Goal: Task Accomplishment & Management: Complete application form

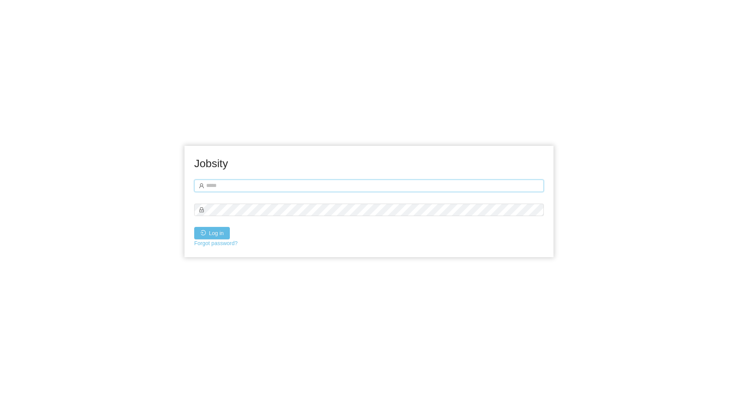
click at [254, 189] on input "text" at bounding box center [369, 185] width 350 height 12
type input "**********"
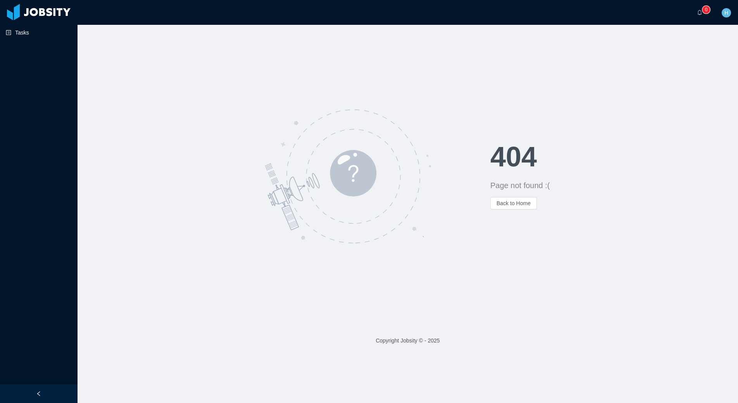
click at [27, 34] on link "Tasks" at bounding box center [39, 33] width 66 height 16
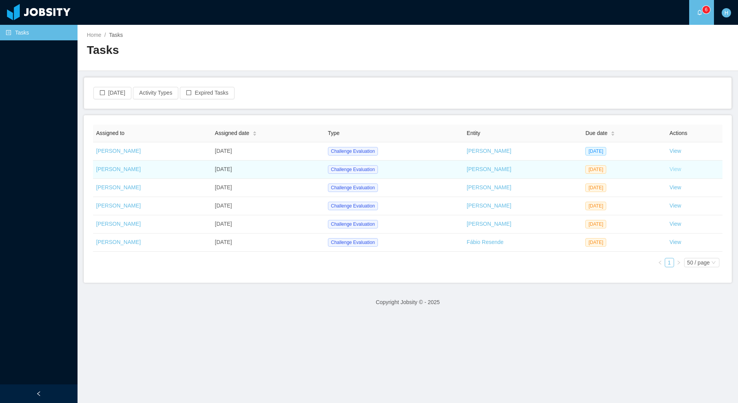
click at [674, 168] on link "View" at bounding box center [675, 169] width 12 height 6
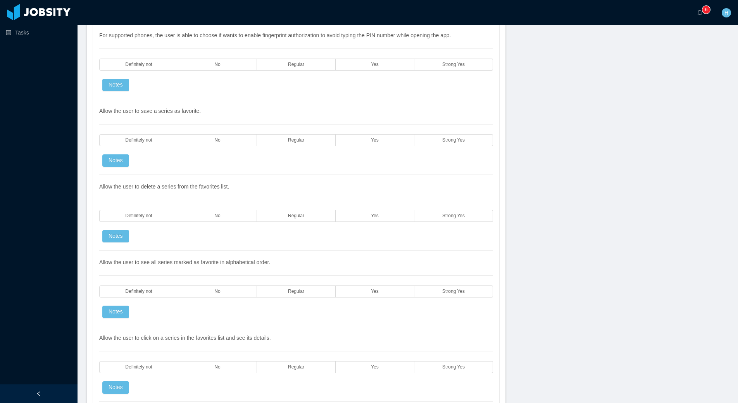
scroll to position [2343, 0]
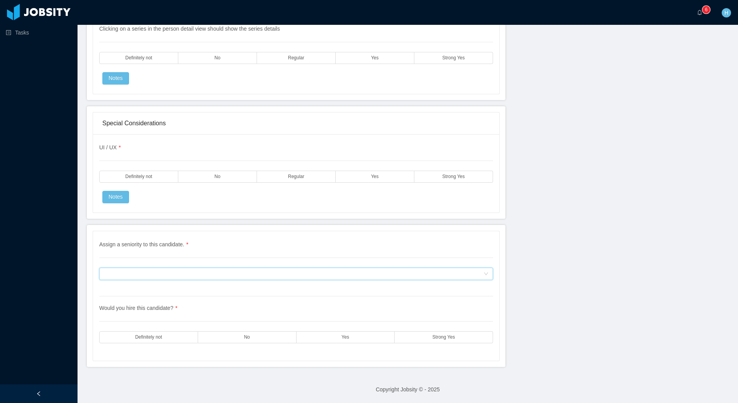
click at [212, 278] on div "Assign a seniority to this candidate." at bounding box center [293, 274] width 379 height 12
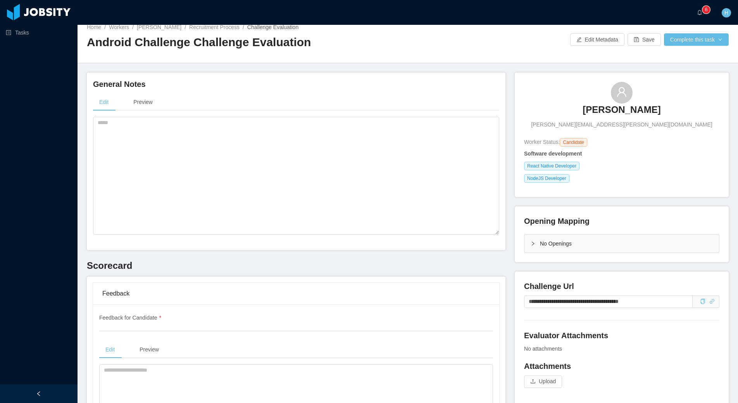
scroll to position [0, 0]
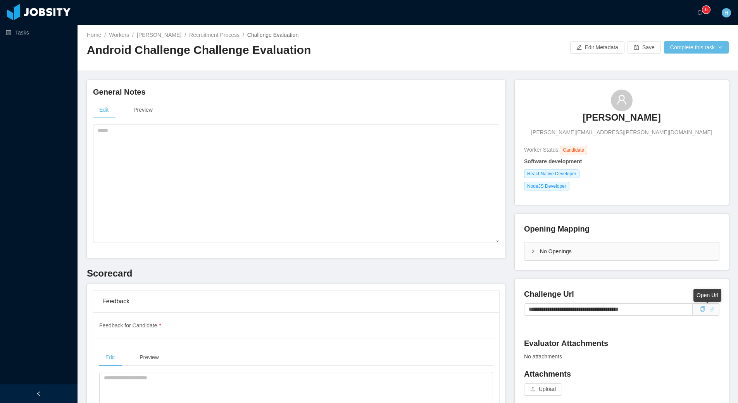
click at [709, 308] on icon "icon: link" at bounding box center [711, 308] width 5 height 5
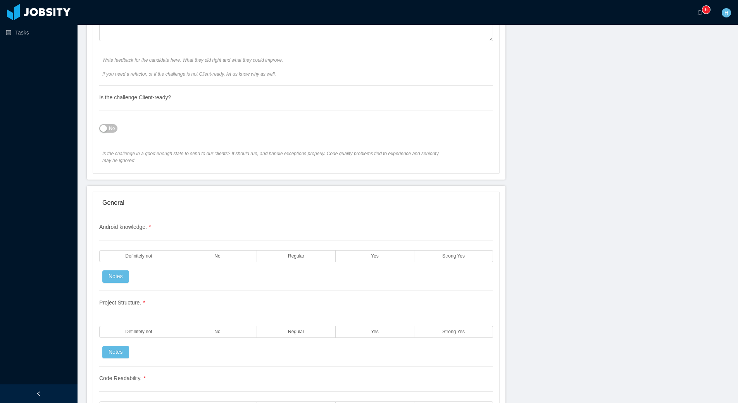
scroll to position [512, 0]
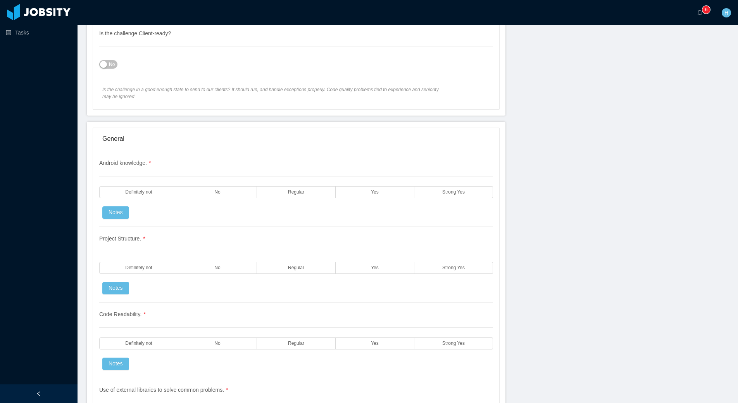
click at [393, 192] on label "Yes" at bounding box center [375, 192] width 79 height 12
click at [381, 271] on label "Yes" at bounding box center [375, 268] width 79 height 12
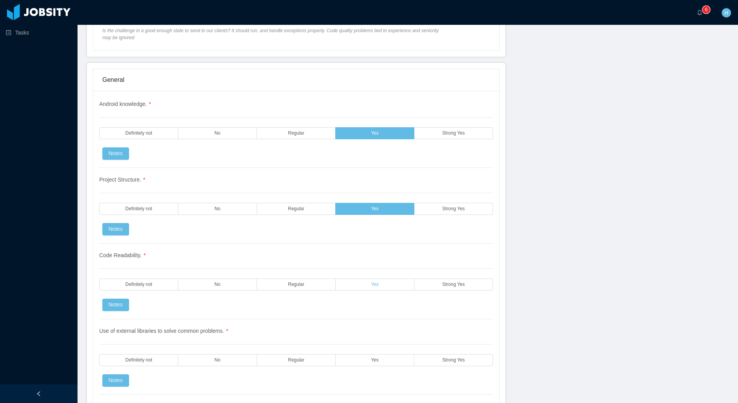
click at [376, 285] on span "Yes" at bounding box center [375, 284] width 8 height 5
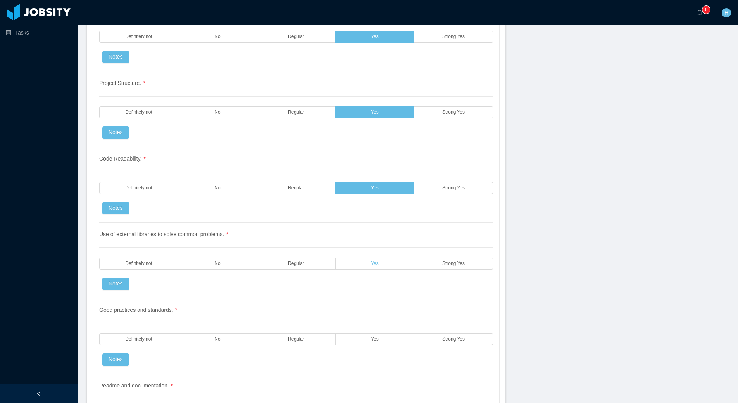
click at [379, 268] on label "Yes" at bounding box center [375, 263] width 79 height 12
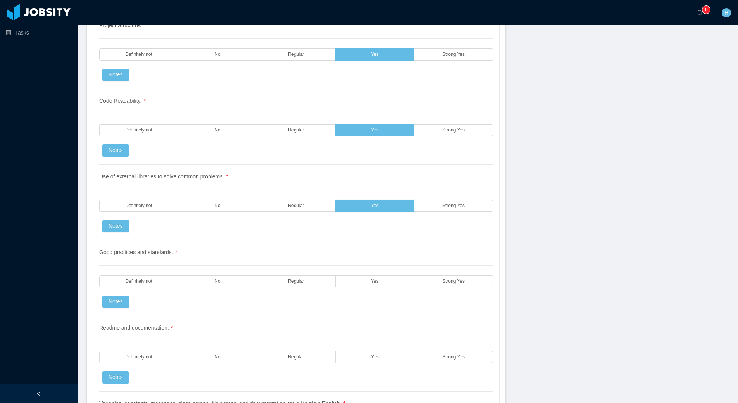
scroll to position [723, 0]
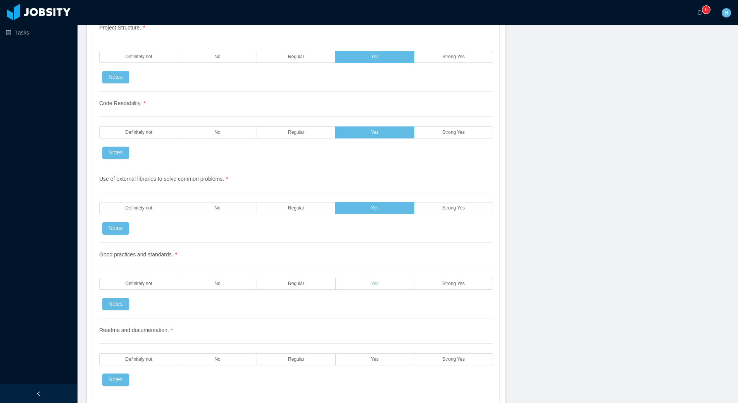
click at [382, 287] on label "Yes" at bounding box center [375, 284] width 79 height 12
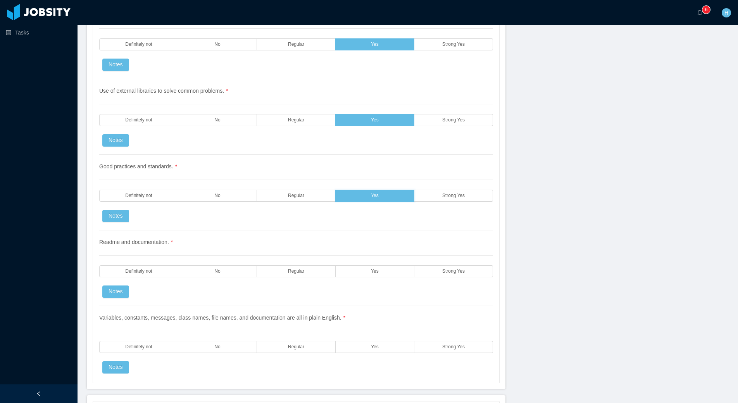
scroll to position [827, 0]
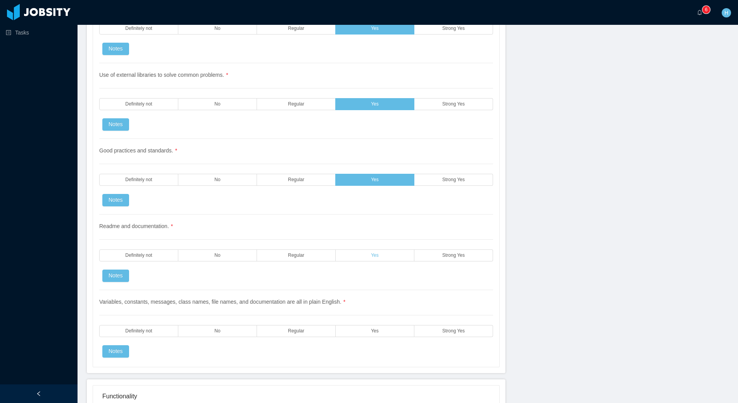
click at [350, 256] on label "Yes" at bounding box center [375, 255] width 79 height 12
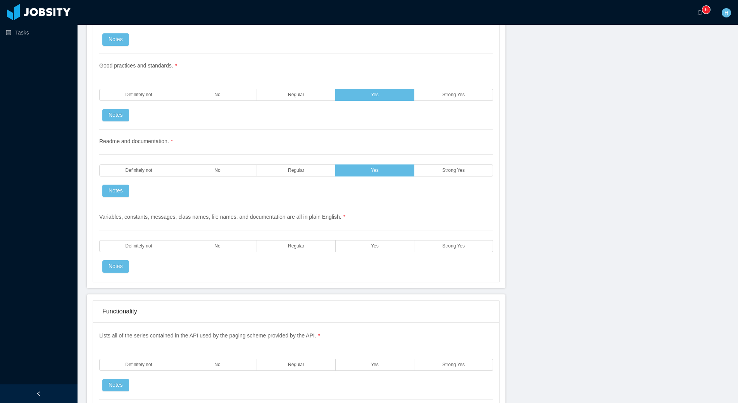
click at [364, 240] on div "Variables, constants, messages, class names, file names, and documentation are …" at bounding box center [296, 238] width 394 height 67
click at [393, 250] on label "Yes" at bounding box center [375, 246] width 79 height 12
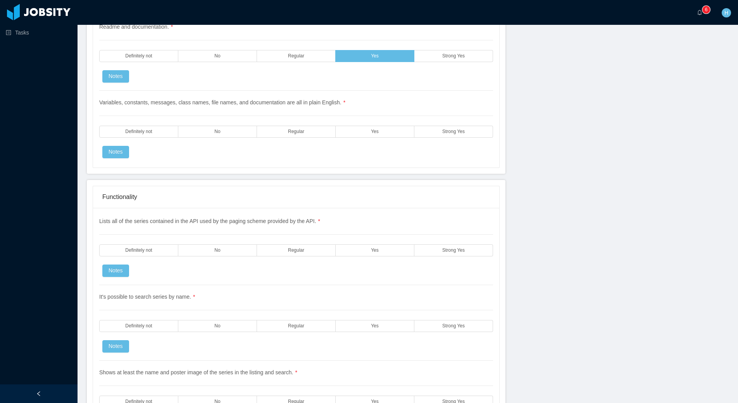
click at [362, 141] on div "Variables, constants, messages, class names, file names, and documentation are …" at bounding box center [296, 124] width 394 height 67
click at [362, 138] on div "Variables, constants, messages, class names, file names, and documentation are …" at bounding box center [296, 124] width 394 height 67
click at [362, 136] on label "Yes" at bounding box center [375, 132] width 79 height 12
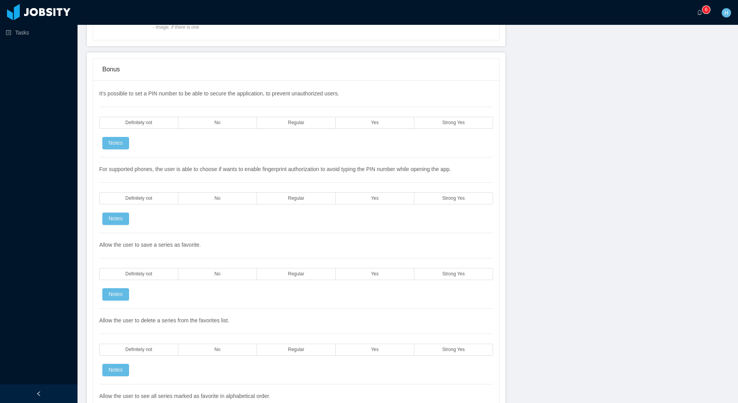
scroll to position [1651, 0]
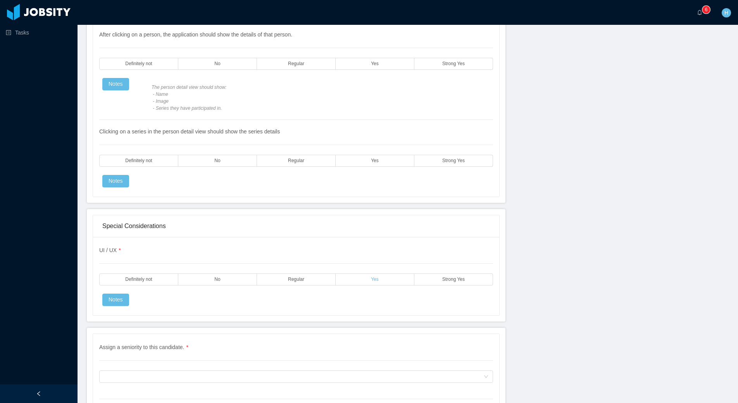
click at [360, 281] on label "Yes" at bounding box center [375, 279] width 79 height 12
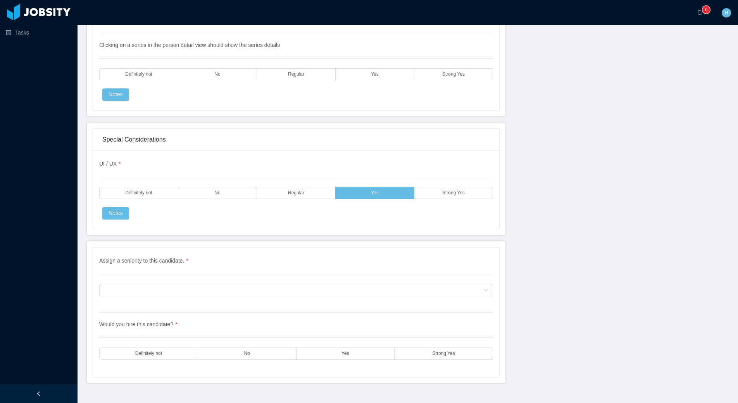
scroll to position [2343, 0]
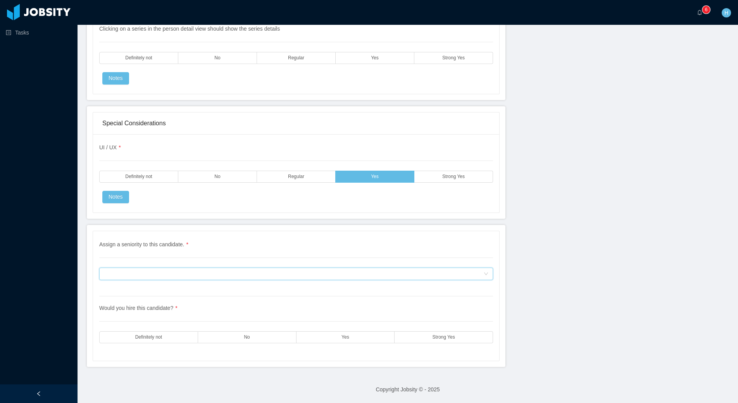
click at [451, 273] on div "Assign a seniority to this candidate." at bounding box center [293, 274] width 379 height 12
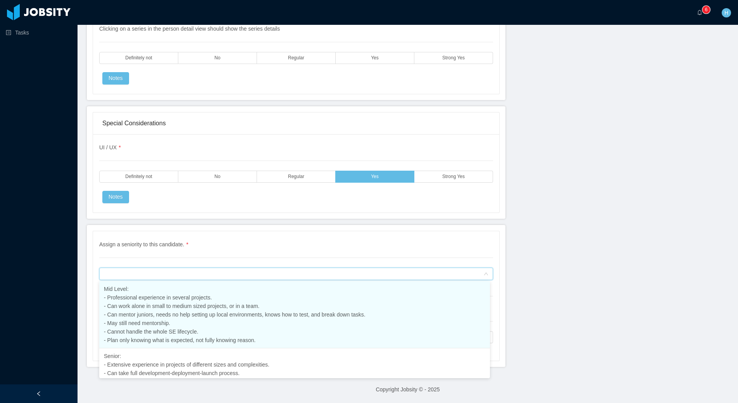
scroll to position [120, 0]
click at [138, 328] on span "Mid Level: - Professional experience in several projects. - Can work alone in s…" at bounding box center [235, 311] width 262 height 57
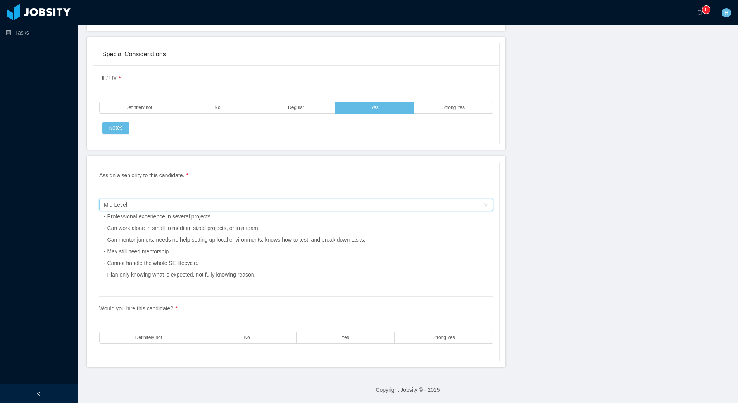
scroll to position [2413, 0]
click at [422, 332] on label "Strong Yes" at bounding box center [444, 337] width 98 height 12
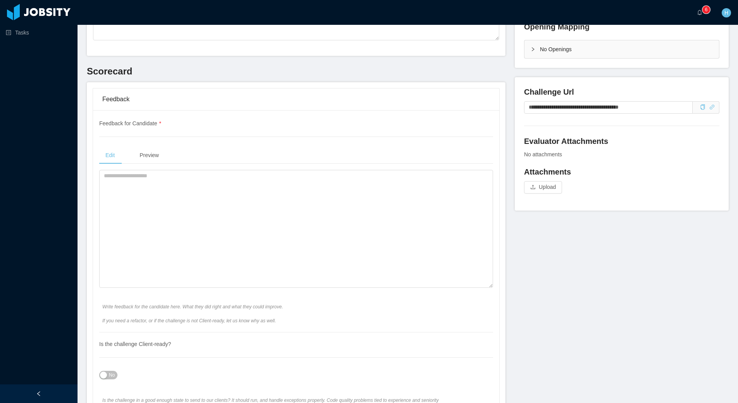
scroll to position [210, 0]
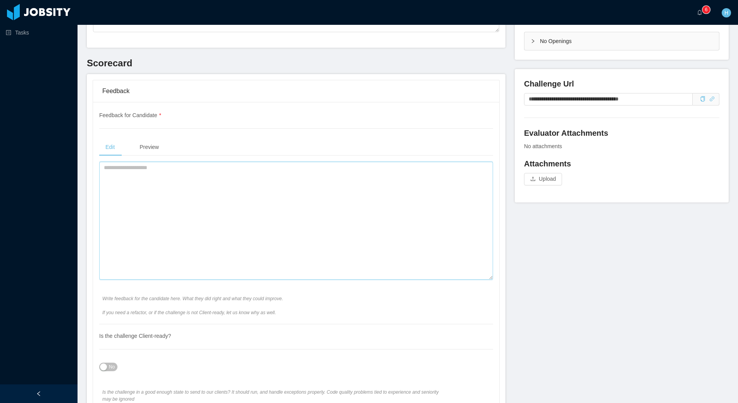
click at [147, 200] on textarea at bounding box center [296, 221] width 394 height 118
click at [115, 370] on button "No" at bounding box center [108, 366] width 18 height 9
click at [177, 233] on textarea at bounding box center [296, 221] width 394 height 118
type textarea "*"
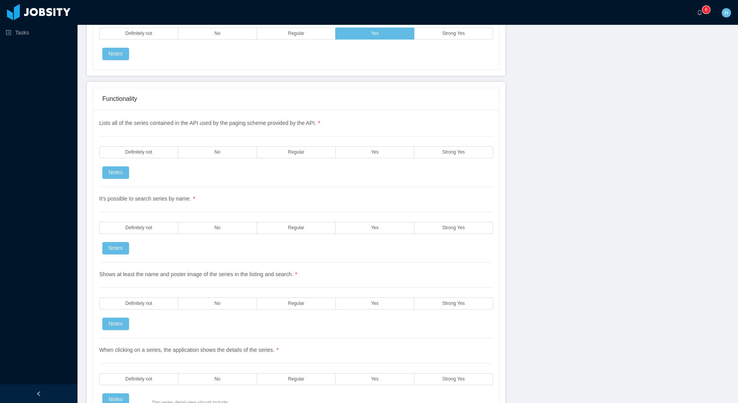
scroll to position [1135, 0]
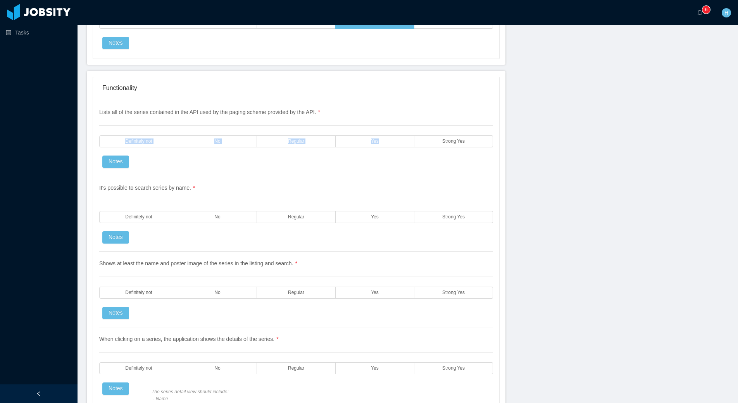
click at [387, 147] on div "Lists all of the series contained in the API used by the paging scheme provided…" at bounding box center [296, 142] width 394 height 68
click at [387, 146] on label "Yes" at bounding box center [375, 141] width 79 height 12
click at [450, 135] on div "Lists all of the series contained in the API used by the paging scheme provided…" at bounding box center [296, 142] width 394 height 68
click at [443, 143] on span "Strong Yes" at bounding box center [453, 141] width 22 height 5
click at [435, 142] on label "Strong Yes" at bounding box center [453, 141] width 79 height 12
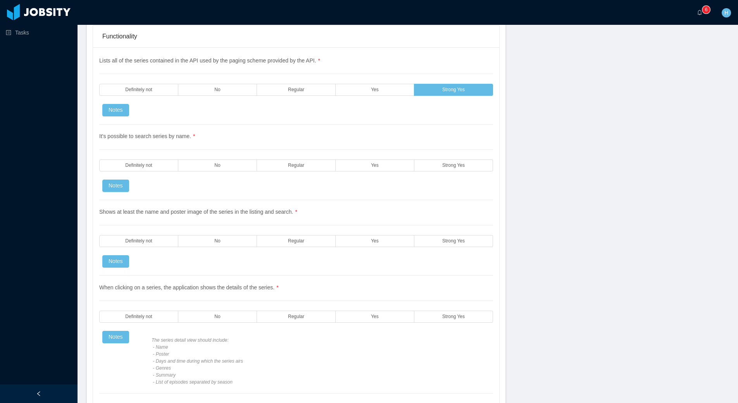
scroll to position [1200, 0]
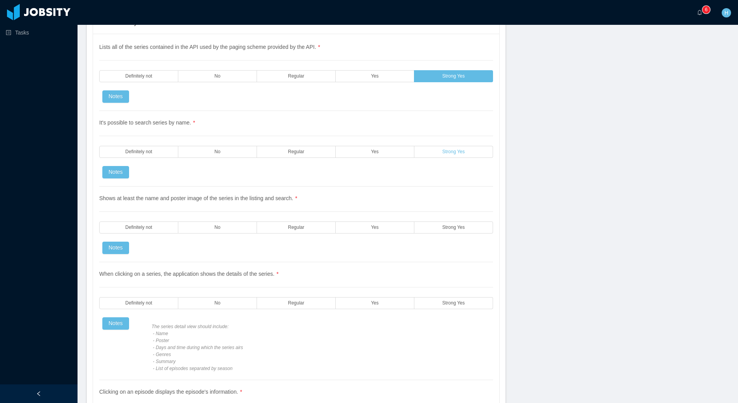
click at [424, 152] on label "Strong Yes" at bounding box center [453, 152] width 79 height 12
click at [442, 226] on span "Strong Yes" at bounding box center [453, 227] width 22 height 5
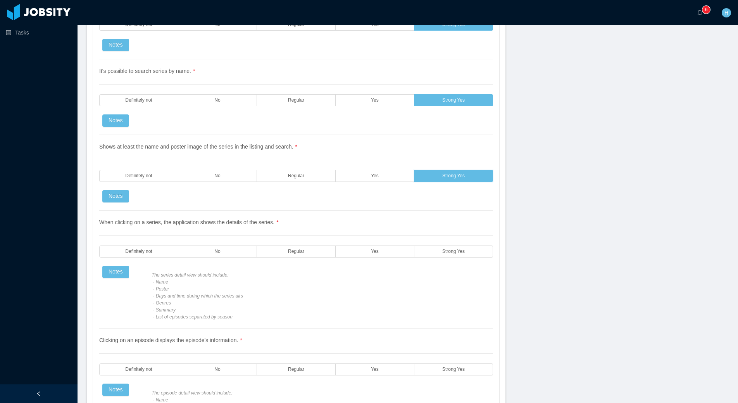
scroll to position [1253, 0]
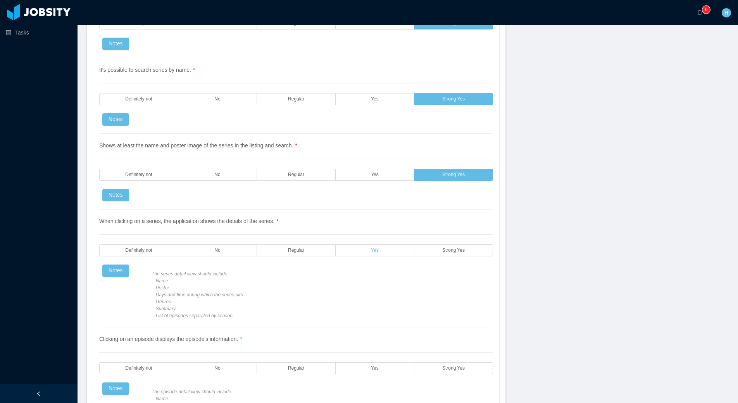
click at [375, 253] on label "Yes" at bounding box center [375, 250] width 79 height 12
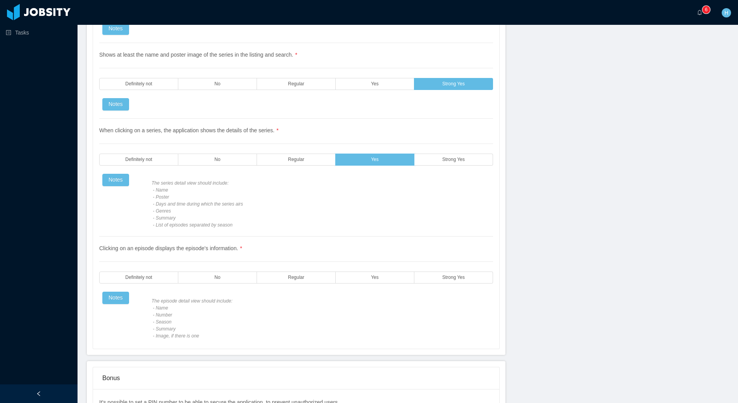
scroll to position [1355, 0]
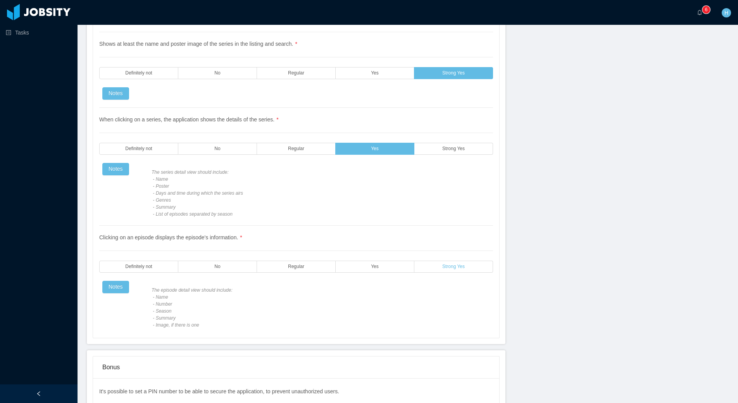
click at [442, 268] on span "Strong Yes" at bounding box center [453, 266] width 22 height 5
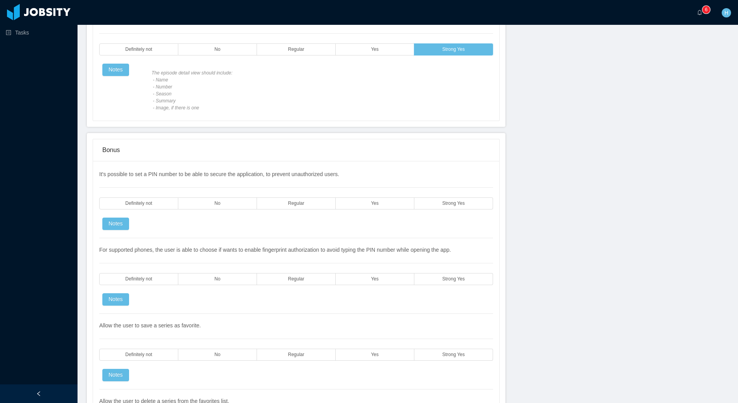
scroll to position [1573, 0]
click at [130, 204] on span "Definitely not" at bounding box center [138, 202] width 27 height 5
click at [183, 277] on label "No" at bounding box center [217, 278] width 79 height 12
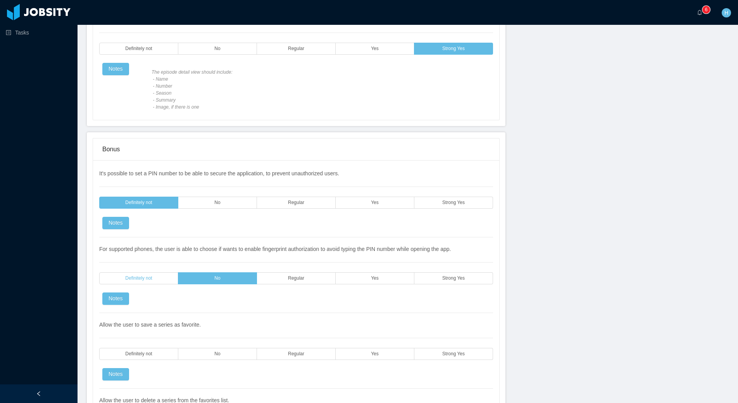
click at [168, 279] on label "Definitely not" at bounding box center [138, 278] width 79 height 12
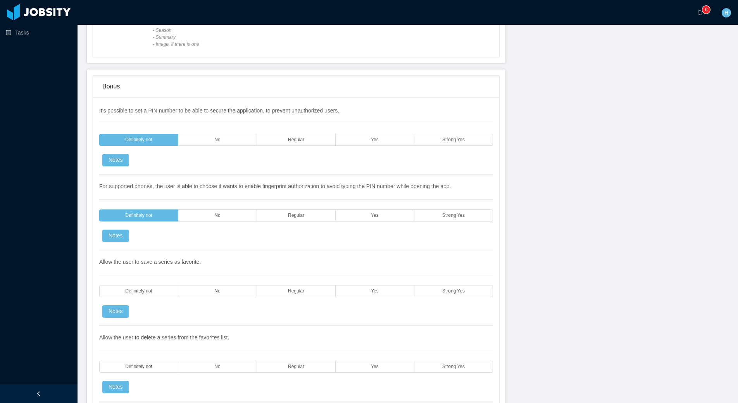
scroll to position [1648, 0]
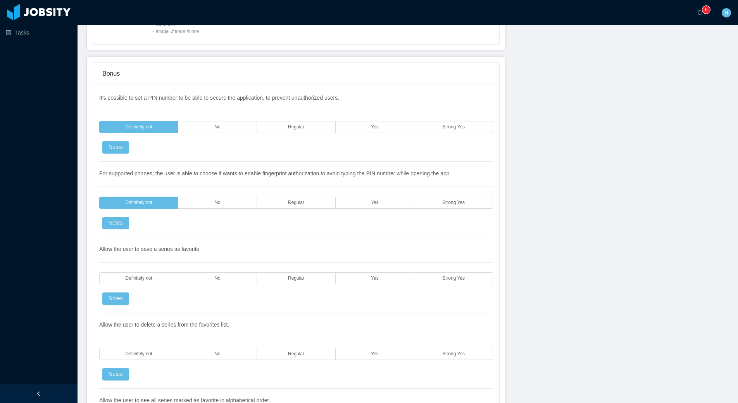
click at [407, 289] on div "Allow the user to save a series as favorite. Definitely not No Regular Yes Stro…" at bounding box center [296, 275] width 394 height 76
click at [65, 152] on div "Tasks" at bounding box center [39, 183] width 78 height 366
click at [443, 276] on span "Strong Yes" at bounding box center [453, 278] width 22 height 5
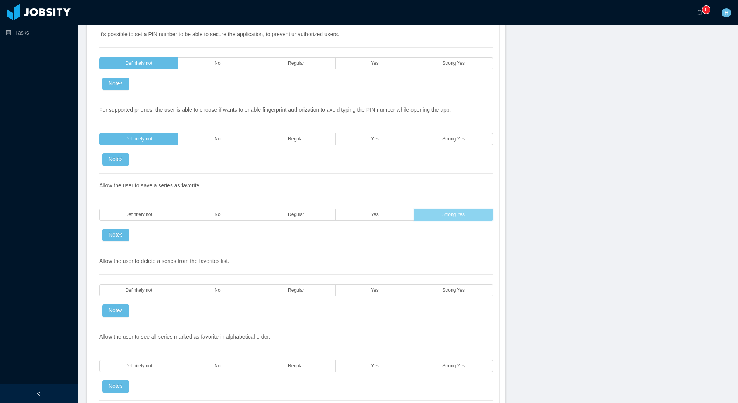
scroll to position [1717, 0]
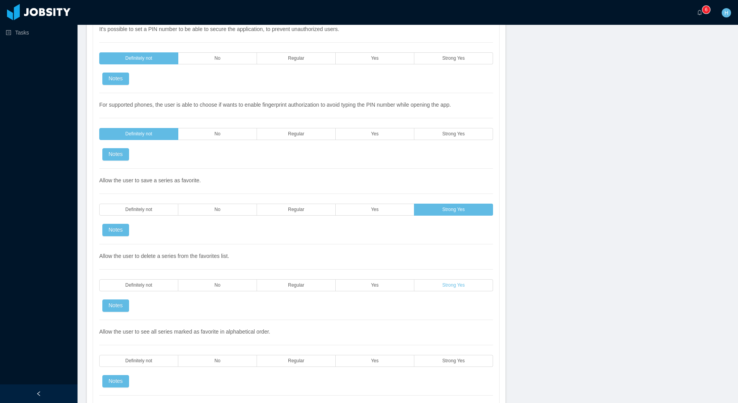
click at [459, 290] on label "Strong Yes" at bounding box center [453, 285] width 79 height 12
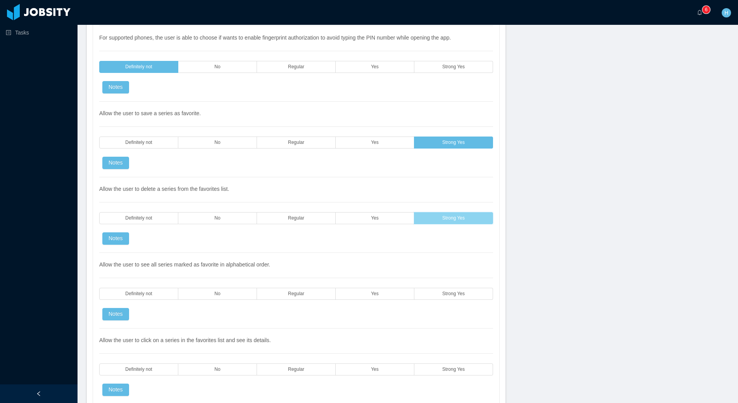
scroll to position [1785, 0]
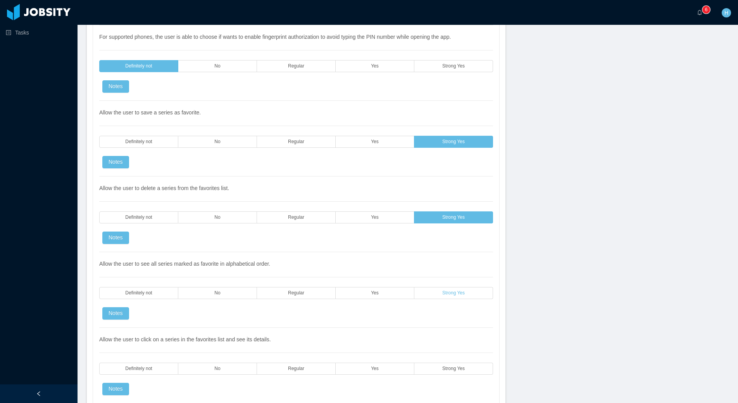
click at [446, 297] on label "Strong Yes" at bounding box center [453, 293] width 79 height 12
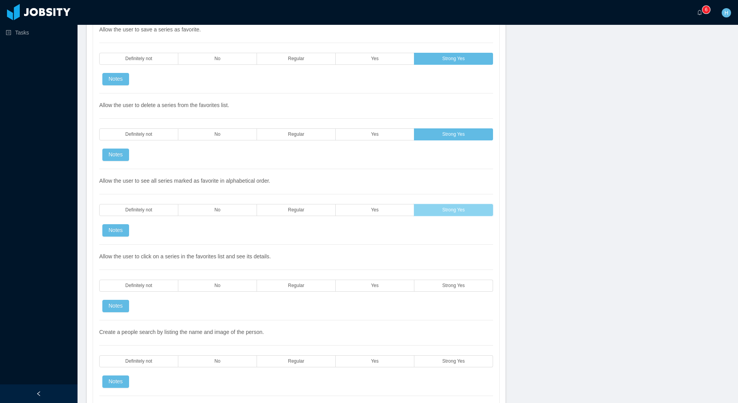
scroll to position [1873, 0]
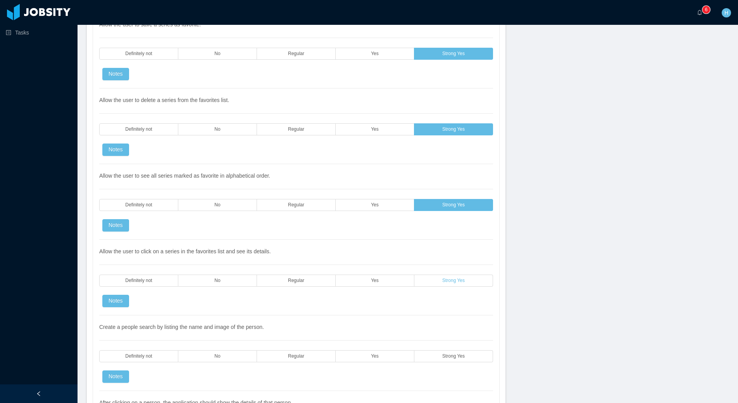
click at [439, 280] on label "Strong Yes" at bounding box center [453, 280] width 79 height 12
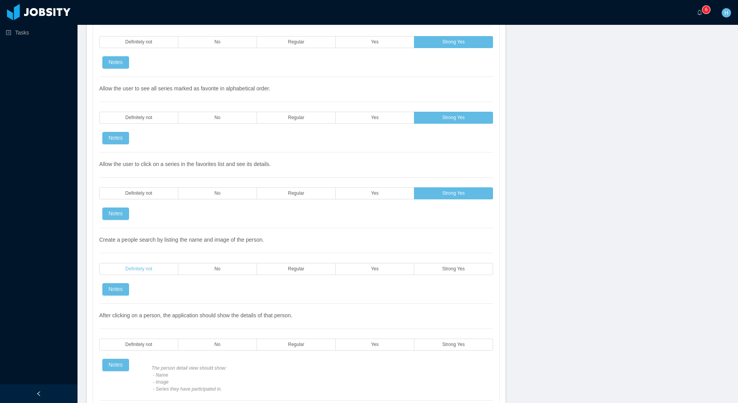
click at [123, 263] on label "Definitely not" at bounding box center [138, 269] width 79 height 12
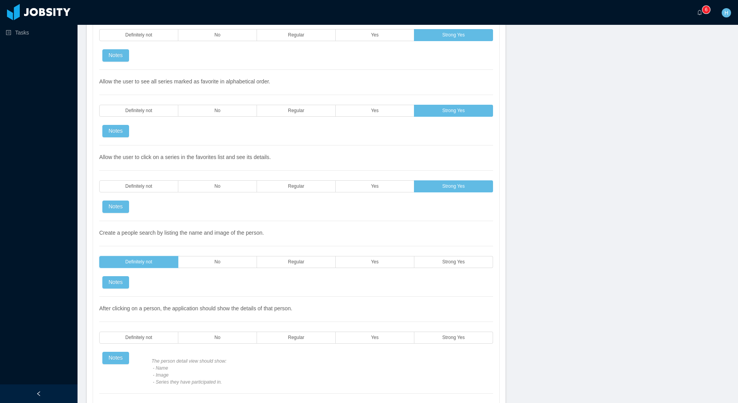
scroll to position [2012, 0]
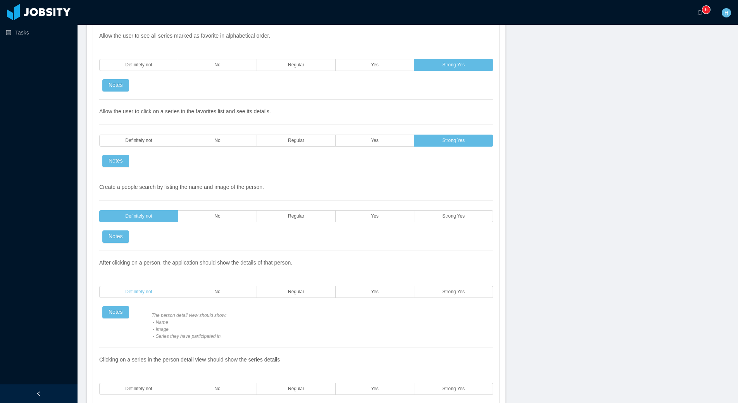
click at [105, 291] on label "Definitely not" at bounding box center [138, 292] width 79 height 12
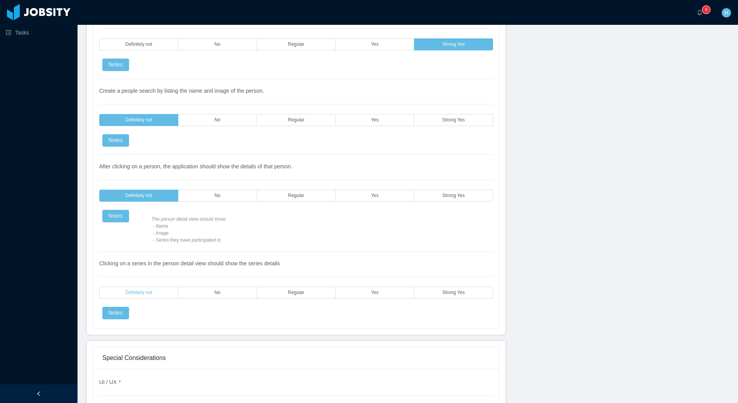
click at [147, 297] on label "Definitely not" at bounding box center [138, 292] width 79 height 12
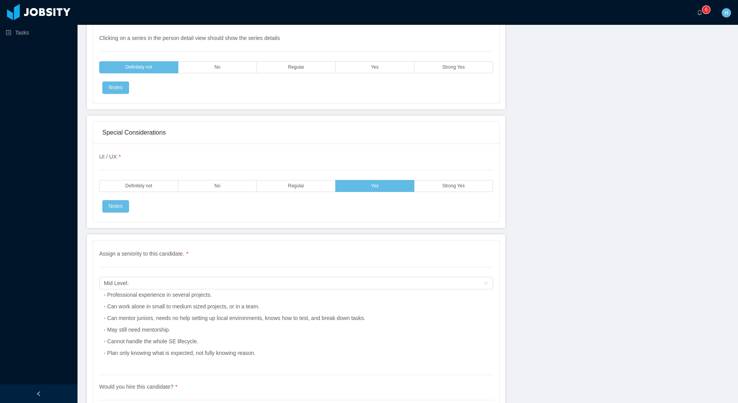
scroll to position [2413, 0]
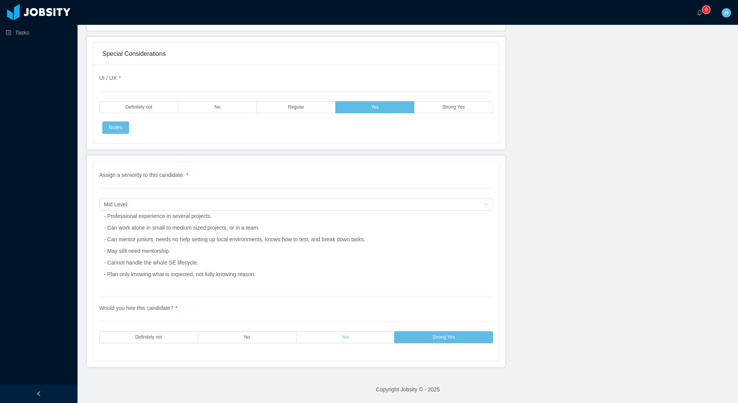
click at [358, 333] on label "Yes" at bounding box center [346, 337] width 98 height 12
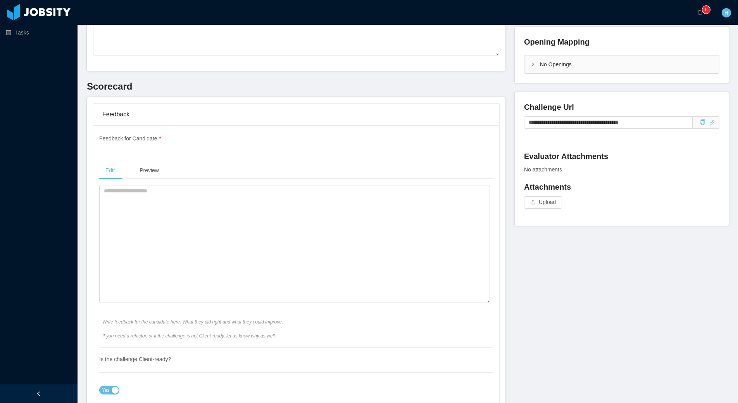
scroll to position [173, 0]
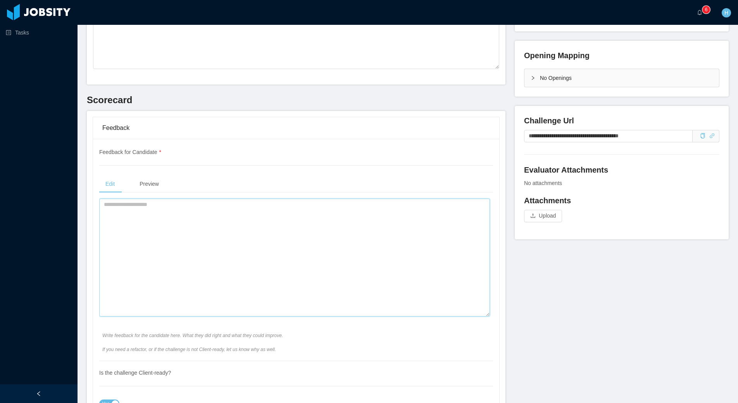
click at [246, 257] on textarea at bounding box center [294, 257] width 391 height 118
click at [133, 226] on textarea at bounding box center [294, 257] width 391 height 118
type textarea "*"
click at [165, 222] on textarea "**********" at bounding box center [294, 257] width 391 height 118
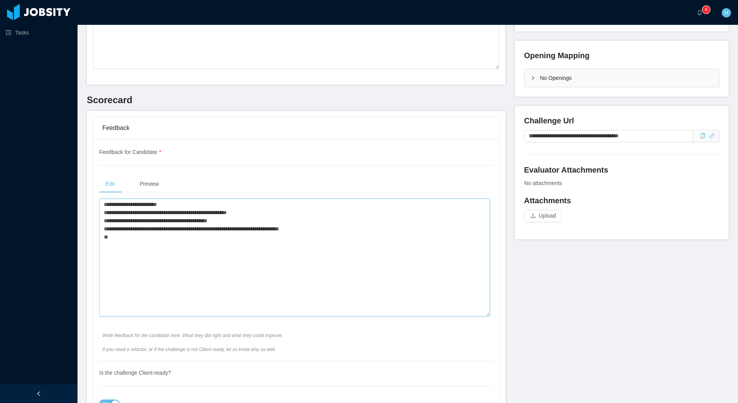
click at [104, 235] on textarea "**********" at bounding box center [294, 257] width 391 height 118
click at [121, 236] on textarea "**********" at bounding box center [294, 257] width 391 height 118
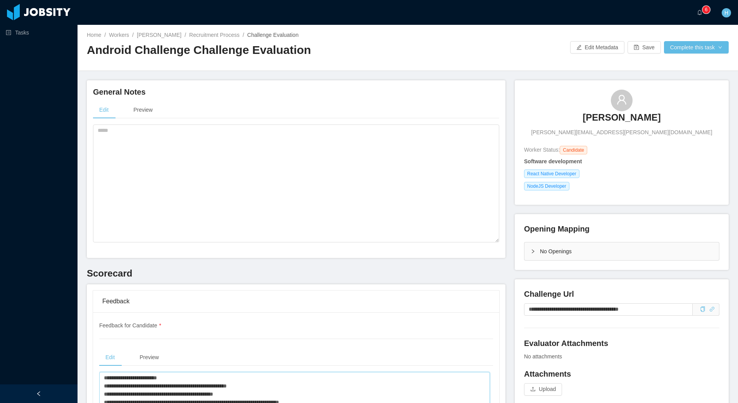
scroll to position [1, 0]
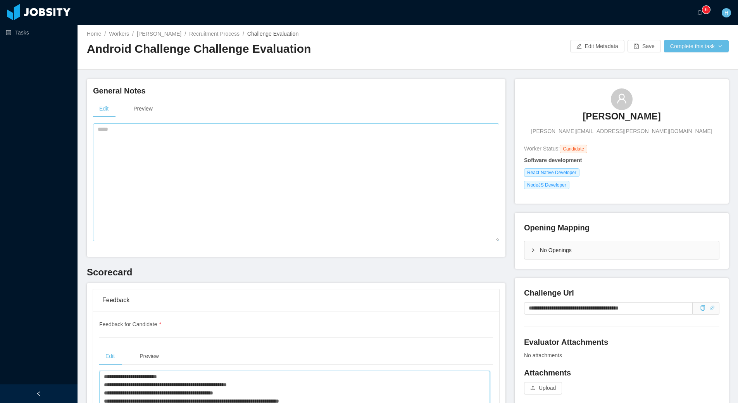
type textarea "**********"
click at [188, 193] on textarea at bounding box center [296, 182] width 406 height 118
click at [196, 141] on textarea at bounding box center [296, 182] width 406 height 118
paste textarea "**********"
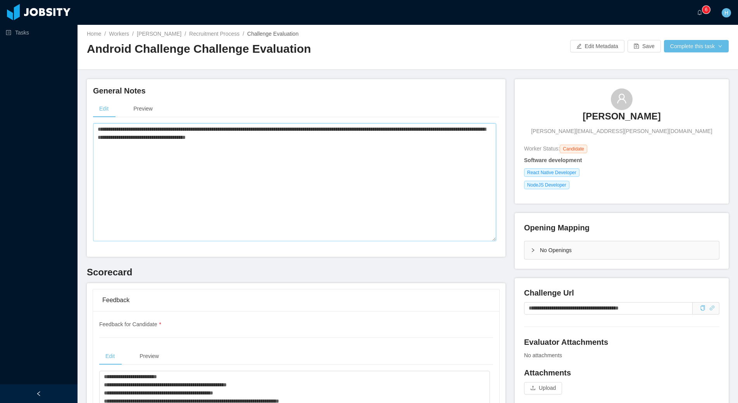
click at [286, 152] on textarea "**********" at bounding box center [294, 182] width 403 height 118
drag, startPoint x: 350, startPoint y: 142, endPoint x: 75, endPoint y: 134, distance: 274.6
click at [93, 134] on textarea "**********" at bounding box center [294, 182] width 403 height 118
type textarea "**********"
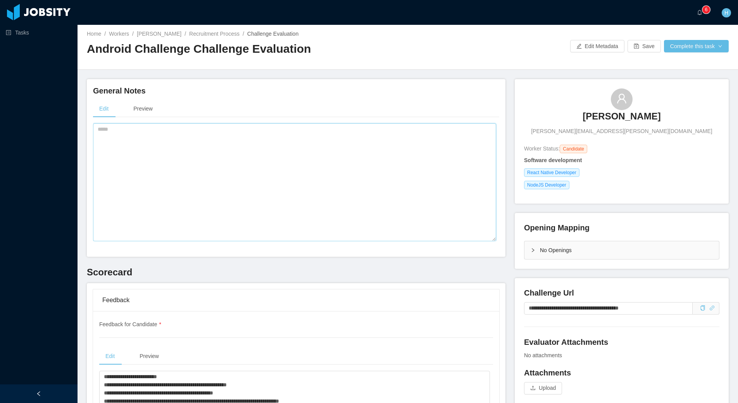
paste textarea "**********"
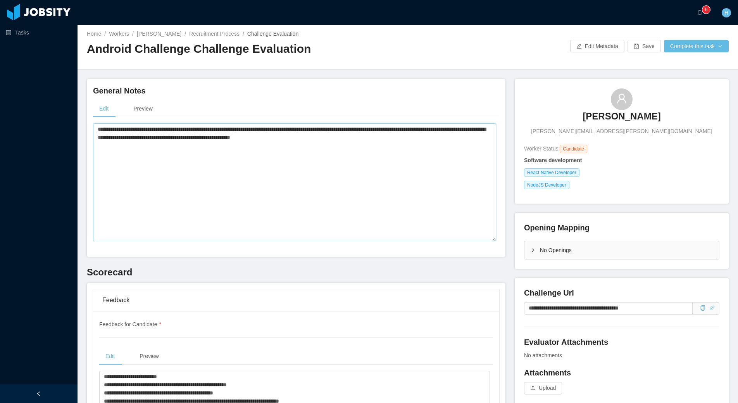
click at [116, 130] on textarea "**********" at bounding box center [294, 182] width 403 height 118
click at [375, 129] on textarea "**********" at bounding box center [294, 182] width 403 height 118
click at [379, 129] on textarea "**********" at bounding box center [294, 182] width 403 height 118
click at [272, 139] on textarea "**********" at bounding box center [294, 182] width 403 height 118
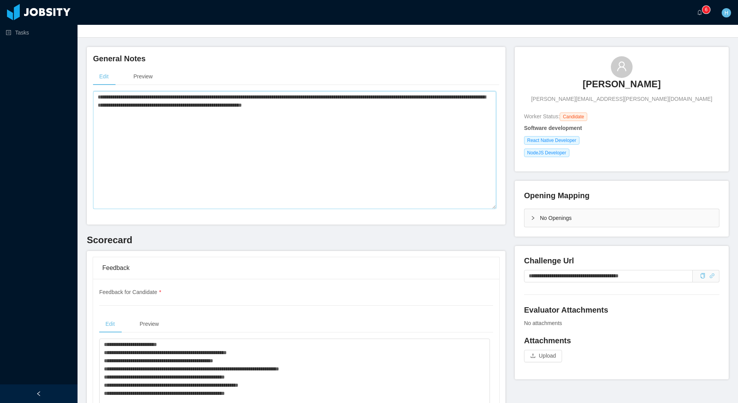
scroll to position [0, 0]
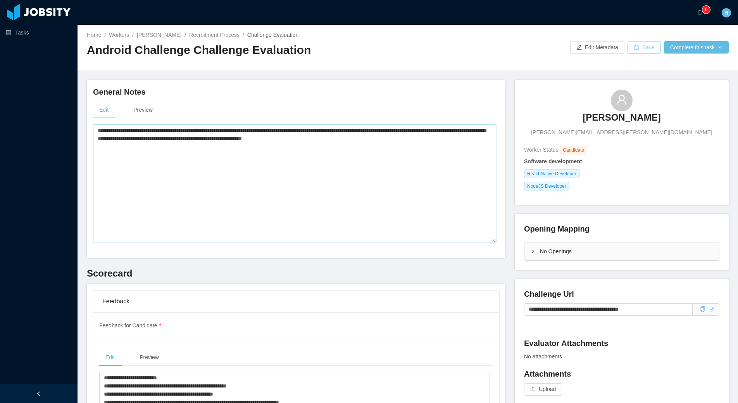
type textarea "**********"
click at [640, 44] on button "Save" at bounding box center [644, 47] width 33 height 12
click at [690, 47] on button "Complete this task" at bounding box center [696, 47] width 65 height 12
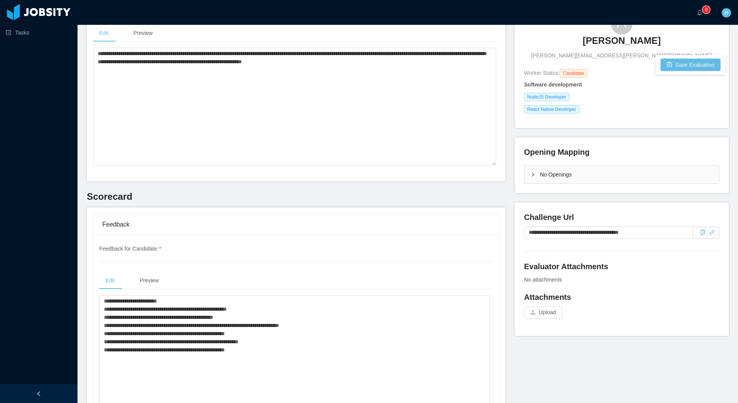
scroll to position [103, 0]
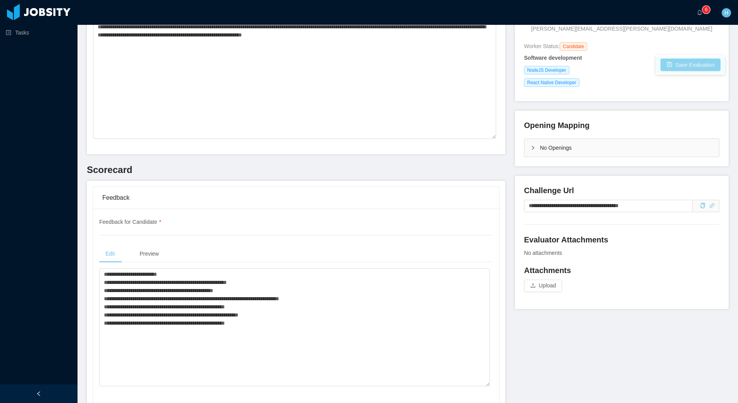
click at [697, 66] on button "Save Evaluation" at bounding box center [690, 65] width 60 height 12
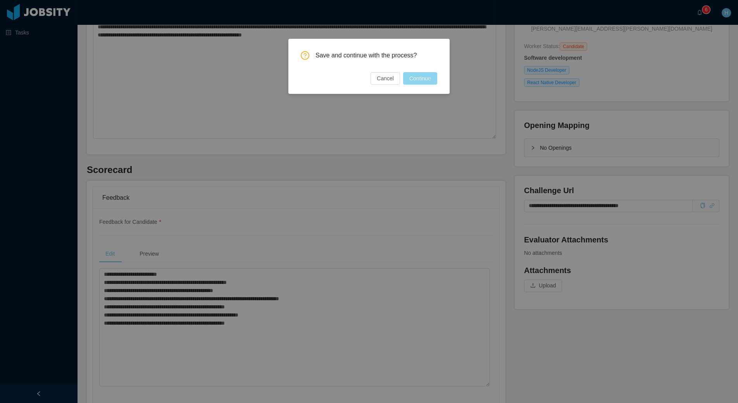
click at [424, 79] on button "Continue" at bounding box center [420, 78] width 34 height 12
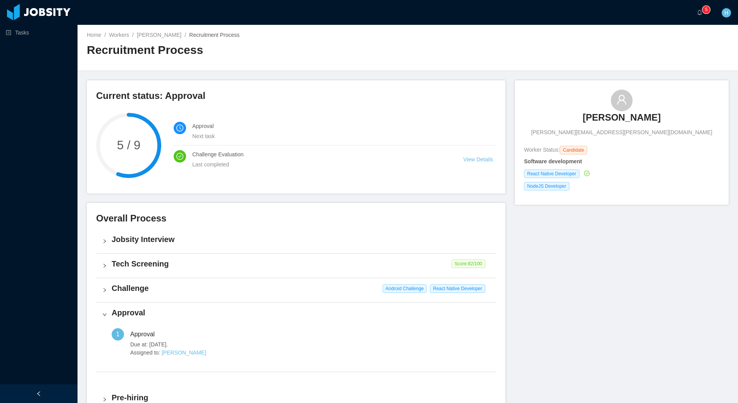
scroll to position [13, 0]
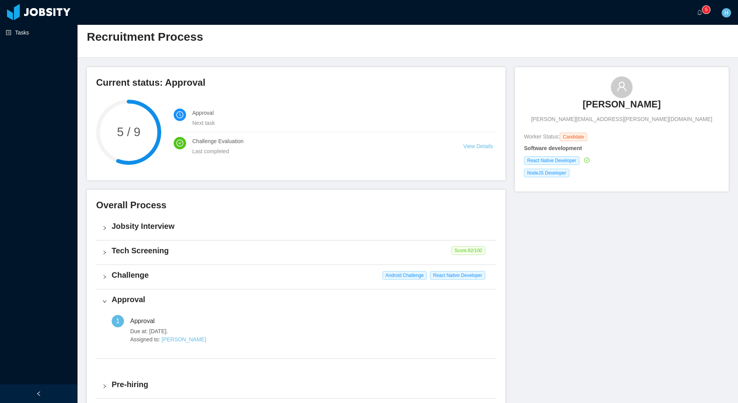
click at [30, 40] on link "Tasks" at bounding box center [39, 33] width 66 height 16
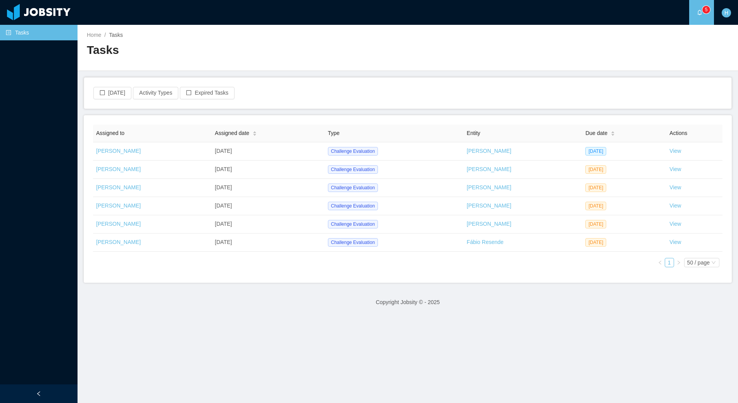
click at [271, 331] on main "Home / Tasks / Tasks Today Activity Types Expired Tasks Assigned to Assigned da…" at bounding box center [408, 214] width 660 height 378
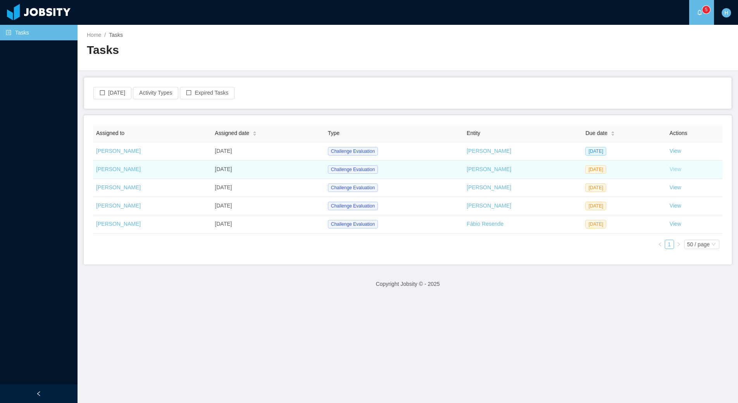
click at [669, 170] on link "View" at bounding box center [675, 169] width 12 height 6
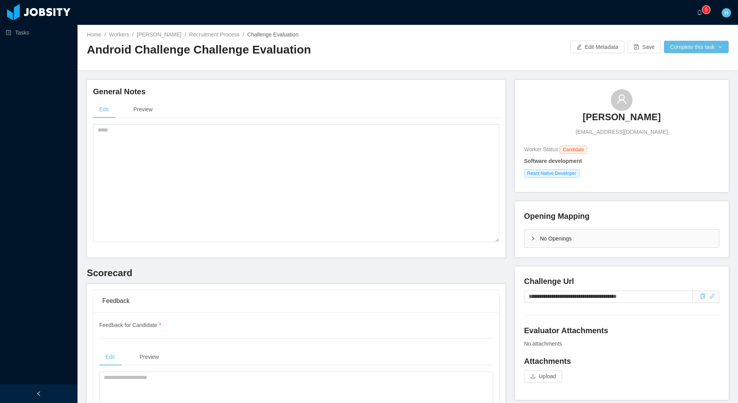
scroll to position [62, 0]
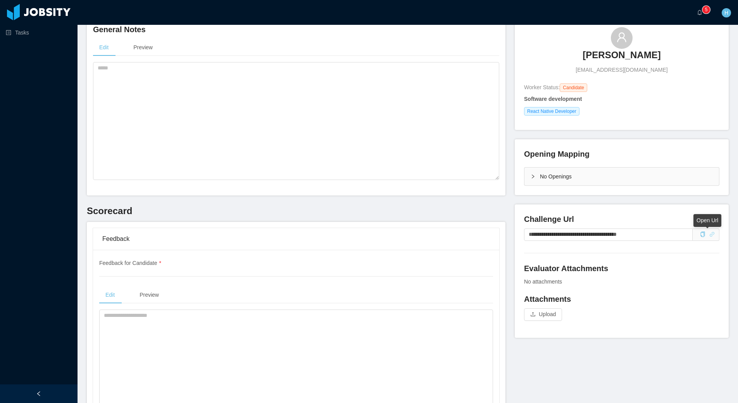
click at [709, 236] on icon "icon: link" at bounding box center [711, 233] width 5 height 5
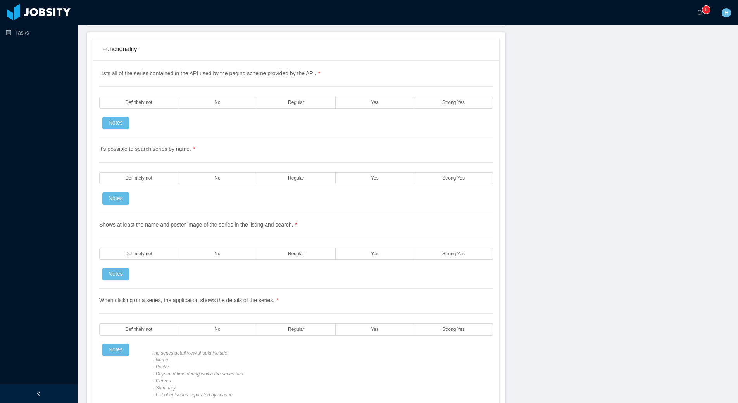
scroll to position [1174, 0]
click at [427, 110] on div "Lists all of the series contained in the API used by the paging scheme provided…" at bounding box center [296, 103] width 394 height 68
click at [432, 108] on label "Strong Yes" at bounding box center [453, 102] width 79 height 12
click at [368, 101] on label "Yes" at bounding box center [375, 102] width 79 height 12
click at [439, 178] on label "Strong Yes" at bounding box center [453, 178] width 79 height 12
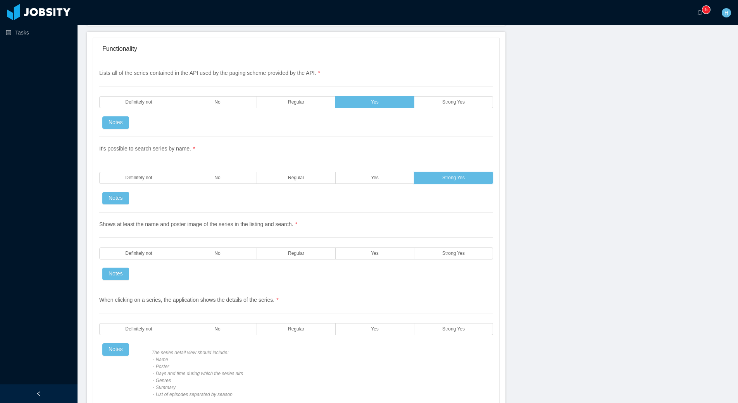
scroll to position [1208, 0]
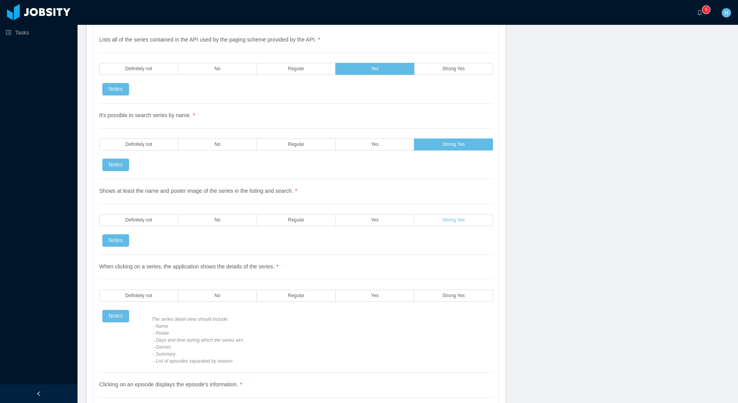
click at [447, 223] on label "Strong Yes" at bounding box center [453, 220] width 79 height 12
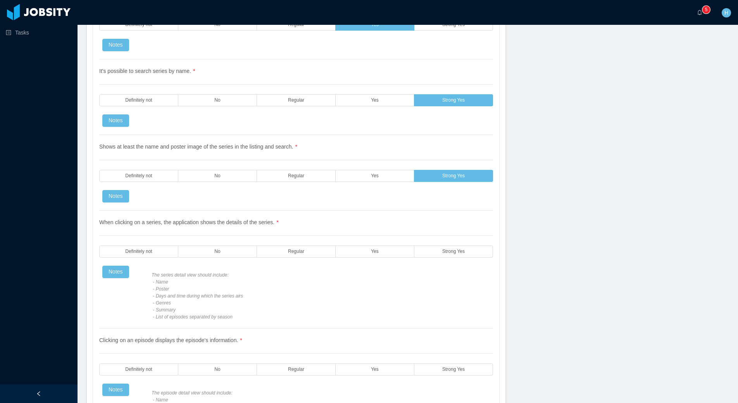
scroll to position [1263, 0]
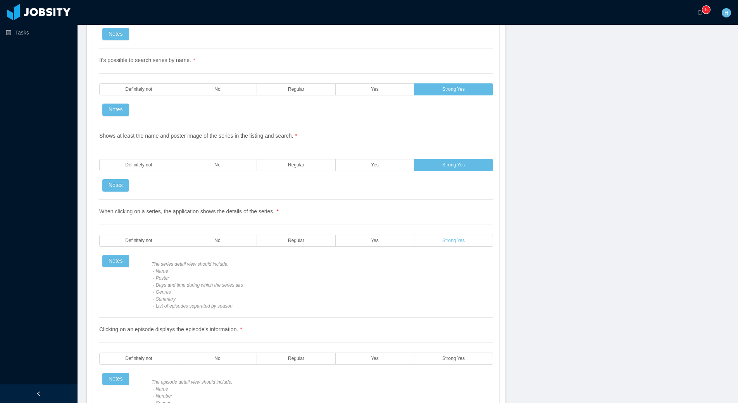
click at [452, 244] on label "Strong Yes" at bounding box center [453, 241] width 79 height 12
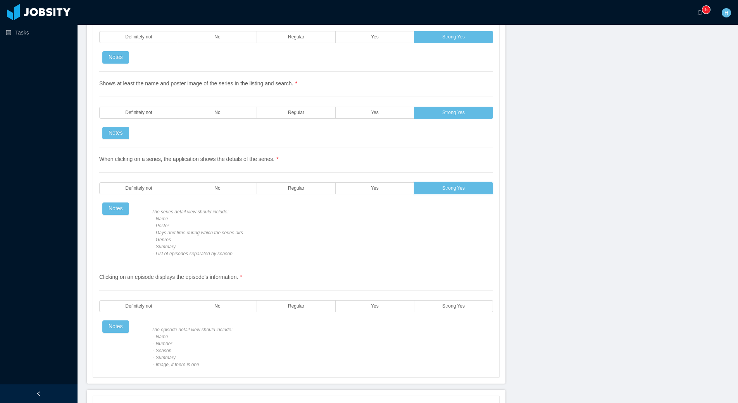
scroll to position [1373, 0]
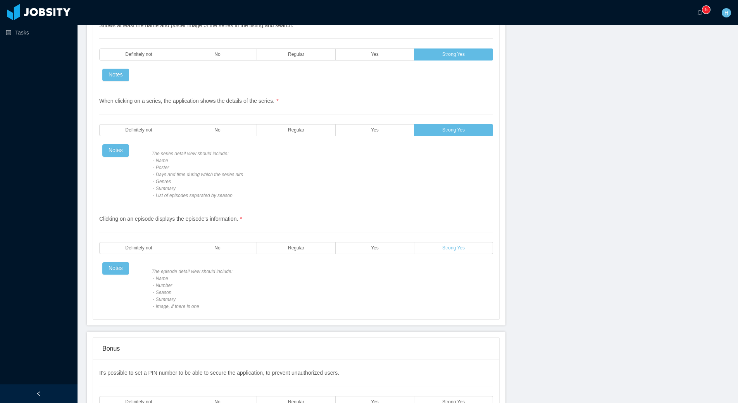
click at [443, 253] on label "Strong Yes" at bounding box center [453, 248] width 79 height 12
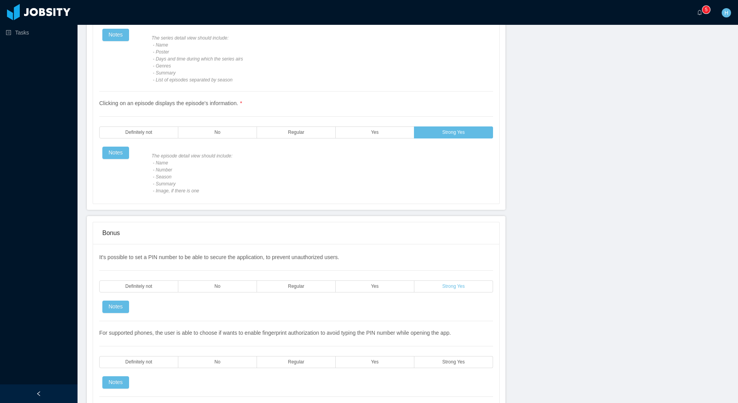
click at [438, 287] on label "Strong Yes" at bounding box center [453, 286] width 79 height 12
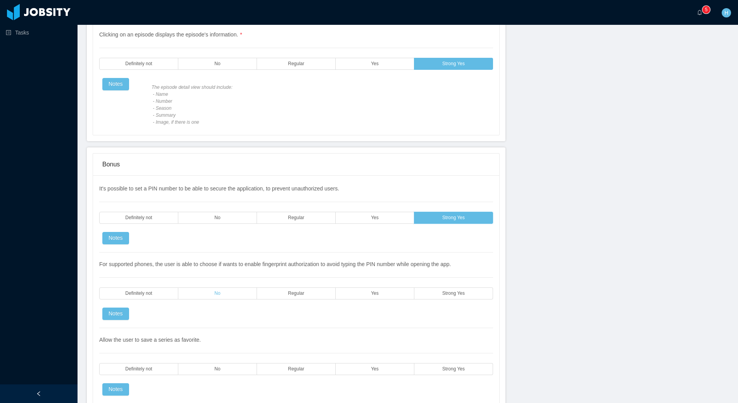
scroll to position [1563, 0]
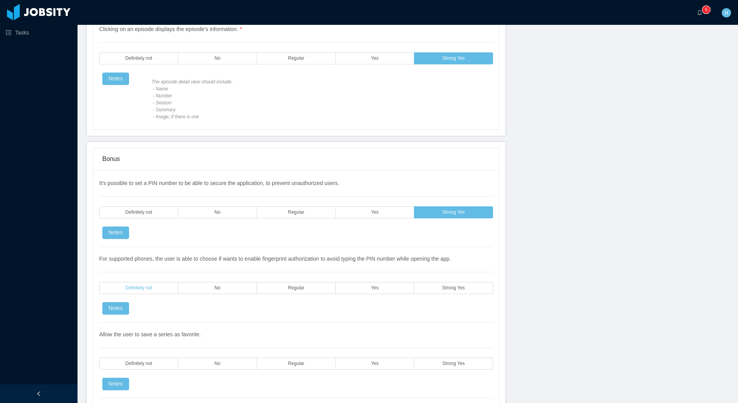
click at [152, 293] on label "Definitely not" at bounding box center [138, 288] width 79 height 12
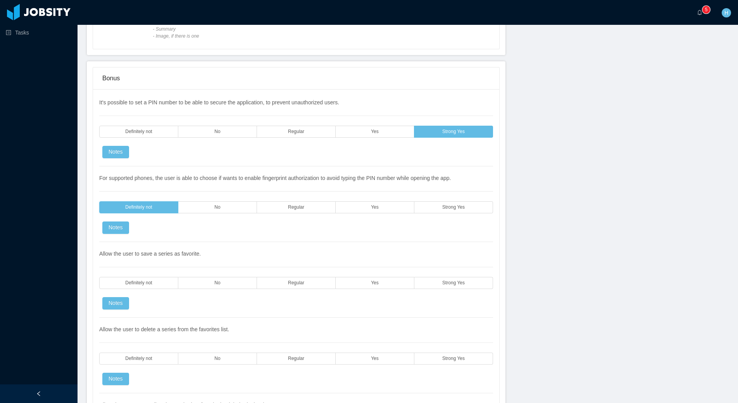
scroll to position [1659, 0]
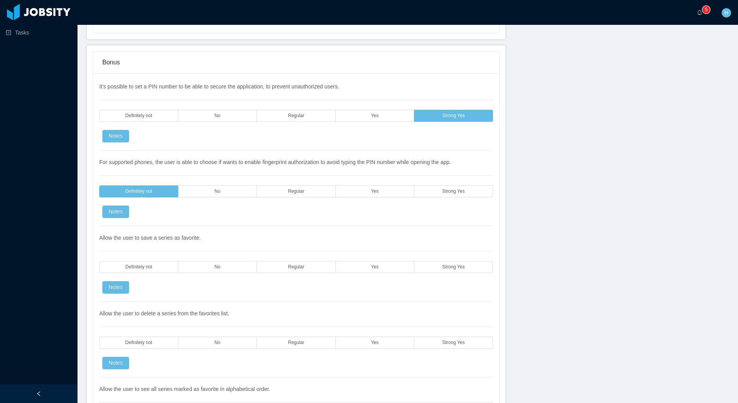
click at [38, 147] on div "Tasks" at bounding box center [39, 183] width 78 height 366
click at [422, 194] on label "Strong Yes" at bounding box center [453, 191] width 79 height 12
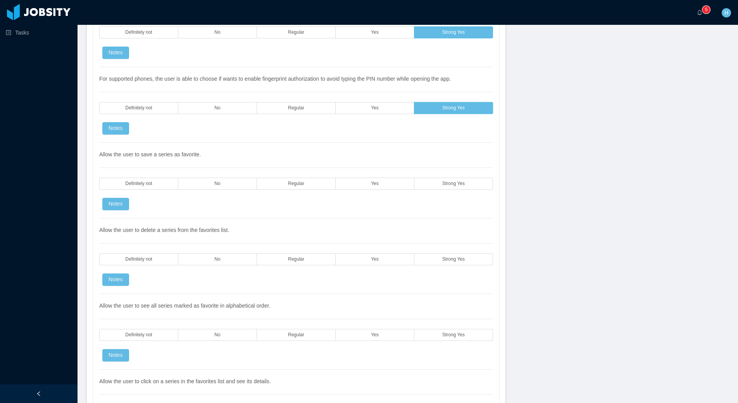
scroll to position [1767, 0]
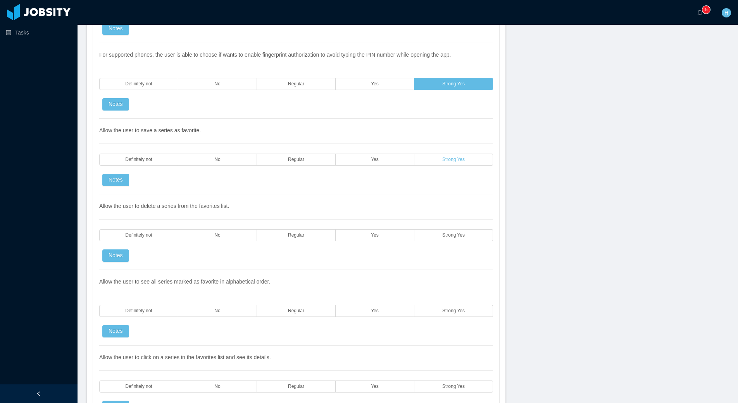
click at [443, 164] on label "Strong Yes" at bounding box center [453, 159] width 79 height 12
click at [449, 240] on label "Strong Yes" at bounding box center [453, 235] width 79 height 12
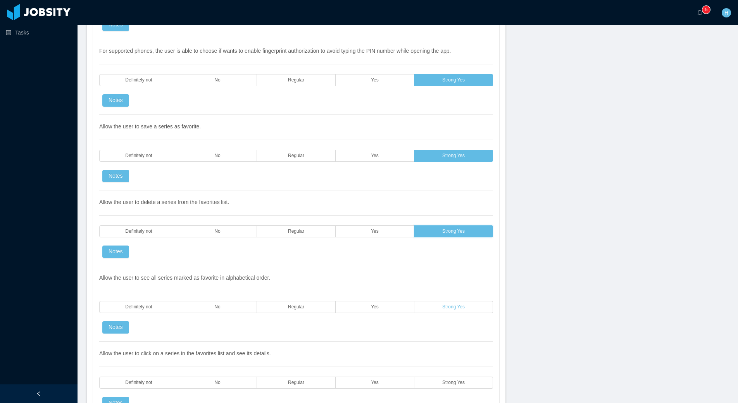
scroll to position [1773, 0]
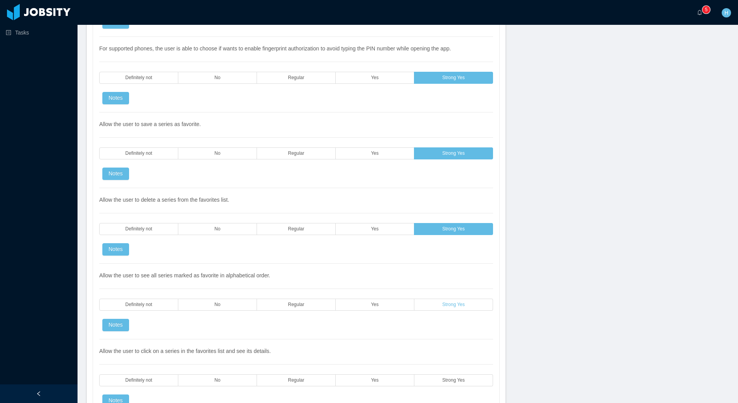
click at [455, 306] on span "Strong Yes" at bounding box center [453, 304] width 22 height 5
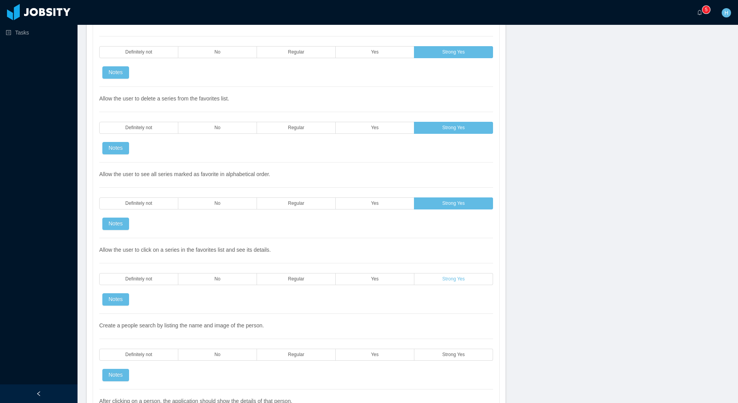
click at [455, 283] on label "Strong Yes" at bounding box center [453, 279] width 79 height 12
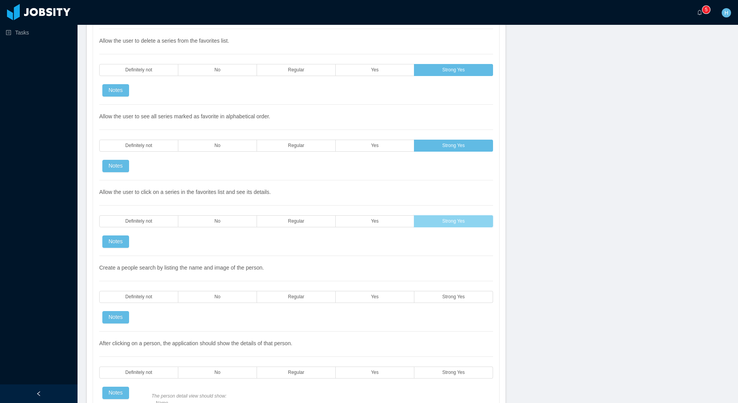
scroll to position [1943, 0]
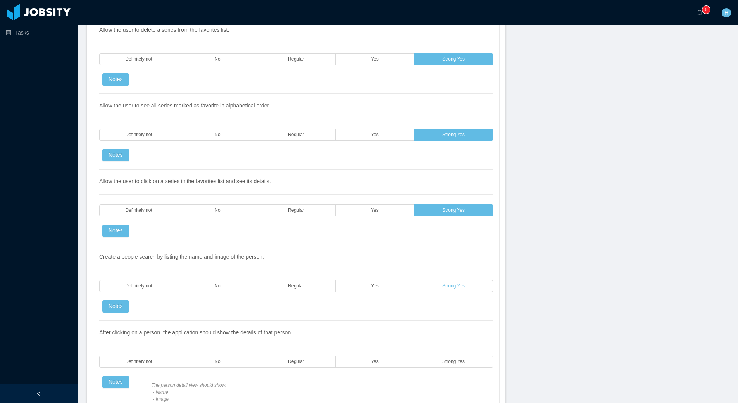
click at [481, 290] on label "Strong Yes" at bounding box center [453, 286] width 79 height 12
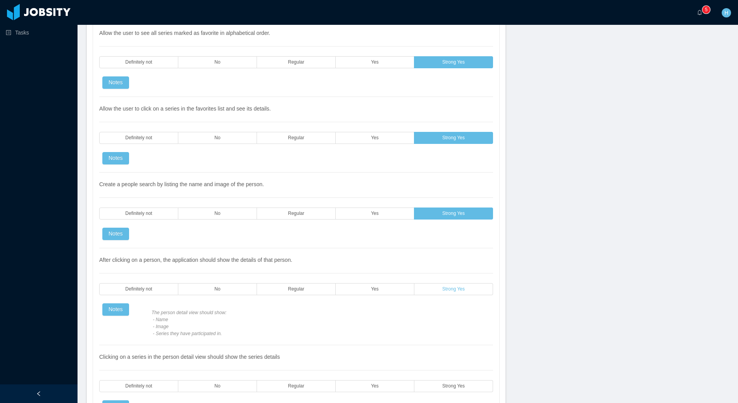
click at [458, 289] on span "Strong Yes" at bounding box center [453, 288] width 22 height 5
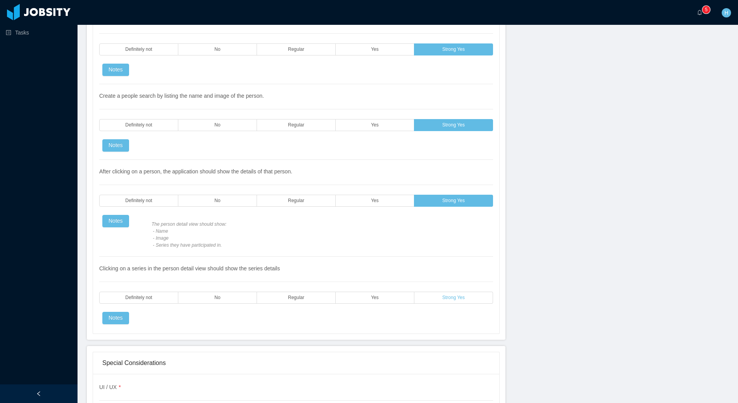
click at [456, 294] on label "Strong Yes" at bounding box center [453, 297] width 79 height 12
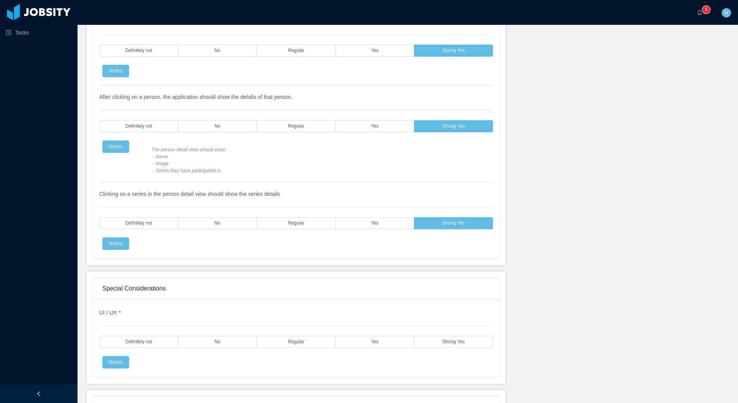
scroll to position [2223, 0]
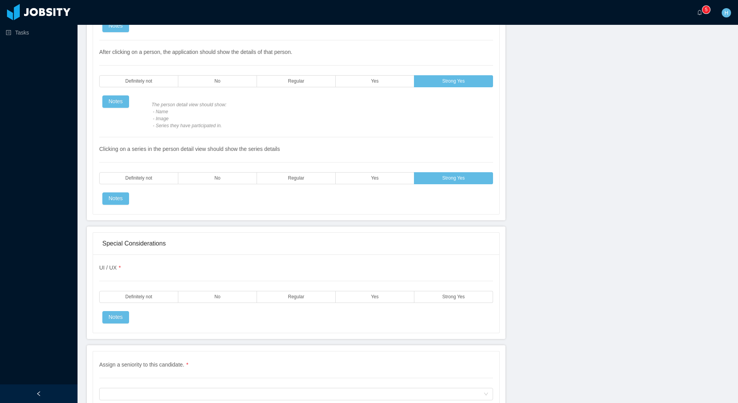
drag, startPoint x: 364, startPoint y: 296, endPoint x: 477, endPoint y: 309, distance: 113.9
click at [364, 296] on label "Yes" at bounding box center [375, 297] width 79 height 12
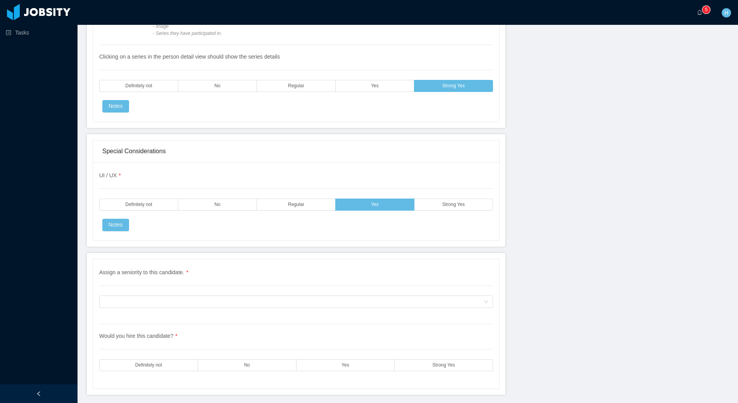
scroll to position [2343, 0]
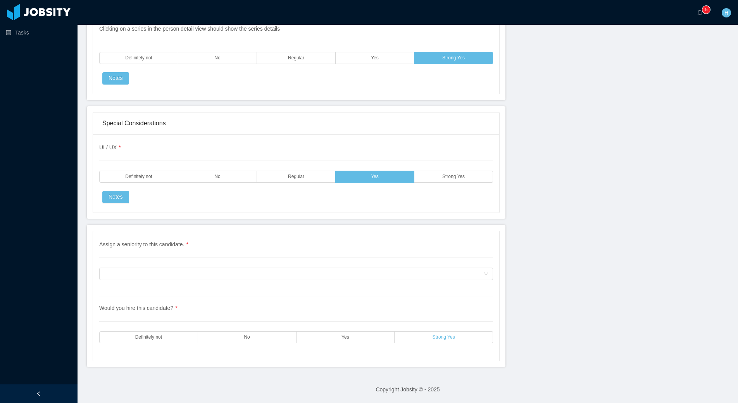
click at [433, 335] on span "Strong Yes" at bounding box center [444, 337] width 22 height 5
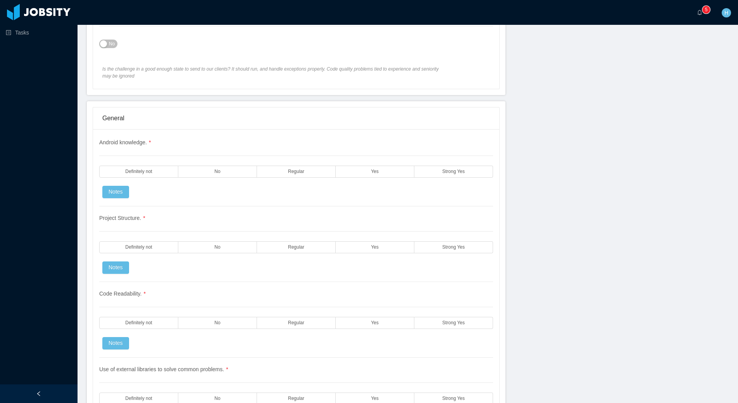
scroll to position [531, 0]
click at [439, 176] on label "Strong Yes" at bounding box center [453, 173] width 79 height 12
click at [447, 247] on span "Strong Yes" at bounding box center [453, 248] width 22 height 5
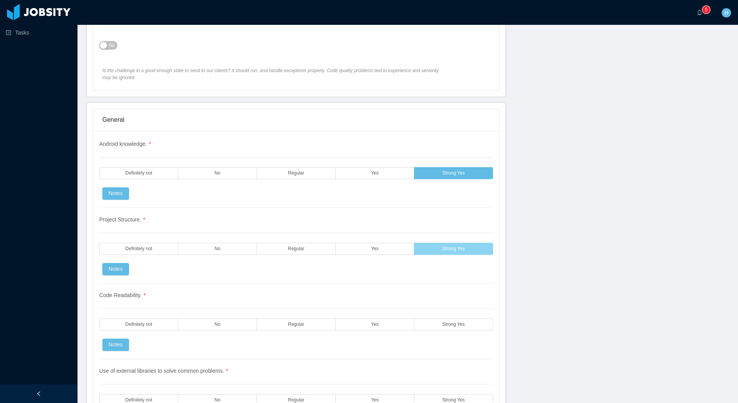
scroll to position [620, 0]
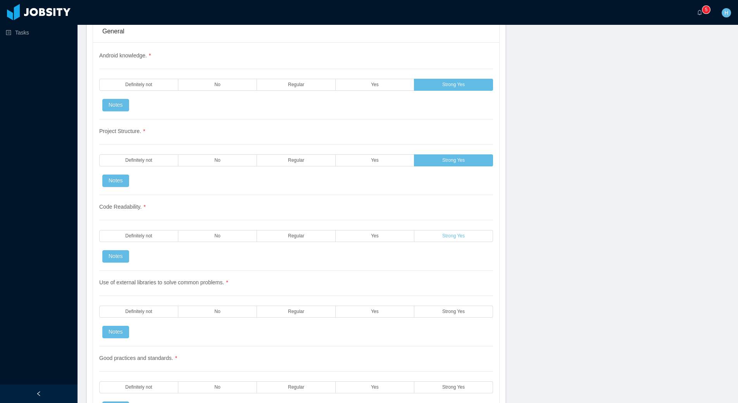
click at [443, 237] on span "Strong Yes" at bounding box center [453, 235] width 22 height 5
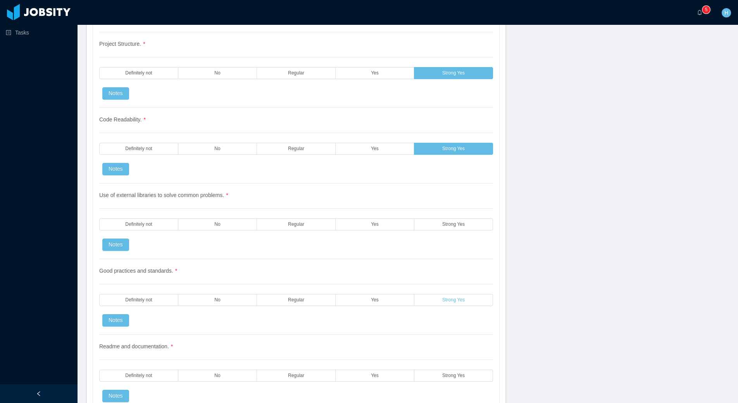
scroll to position [712, 0]
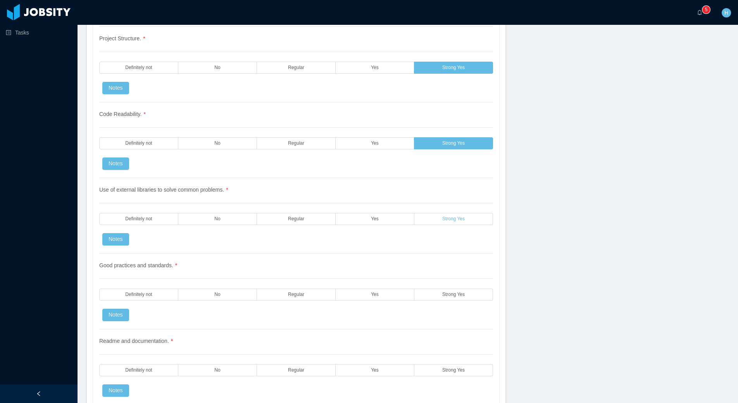
click at [433, 221] on label "Strong Yes" at bounding box center [453, 219] width 79 height 12
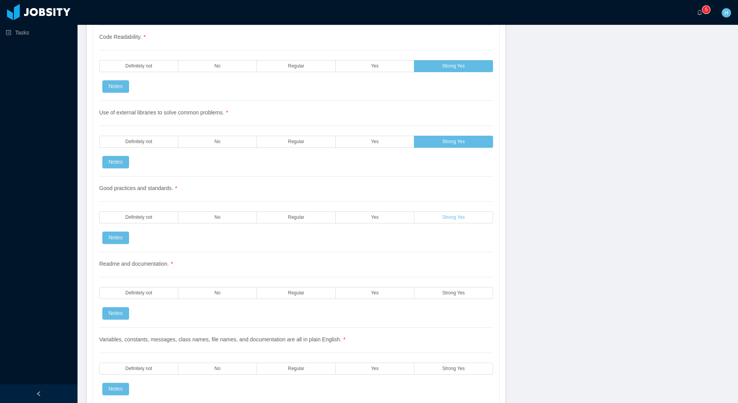
scroll to position [789, 0]
click at [442, 217] on span "Strong Yes" at bounding box center [453, 217] width 22 height 5
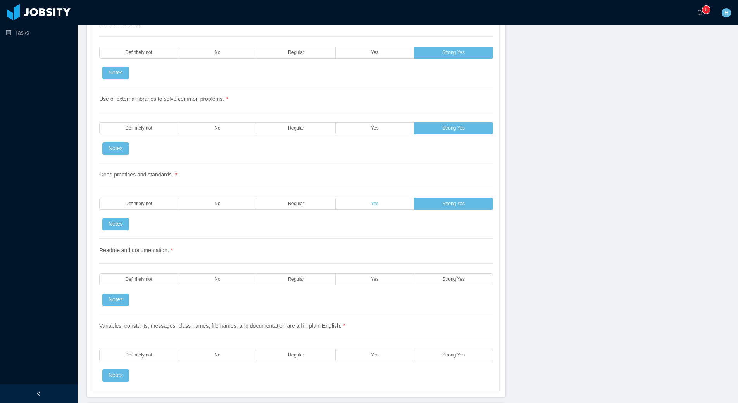
click at [383, 208] on label "Yes" at bounding box center [375, 204] width 79 height 12
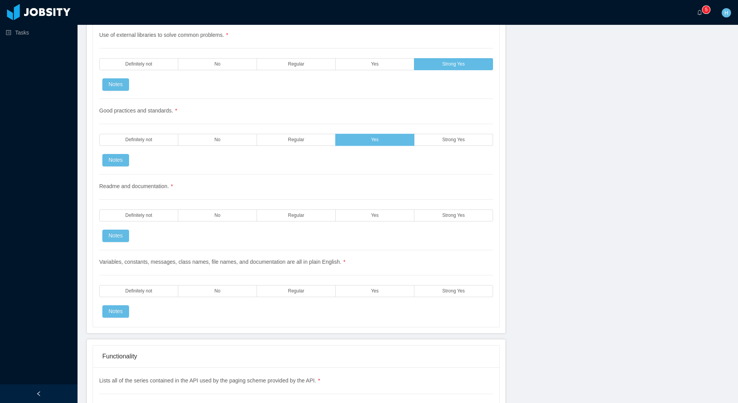
scroll to position [883, 0]
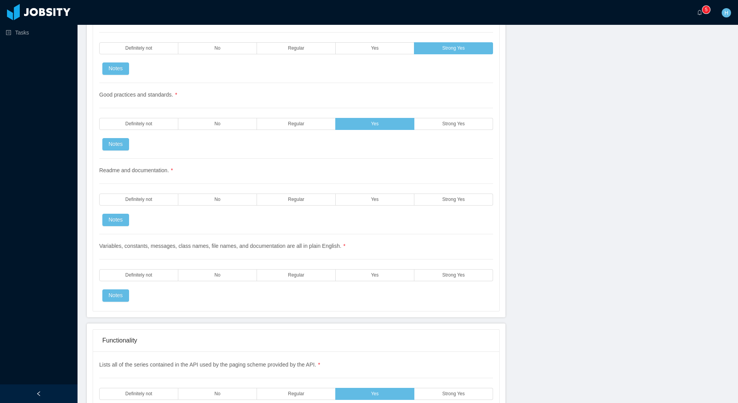
drag, startPoint x: 433, startPoint y: 204, endPoint x: 430, endPoint y: 209, distance: 5.4
click at [433, 205] on div "Readme and documentation. * Definitely not No Regular Yes Strong Yes Notes" at bounding box center [296, 197] width 394 height 76
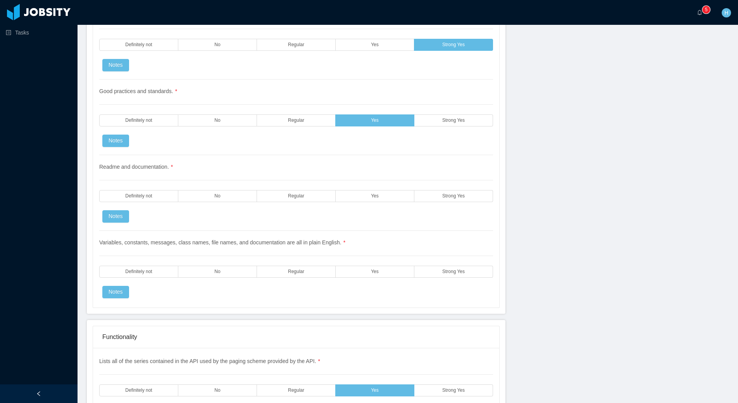
drag, startPoint x: 448, startPoint y: 198, endPoint x: 436, endPoint y: 226, distance: 30.1
click at [448, 198] on span "Strong Yes" at bounding box center [453, 195] width 22 height 5
click at [432, 266] on label "Strong Yes" at bounding box center [453, 272] width 79 height 12
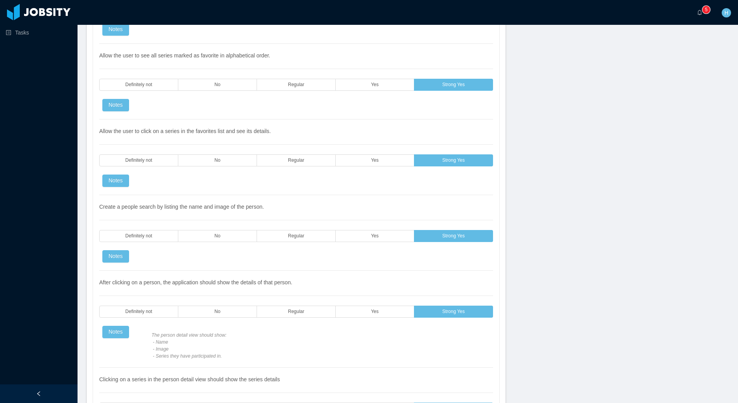
scroll to position [2343, 0]
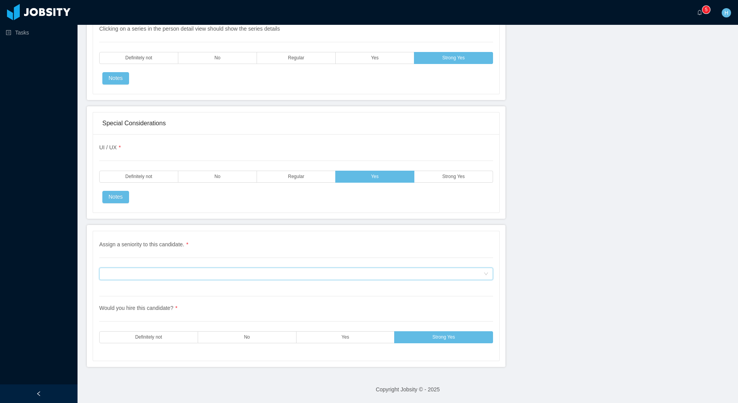
click at [354, 279] on div "Assign a seniority to this candidate." at bounding box center [293, 274] width 379 height 12
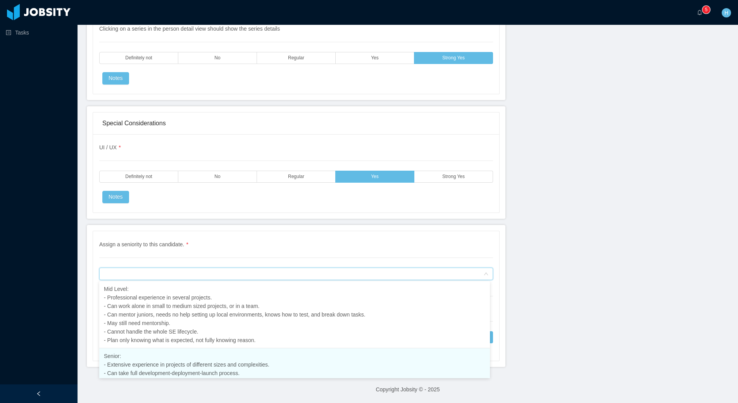
scroll to position [155, 0]
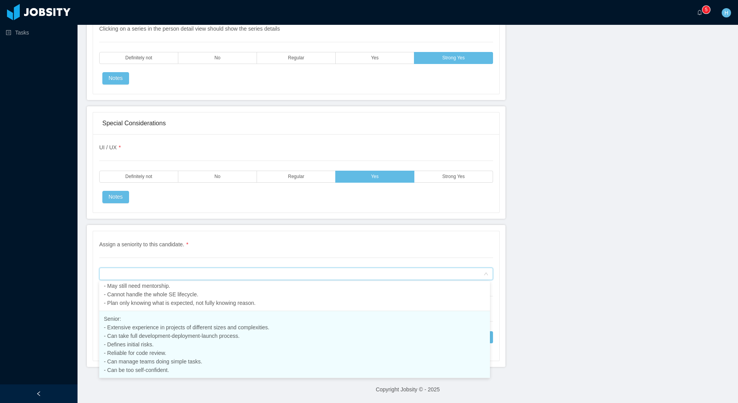
click at [260, 366] on li "Senior: - Extensive experience in projects of different sizes and complexities.…" at bounding box center [294, 344] width 391 height 67
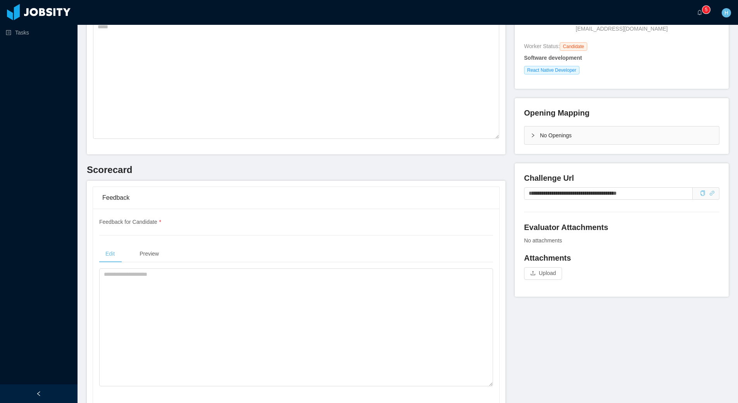
scroll to position [219, 0]
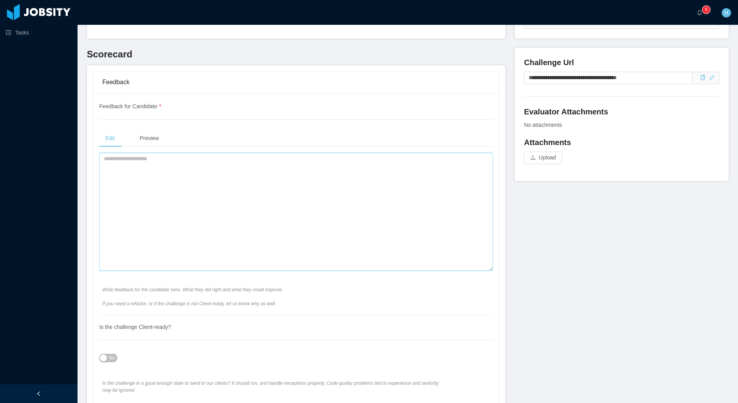
click at [232, 212] on textarea at bounding box center [296, 212] width 394 height 118
click at [112, 360] on span "No" at bounding box center [112, 358] width 6 height 8
click at [232, 248] on textarea at bounding box center [296, 212] width 394 height 118
click at [132, 166] on textarea at bounding box center [296, 212] width 394 height 118
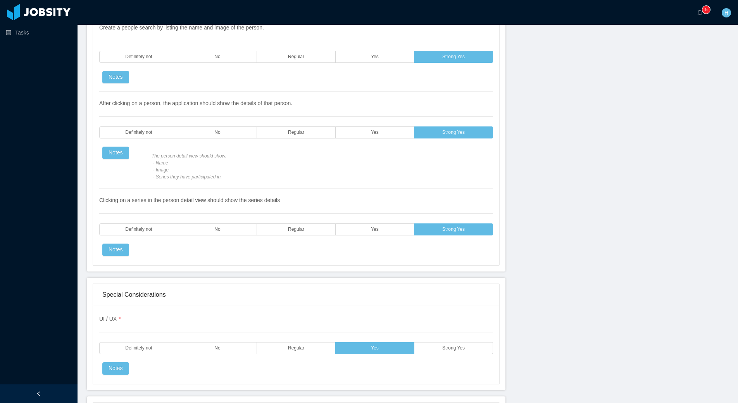
scroll to position [2413, 0]
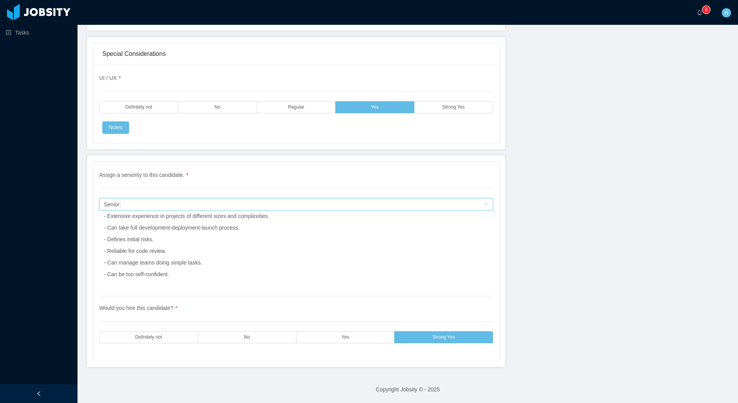
click at [263, 207] on div "Senior: - Extensive experience in projects of different sizes and complexities.…" at bounding box center [187, 238] width 166 height 81
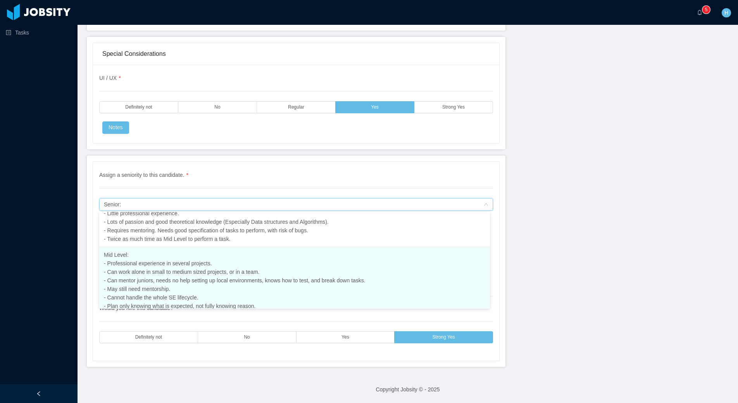
scroll to position [88, 0]
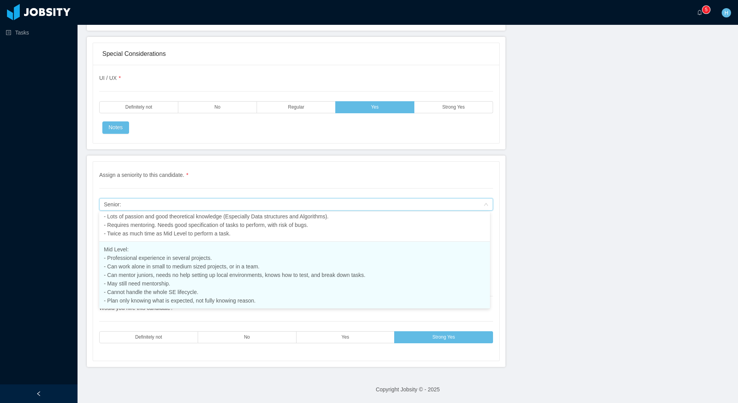
click at [148, 270] on li "Mid Level: - Professional experience in several projects. - Can work alone in s…" at bounding box center [294, 274] width 391 height 67
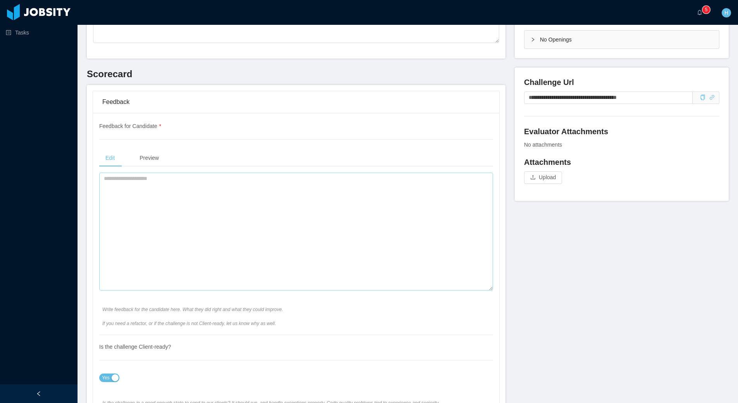
scroll to position [212, 0]
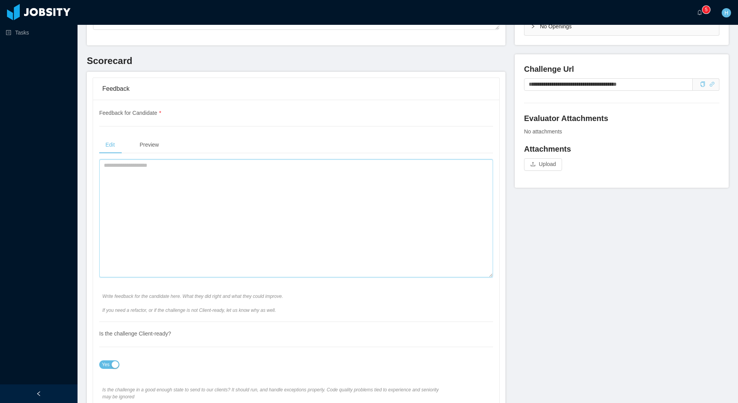
click at [181, 216] on textarea at bounding box center [296, 218] width 394 height 118
paste textarea "**********"
type textarea "**********"
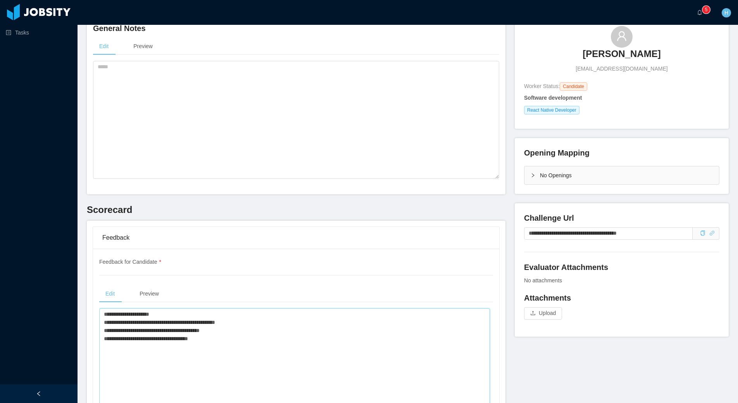
scroll to position [0, 0]
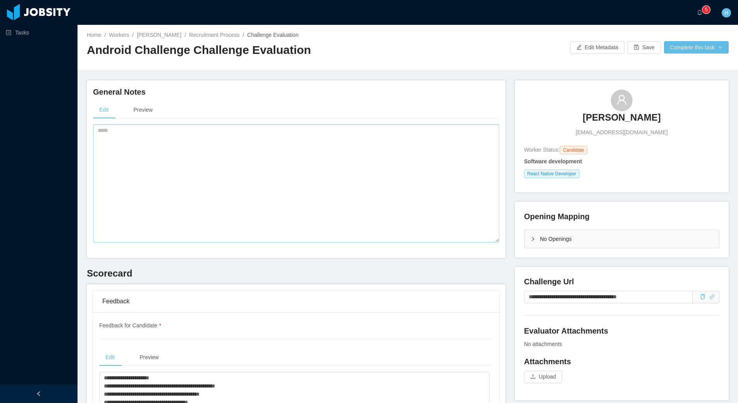
drag, startPoint x: 143, startPoint y: 194, endPoint x: 233, endPoint y: 193, distance: 89.9
click at [143, 194] on textarea at bounding box center [296, 183] width 406 height 118
click at [171, 141] on textarea at bounding box center [296, 183] width 406 height 118
paste textarea "**********"
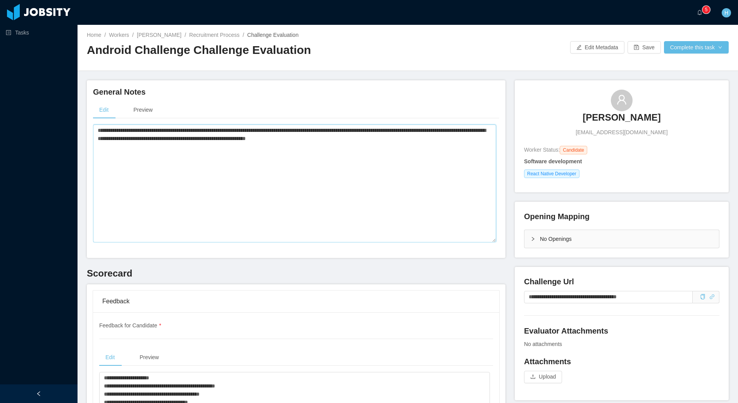
click at [186, 178] on textarea "**********" at bounding box center [294, 183] width 403 height 118
click at [635, 44] on button "Save" at bounding box center [644, 47] width 33 height 12
click at [709, 49] on button "Complete this task" at bounding box center [696, 47] width 65 height 12
click at [685, 63] on button "Save Evaluation" at bounding box center [690, 65] width 60 height 12
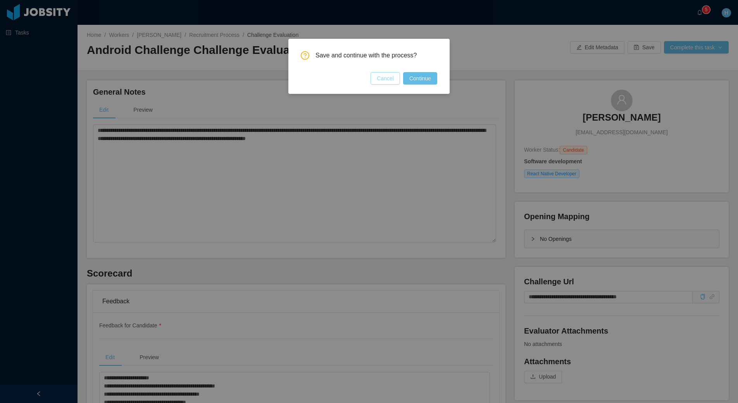
click at [388, 79] on button "Cancel" at bounding box center [385, 78] width 29 height 12
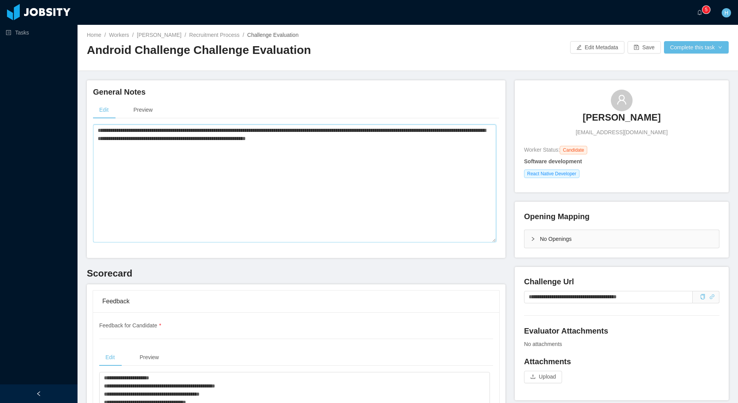
click at [357, 128] on textarea "**********" at bounding box center [294, 183] width 403 height 118
type textarea "**********"
click at [643, 50] on button "Save" at bounding box center [644, 47] width 33 height 12
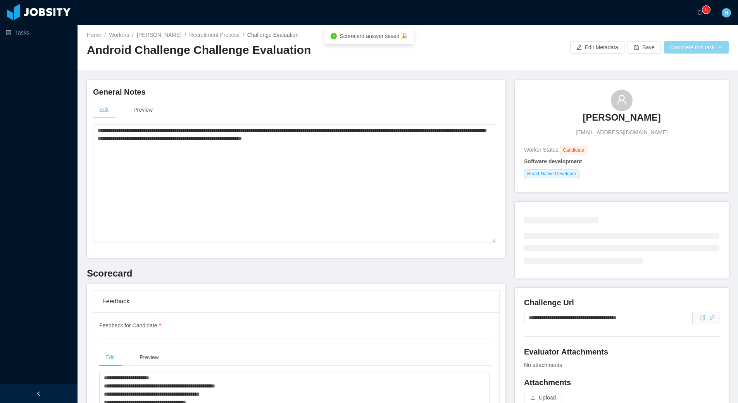
click at [685, 48] on button "Complete this task" at bounding box center [696, 47] width 65 height 12
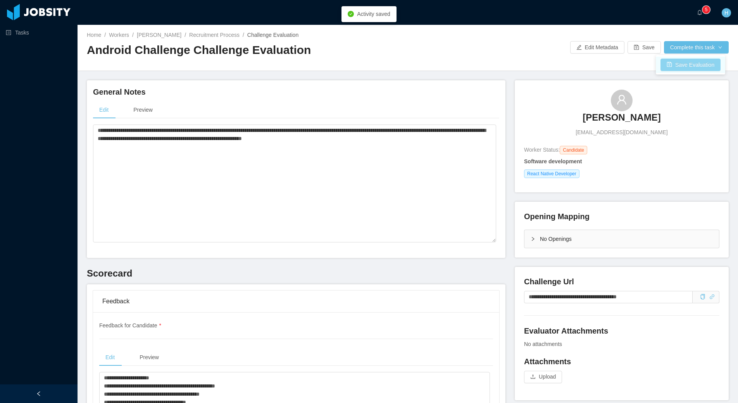
click at [679, 62] on button "Save Evaluation" at bounding box center [690, 65] width 60 height 12
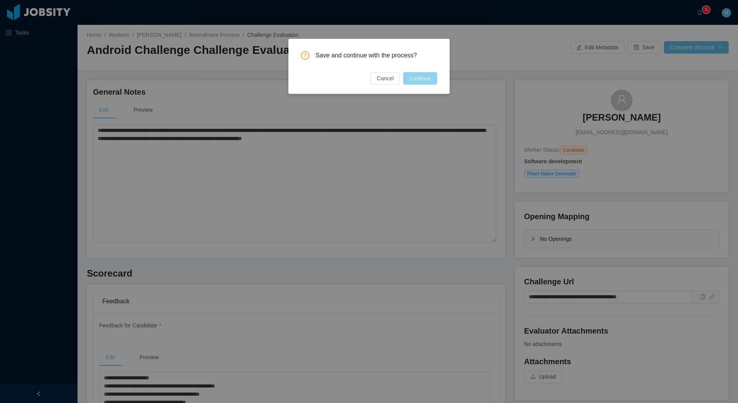
click at [416, 82] on button "Continue" at bounding box center [420, 78] width 34 height 12
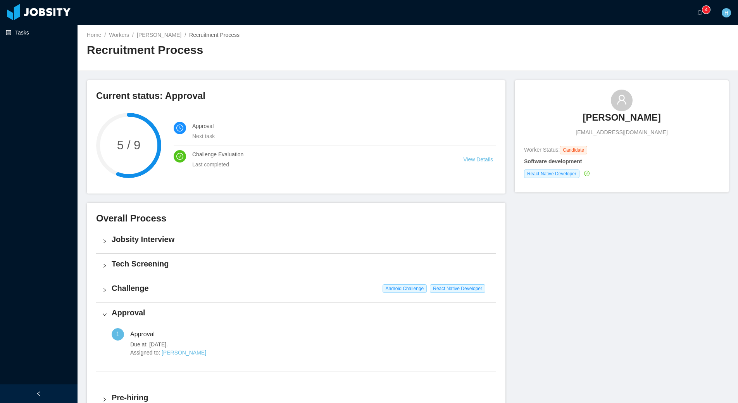
click at [21, 32] on link "Tasks" at bounding box center [39, 33] width 66 height 16
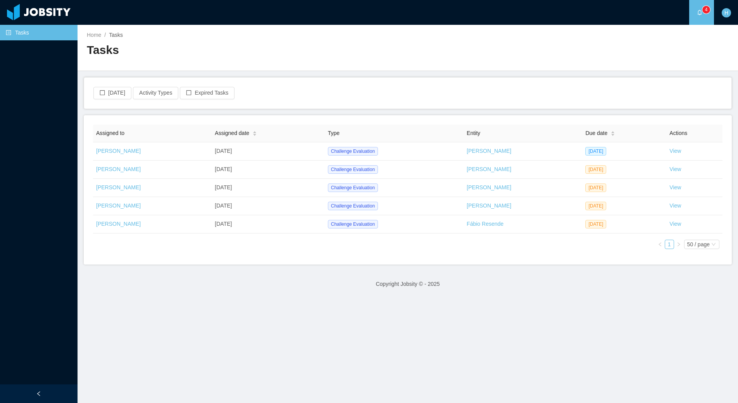
click at [230, 287] on footer "Copyright Jobsity © - 2025" at bounding box center [408, 284] width 660 height 27
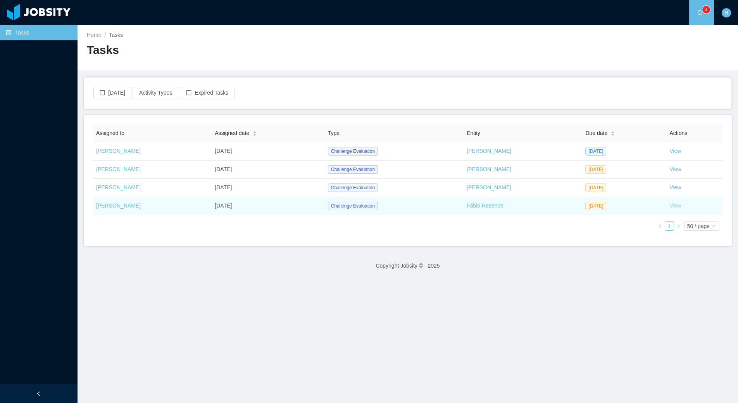
click at [673, 207] on link "View" at bounding box center [675, 205] width 12 height 6
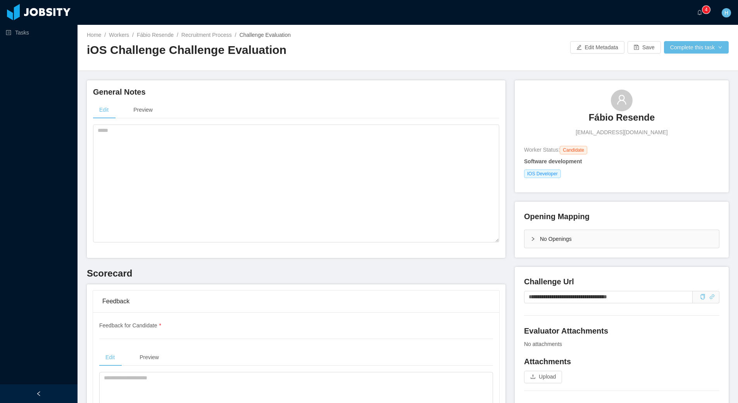
click at [41, 181] on div "Tasks" at bounding box center [39, 183] width 78 height 366
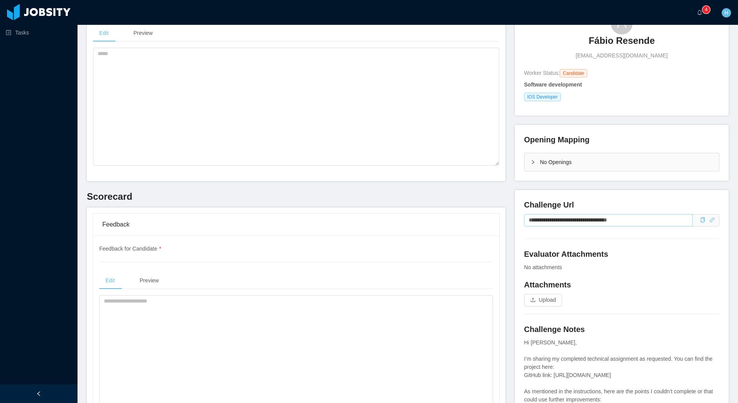
scroll to position [88, 0]
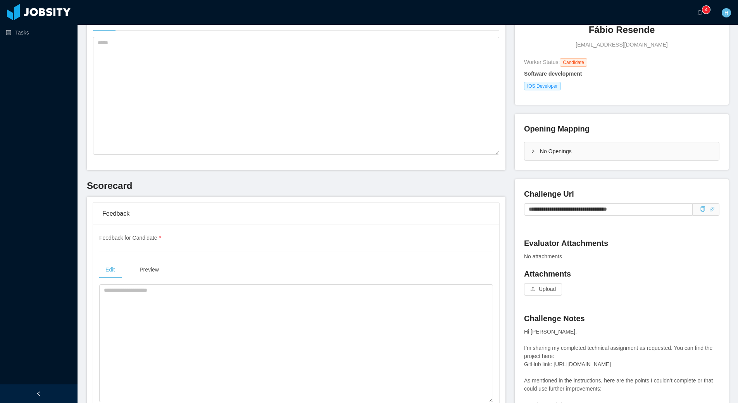
click at [704, 210] on span at bounding box center [706, 209] width 27 height 12
click at [709, 211] on icon "icon: link" at bounding box center [711, 208] width 5 height 5
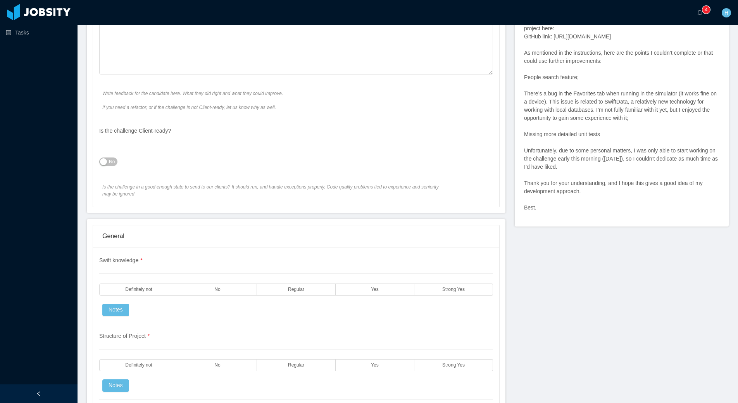
scroll to position [529, 0]
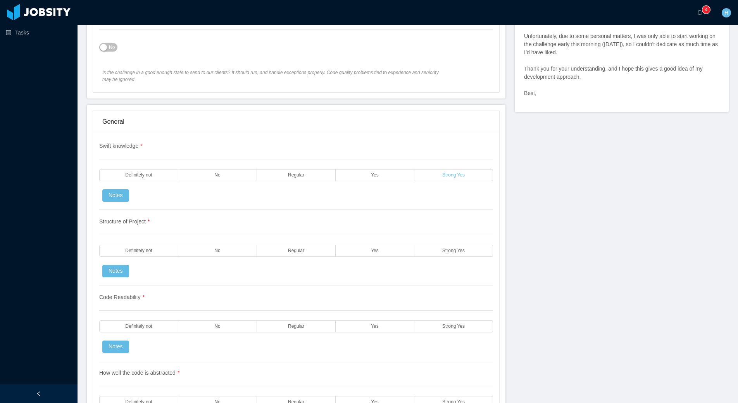
click at [460, 172] on span "Strong Yes" at bounding box center [453, 174] width 22 height 5
click at [431, 248] on label "Strong Yes" at bounding box center [453, 251] width 79 height 12
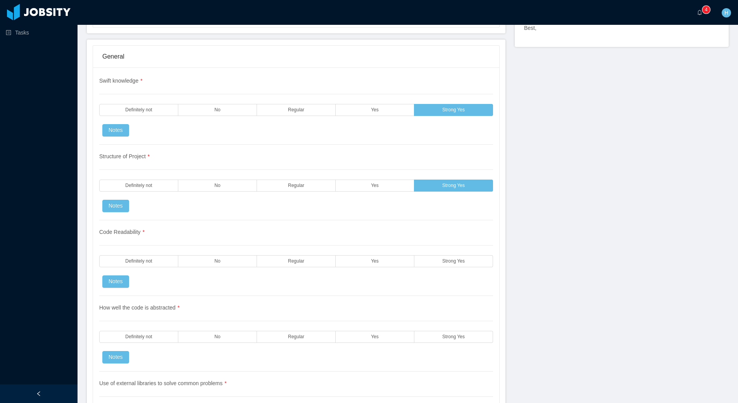
click at [435, 270] on div "Code Readability * Definitely not No Regular Yes Strong Yes Notes" at bounding box center [296, 258] width 394 height 76
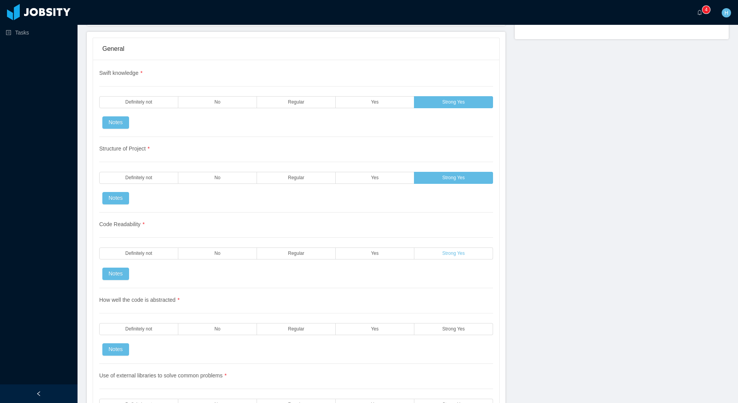
click at [455, 257] on label "Strong Yes" at bounding box center [453, 253] width 79 height 12
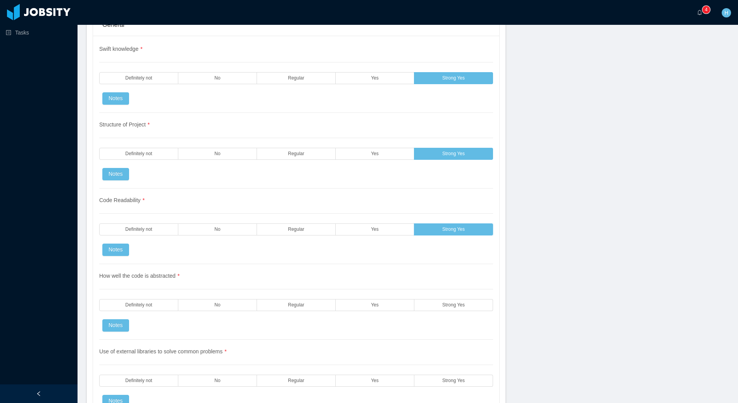
scroll to position [658, 0]
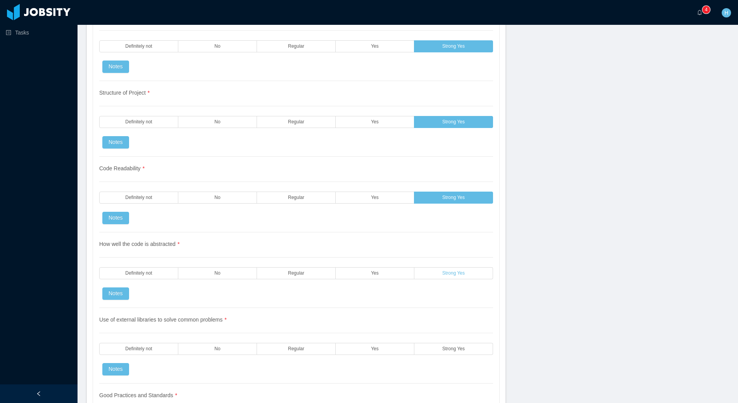
click at [459, 278] on label "Strong Yes" at bounding box center [453, 273] width 79 height 12
click at [457, 339] on div "Use of external libraries to solve common problems * Definitely not No Regular …" at bounding box center [296, 346] width 394 height 76
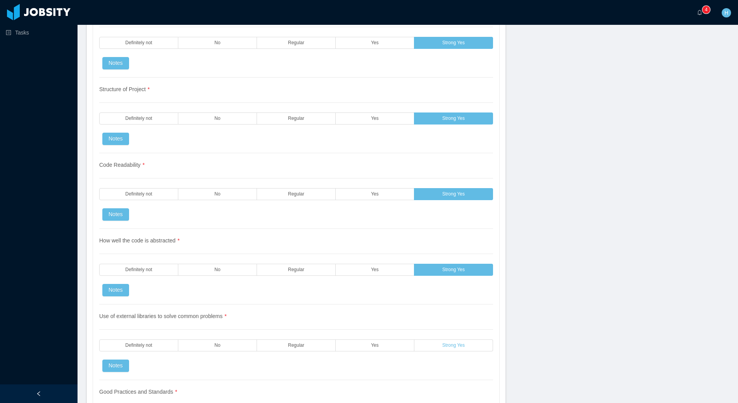
click at [457, 343] on span "Strong Yes" at bounding box center [453, 345] width 22 height 5
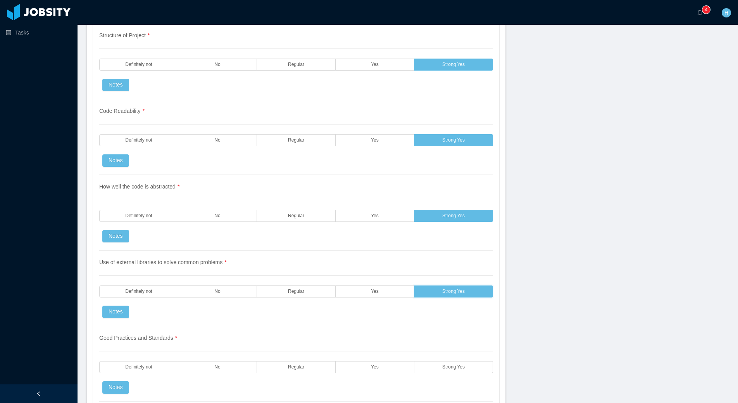
scroll to position [795, 0]
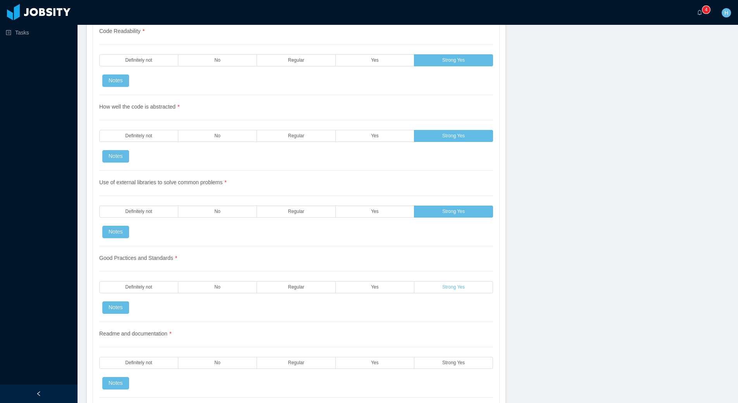
click at [450, 286] on span "Strong Yes" at bounding box center [453, 287] width 22 height 5
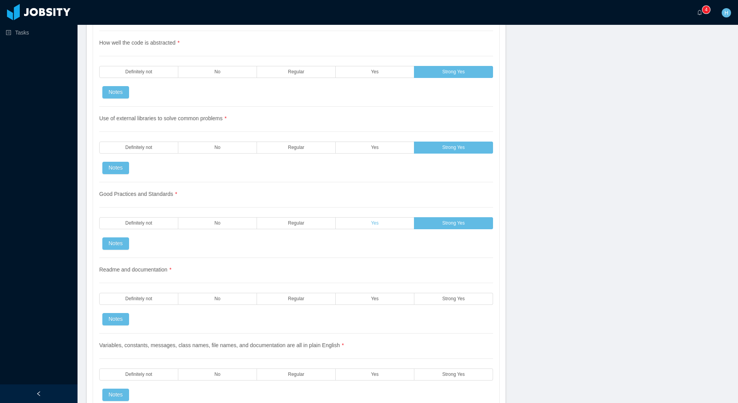
click at [360, 223] on label "Yes" at bounding box center [375, 223] width 79 height 12
click at [438, 223] on label "Strong Yes" at bounding box center [453, 223] width 79 height 12
click at [354, 302] on label "Yes" at bounding box center [375, 299] width 79 height 12
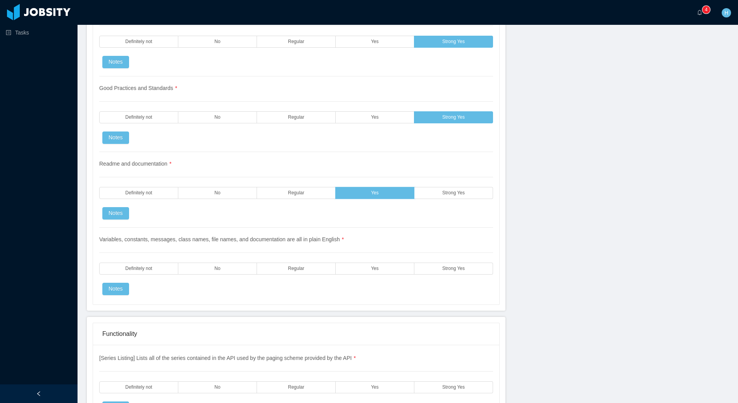
scroll to position [966, 0]
click at [470, 269] on label "Strong Yes" at bounding box center [453, 268] width 79 height 12
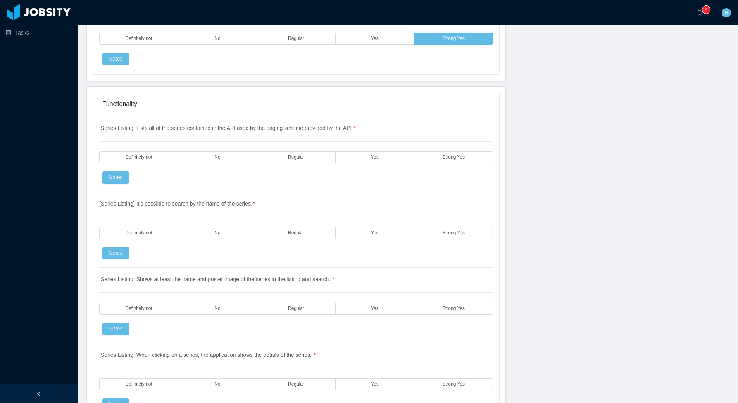
scroll to position [1219, 0]
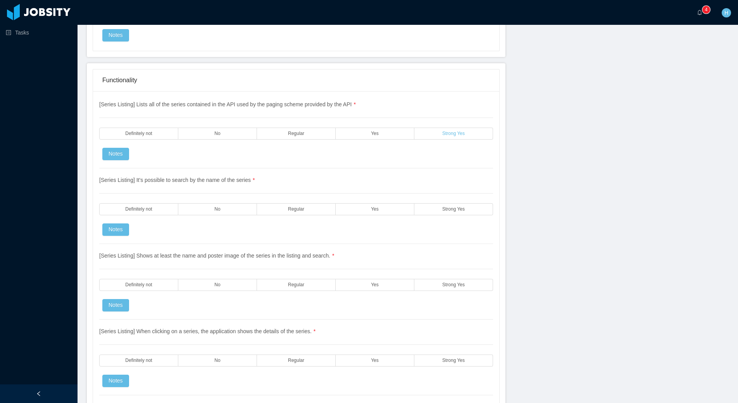
click at [468, 134] on label "Strong Yes" at bounding box center [453, 134] width 79 height 12
click at [452, 214] on label "Strong Yes" at bounding box center [453, 209] width 79 height 12
click at [452, 284] on span "Strong Yes" at bounding box center [453, 284] width 22 height 5
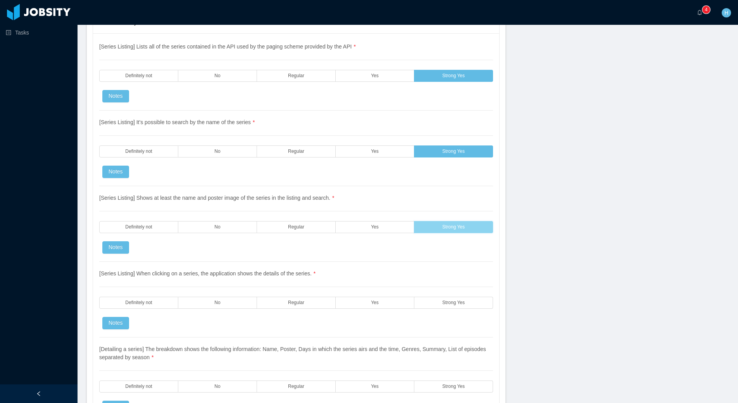
scroll to position [1290, 0]
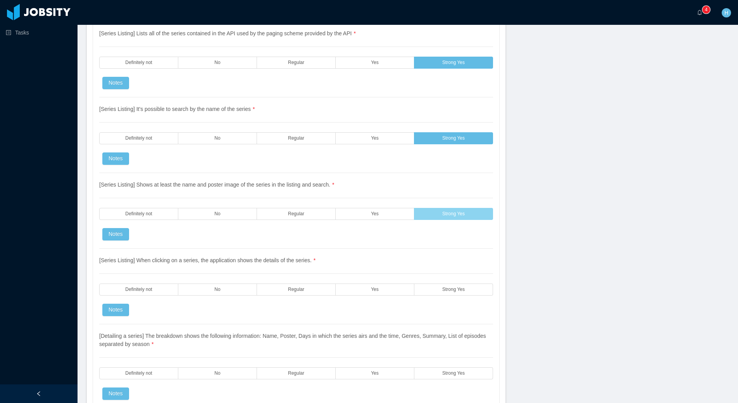
click at [454, 285] on label "Strong Yes" at bounding box center [453, 289] width 79 height 12
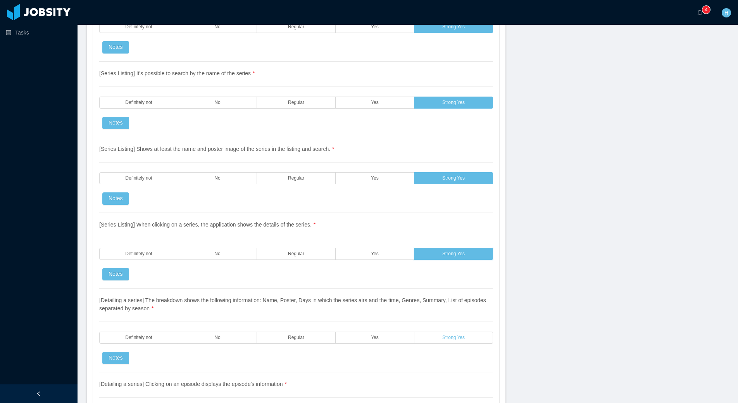
scroll to position [1378, 0]
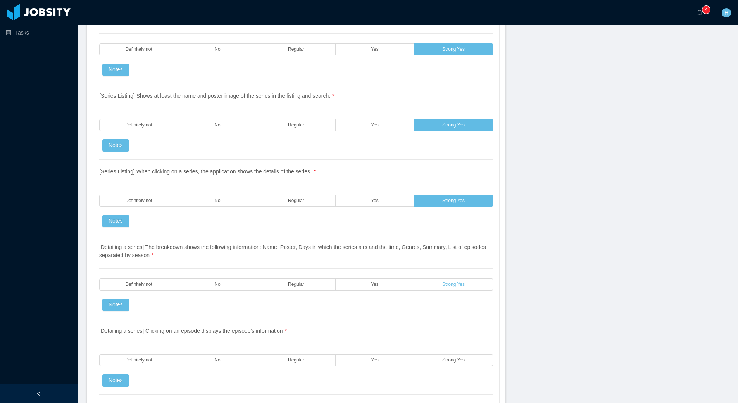
click at [454, 288] on label "Strong Yes" at bounding box center [453, 284] width 79 height 12
click at [454, 364] on label "Strong Yes" at bounding box center [453, 360] width 79 height 12
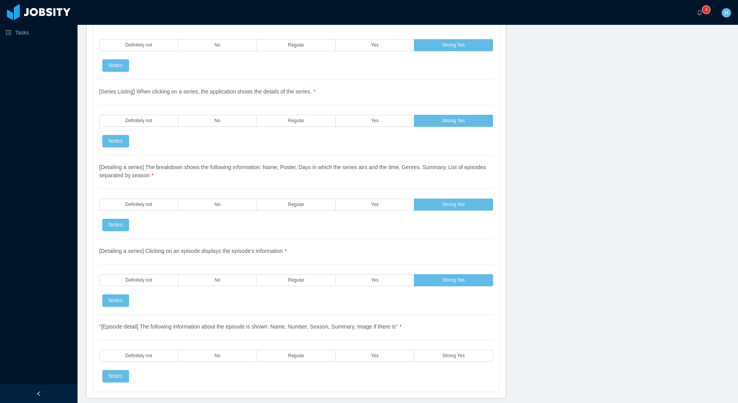
scroll to position [1469, 0]
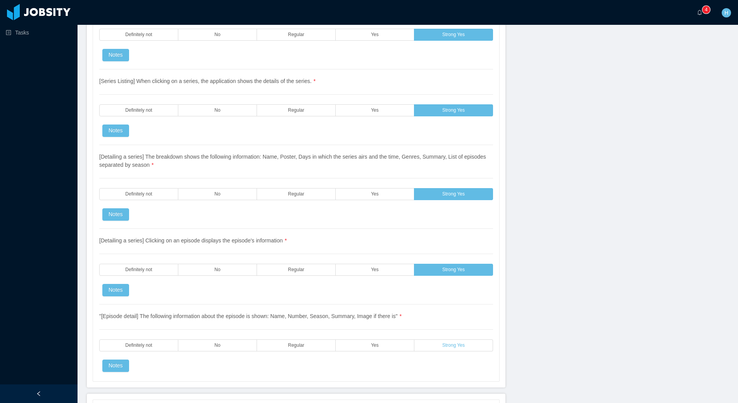
click at [449, 343] on span "Strong Yes" at bounding box center [453, 345] width 22 height 5
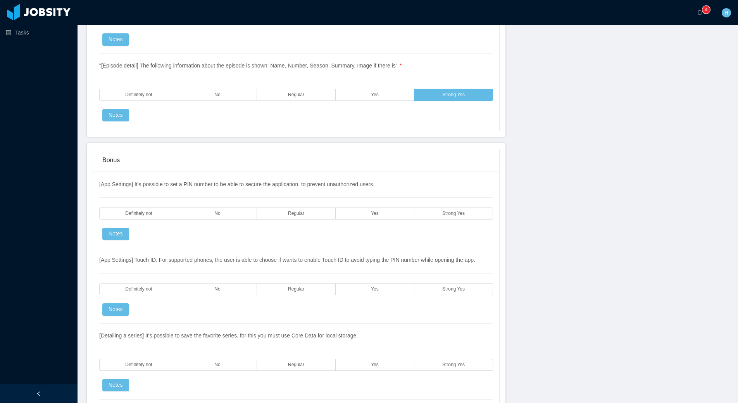
scroll to position [1721, 0]
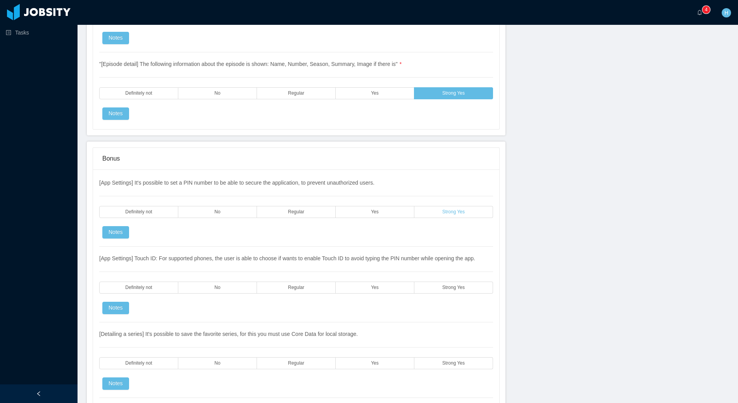
click at [464, 212] on label "Strong Yes" at bounding box center [453, 212] width 79 height 12
click at [432, 292] on label "Strong Yes" at bounding box center [453, 287] width 79 height 12
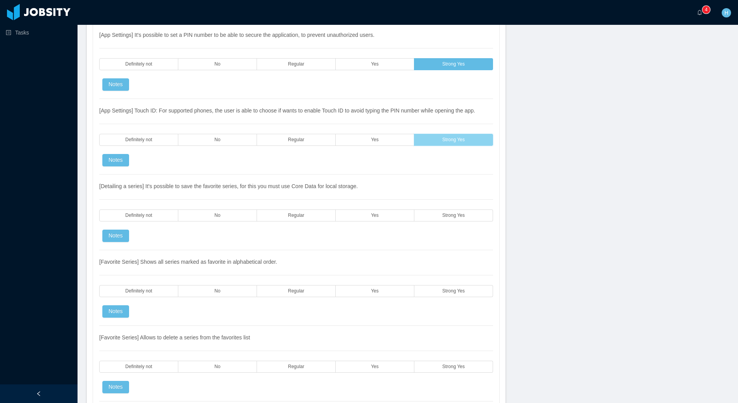
scroll to position [1890, 0]
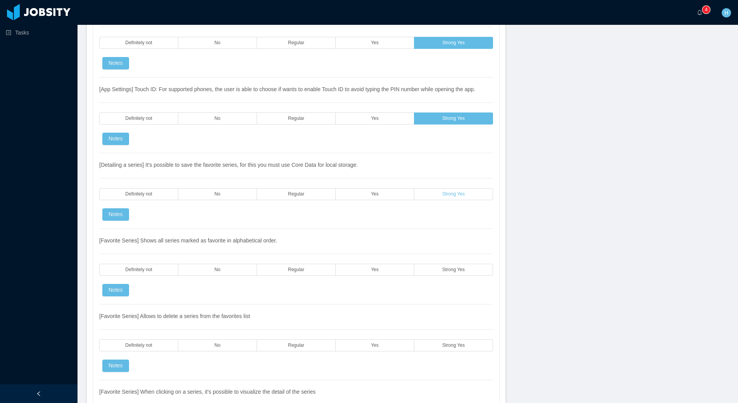
click at [441, 200] on label "Strong Yes" at bounding box center [453, 194] width 79 height 12
click at [448, 276] on label "Strong Yes" at bounding box center [453, 270] width 79 height 12
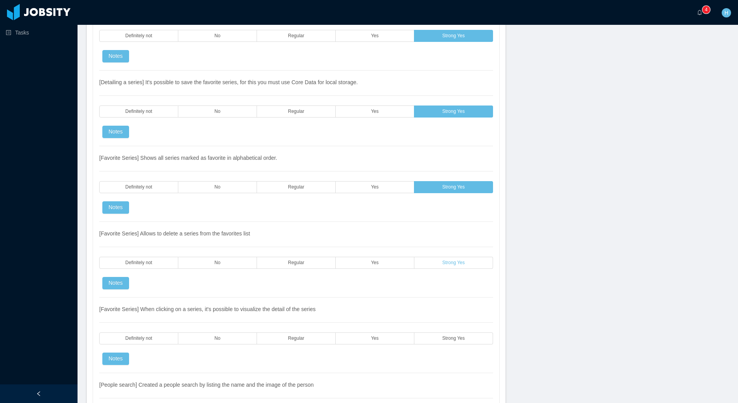
click at [467, 269] on label "Strong Yes" at bounding box center [453, 263] width 79 height 12
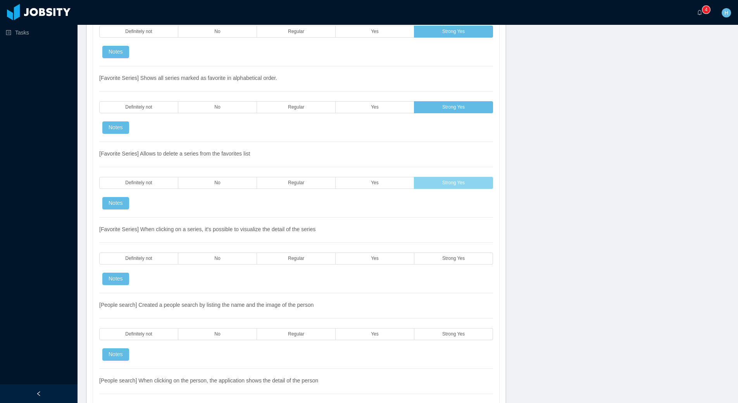
scroll to position [2057, 0]
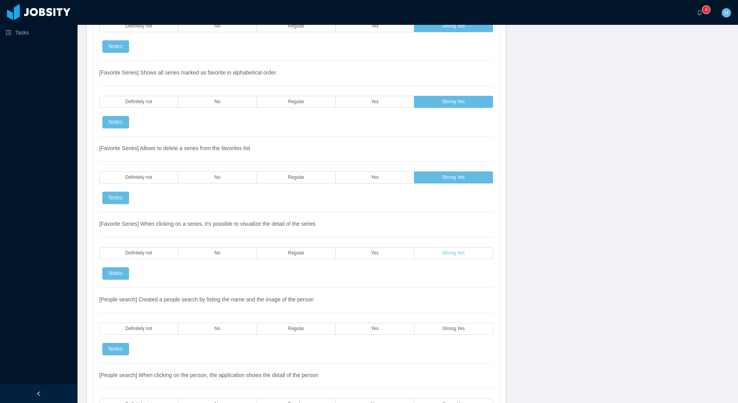
click at [430, 259] on label "Strong Yes" at bounding box center [453, 253] width 79 height 12
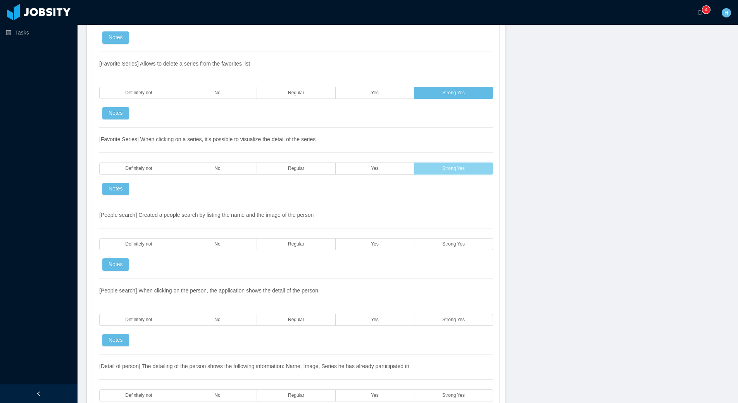
scroll to position [2147, 0]
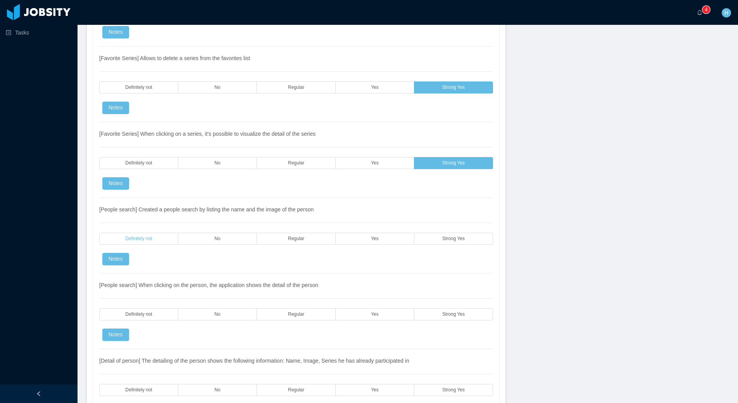
click at [123, 245] on label "Definitely not" at bounding box center [138, 239] width 79 height 12
drag, startPoint x: 150, startPoint y: 327, endPoint x: 169, endPoint y: 331, distance: 19.8
click at [150, 320] on label "Definitely not" at bounding box center [138, 314] width 79 height 12
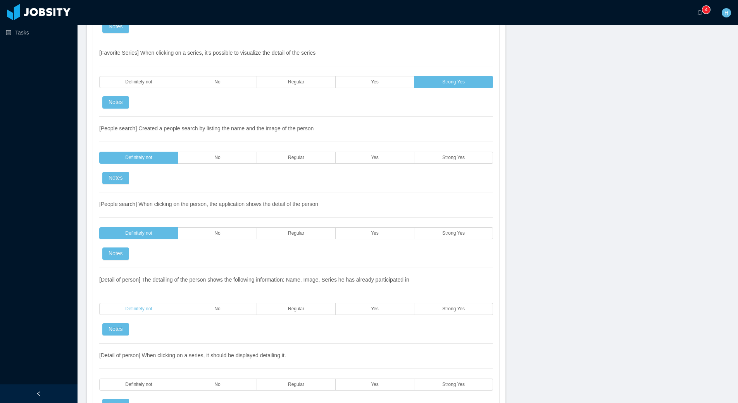
click at [156, 315] on label "Definitely not" at bounding box center [138, 309] width 79 height 12
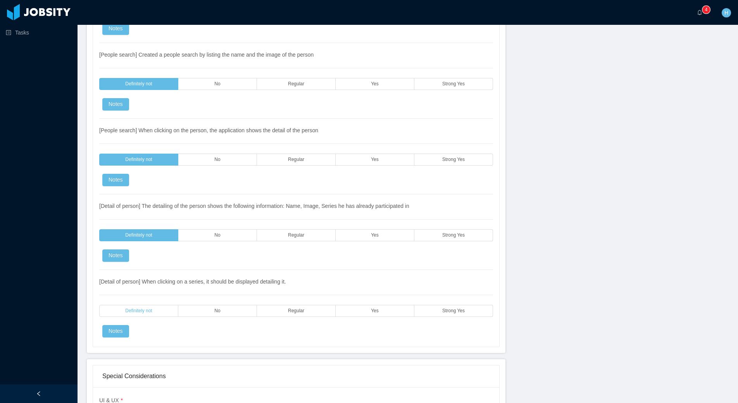
click at [157, 315] on label "Definitely not" at bounding box center [138, 311] width 79 height 12
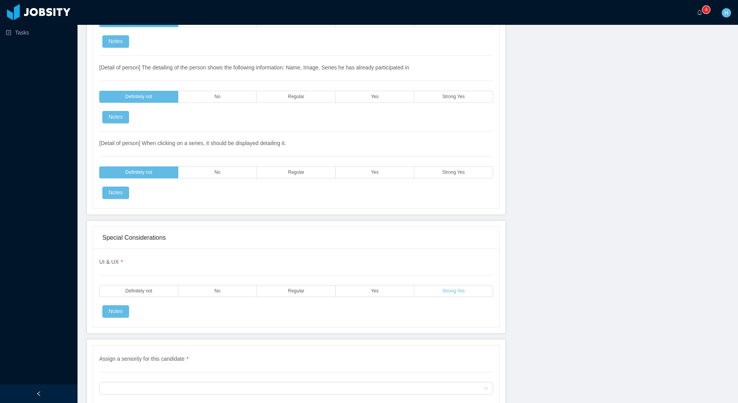
click at [469, 297] on label "Strong Yes" at bounding box center [453, 291] width 79 height 12
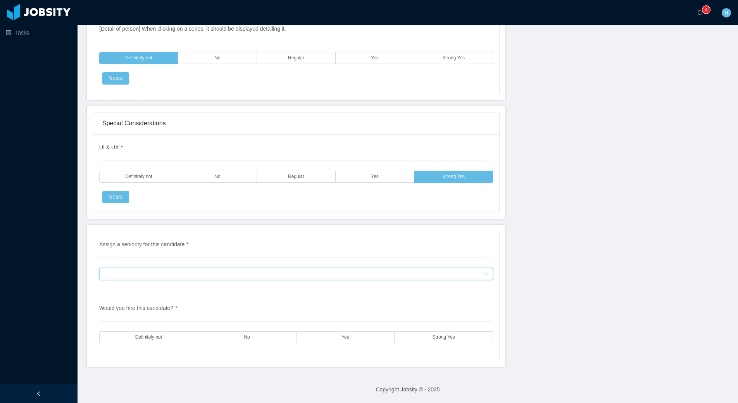
click at [203, 271] on div "Assign a seniority for this candidate" at bounding box center [293, 274] width 379 height 12
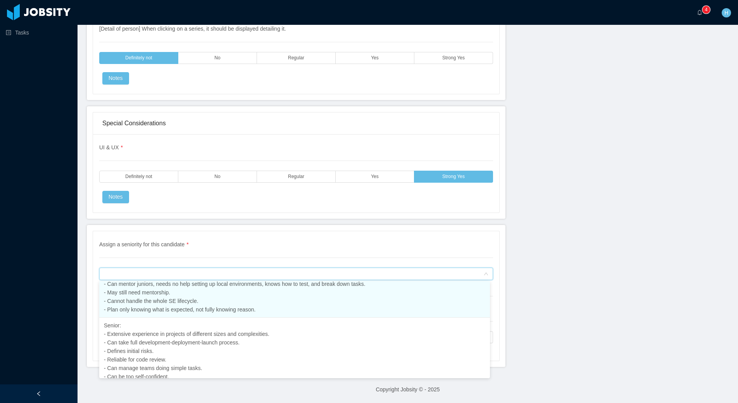
scroll to position [117, 0]
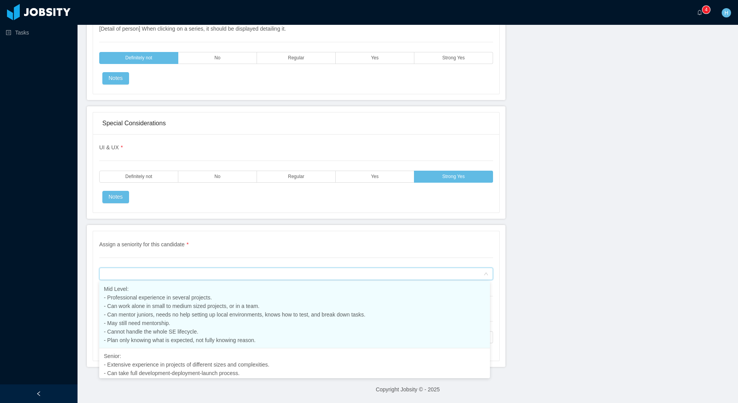
click at [183, 342] on span "Mid Level: - Professional experience in several projects. - Can work alone in s…" at bounding box center [235, 314] width 262 height 57
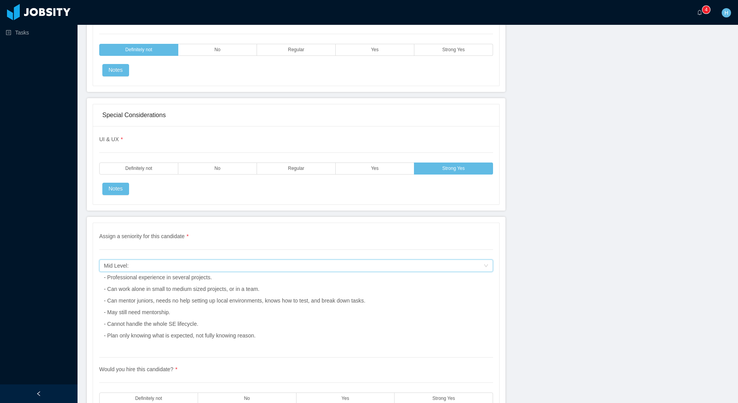
click at [155, 271] on div "Mid Level: - Professional experience in several projects. - Can work alone in s…" at bounding box center [235, 300] width 262 height 81
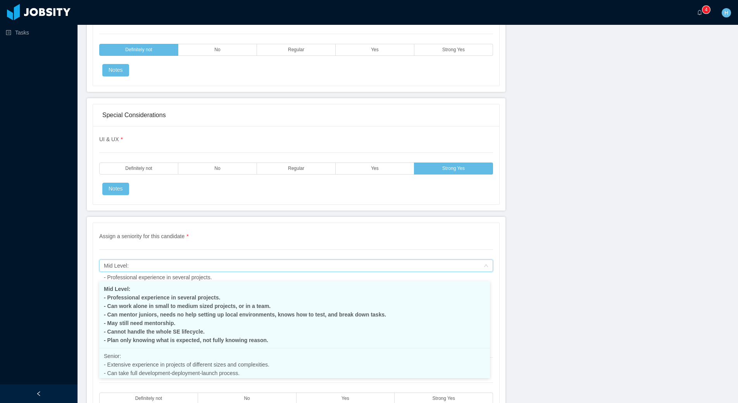
scroll to position [155, 0]
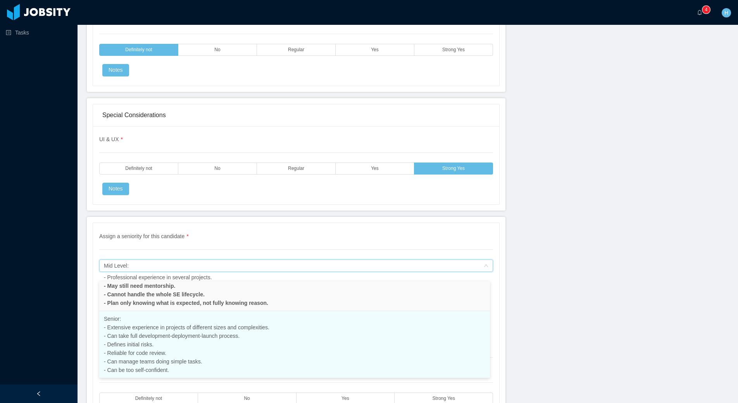
click at [149, 356] on li "Senior: - Extensive experience in projects of different sizes and complexities.…" at bounding box center [294, 344] width 391 height 67
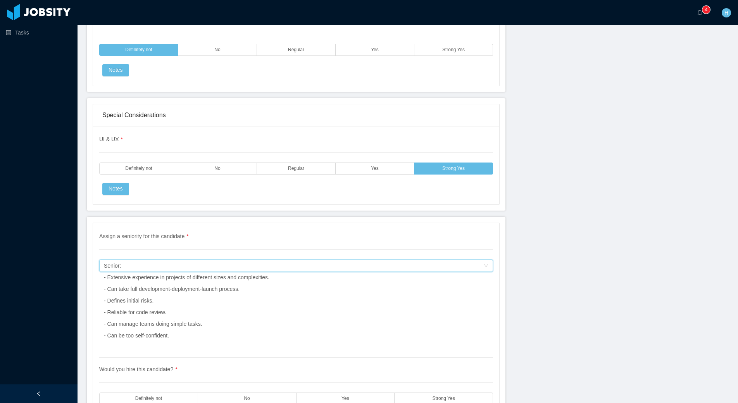
scroll to position [2632, 0]
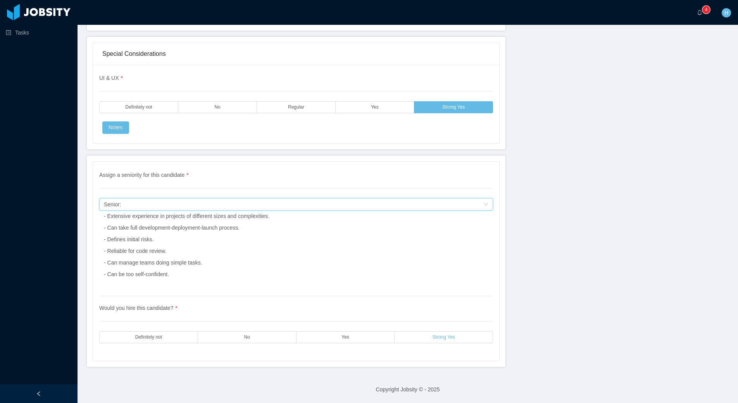
click at [415, 338] on label "Strong Yes" at bounding box center [444, 337] width 98 height 12
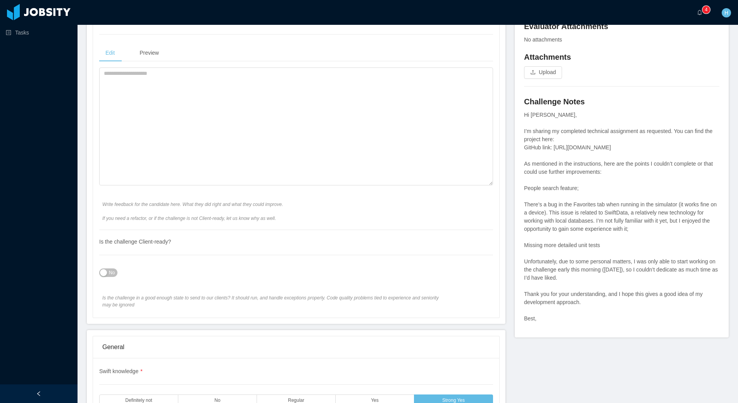
scroll to position [303, 0]
click at [105, 273] on button "No" at bounding box center [108, 273] width 18 height 9
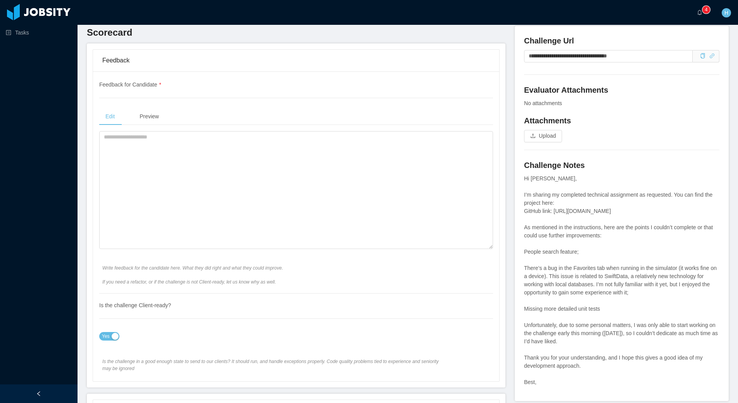
scroll to position [193, 0]
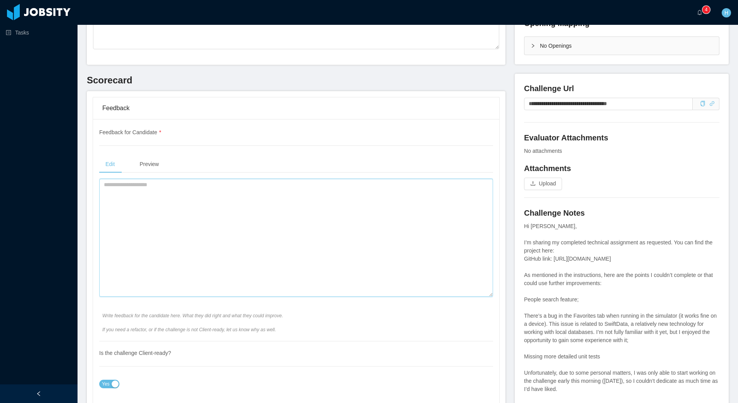
click at [268, 246] on textarea at bounding box center [296, 238] width 394 height 118
click at [36, 133] on div "Tasks" at bounding box center [39, 183] width 78 height 366
click at [191, 223] on textarea at bounding box center [296, 238] width 394 height 118
type textarea "**********"
drag, startPoint x: 133, startPoint y: 207, endPoint x: 137, endPoint y: 205, distance: 4.2
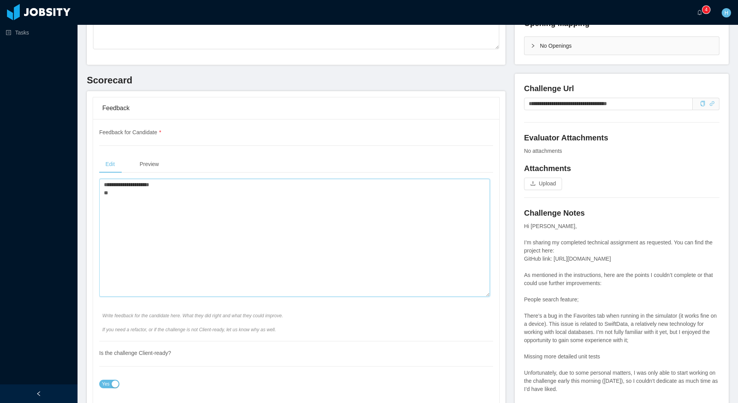
click at [136, 206] on textarea "**********" at bounding box center [294, 238] width 391 height 118
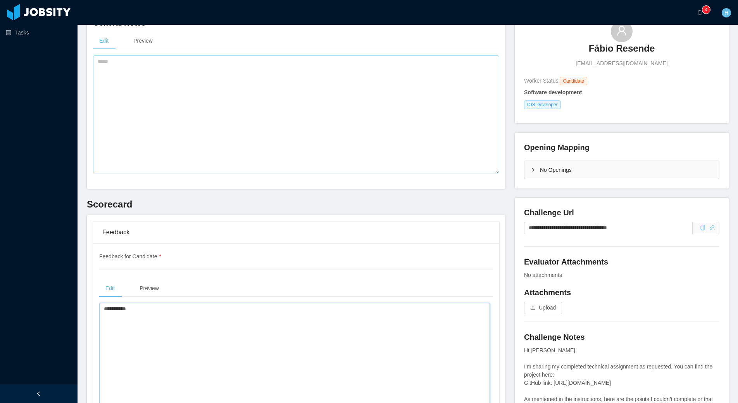
scroll to position [0, 0]
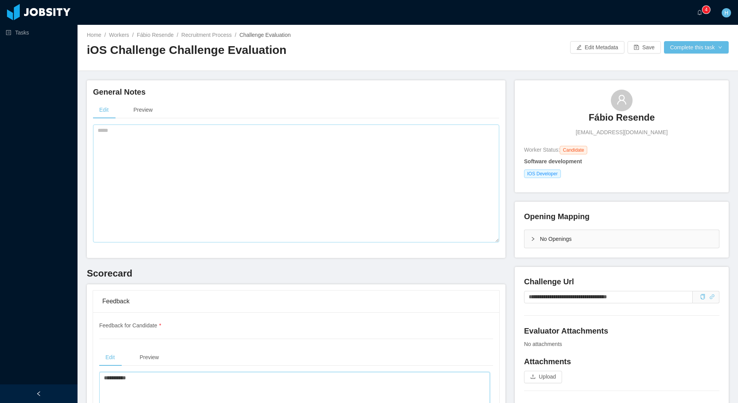
type textarea "**********"
click at [188, 174] on textarea at bounding box center [296, 183] width 406 height 118
paste textarea "**********"
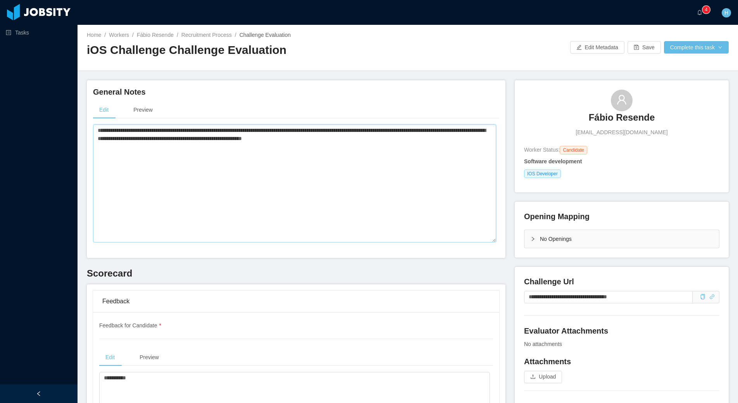
click at [105, 132] on textarea "**********" at bounding box center [294, 183] width 403 height 118
drag, startPoint x: 185, startPoint y: 138, endPoint x: 231, endPoint y: 138, distance: 46.1
click at [231, 138] on textarea "**********" at bounding box center [294, 183] width 403 height 118
drag, startPoint x: 283, startPoint y: 155, endPoint x: 305, endPoint y: 153, distance: 21.8
click at [283, 155] on textarea "**********" at bounding box center [294, 183] width 403 height 118
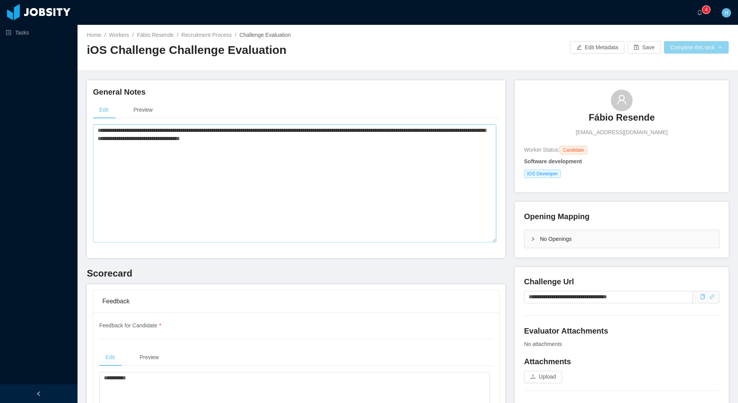
type textarea "**********"
click at [673, 49] on button "Complete this task" at bounding box center [696, 47] width 65 height 12
click at [678, 68] on button "Save Evaluation" at bounding box center [690, 65] width 60 height 12
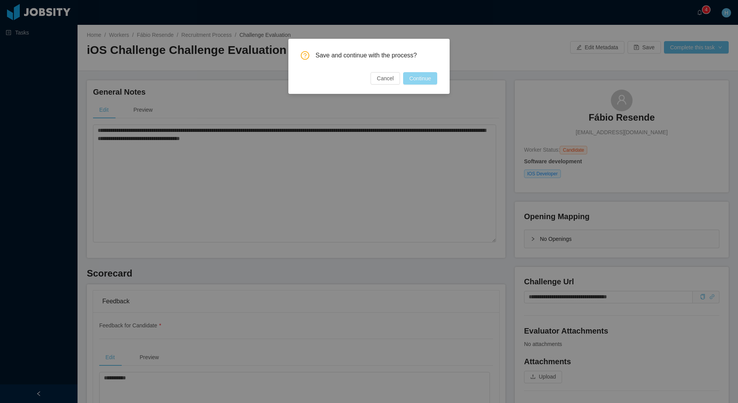
click at [427, 80] on button "Continue" at bounding box center [420, 78] width 34 height 12
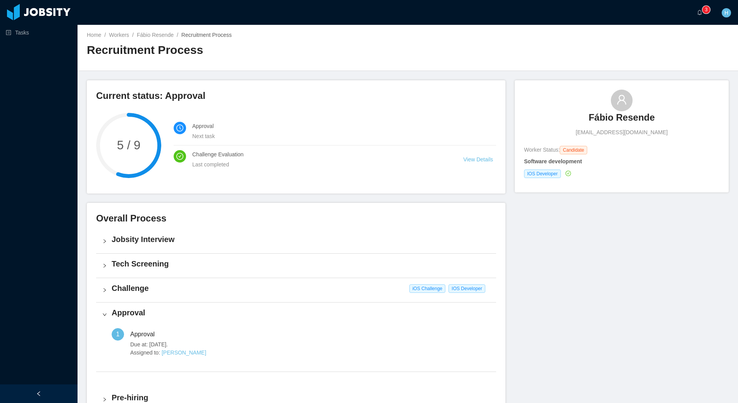
click at [33, 41] on ul "Tasks" at bounding box center [39, 32] width 78 height 19
click at [32, 33] on link "Tasks" at bounding box center [39, 33] width 66 height 16
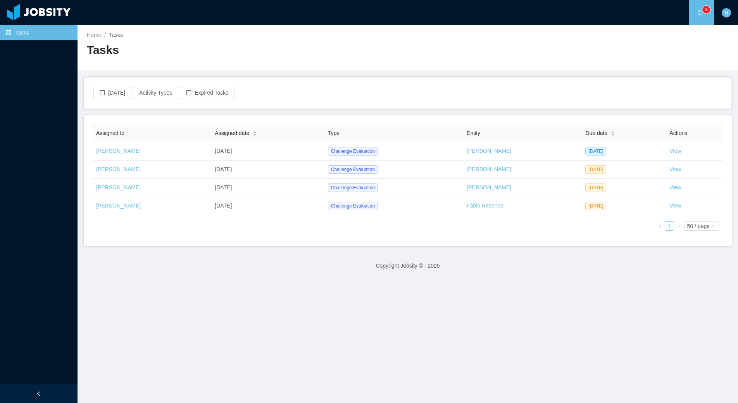
click at [311, 272] on footer "Copyright Jobsity © - 2025" at bounding box center [408, 265] width 660 height 27
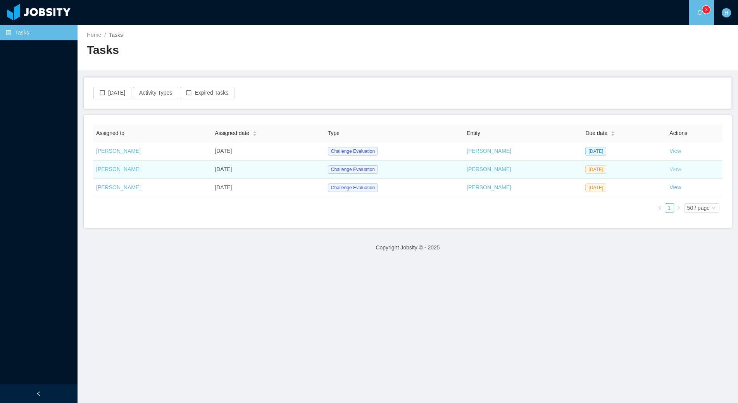
click at [669, 167] on link "View" at bounding box center [675, 169] width 12 height 6
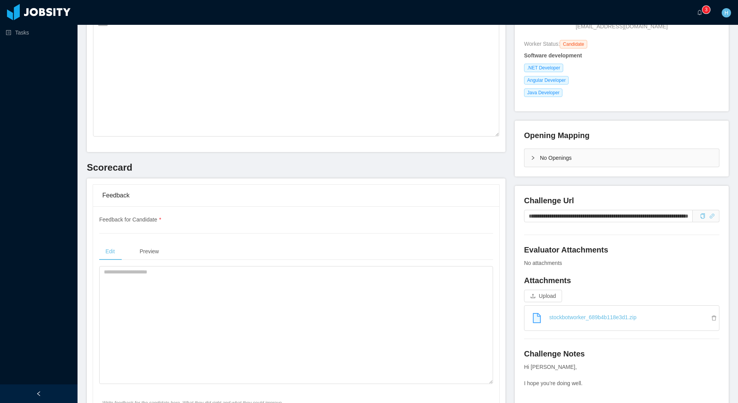
scroll to position [121, 0]
click at [709, 214] on icon "icon: link" at bounding box center [711, 216] width 5 height 5
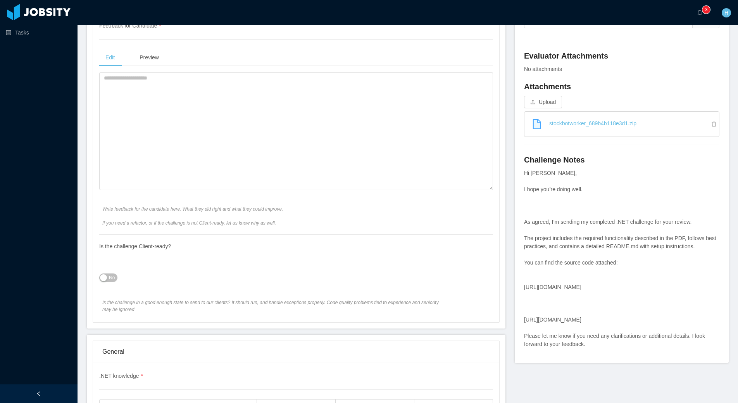
scroll to position [321, 0]
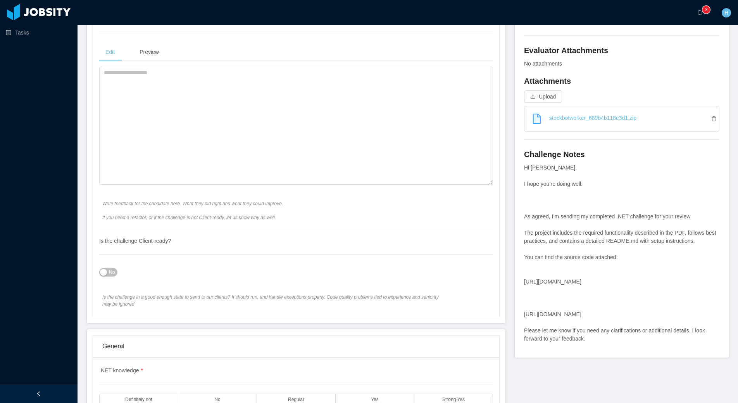
drag, startPoint x: 552, startPoint y: 316, endPoint x: 522, endPoint y: 308, distance: 31.8
click at [524, 308] on div "Hi Paola, I hope you’re doing well. As agreed, I’m sending my completed .NET ch…" at bounding box center [621, 253] width 195 height 179
copy div "https://drive.google.com/file/d/1Ka6hQYdtUI_Tl6qGf22-1TN8U4j5lTdM/view?usp=shar…"
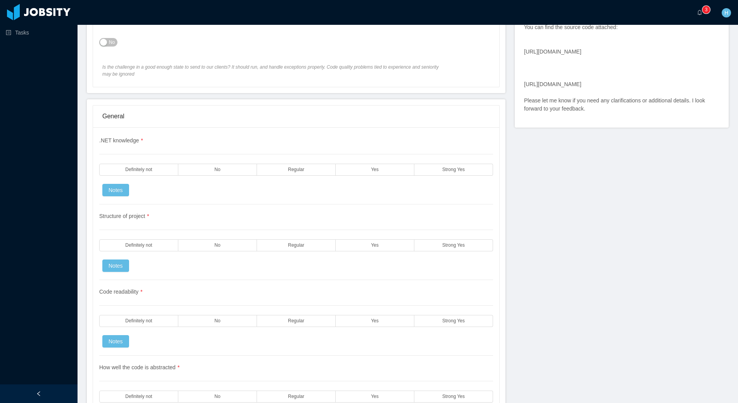
scroll to position [556, 0]
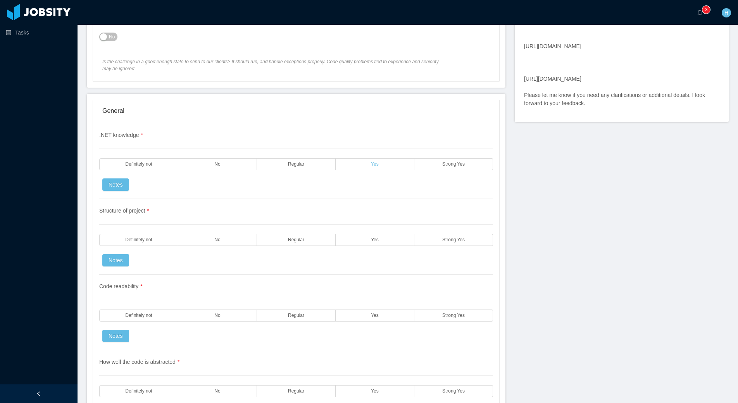
click at [387, 158] on label "Yes" at bounding box center [375, 164] width 79 height 12
click at [379, 234] on label "Yes" at bounding box center [375, 240] width 79 height 12
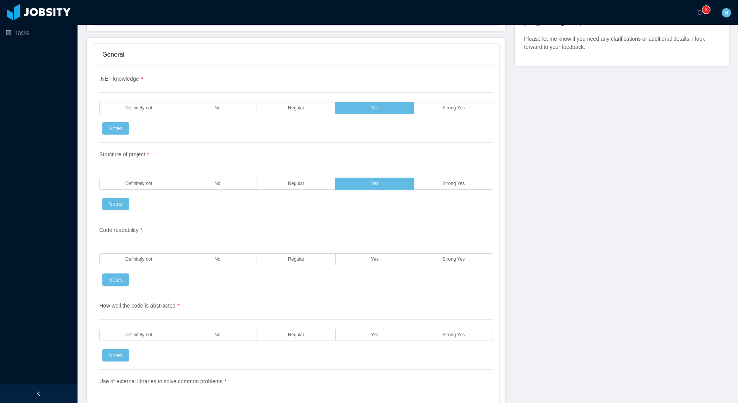
scroll to position [613, 0]
click at [380, 252] on label "Yes" at bounding box center [375, 258] width 79 height 12
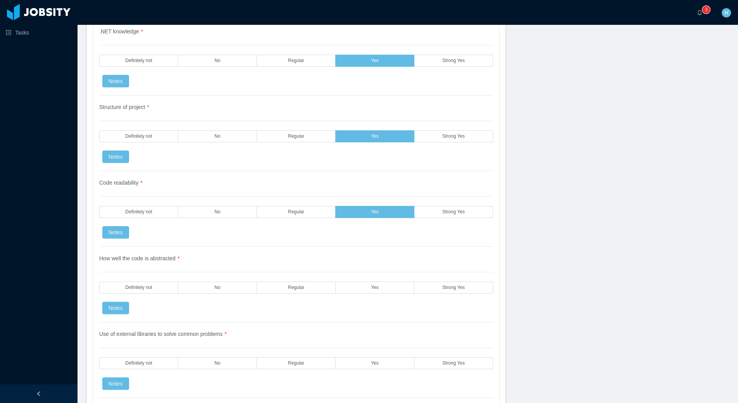
scroll to position [683, 0]
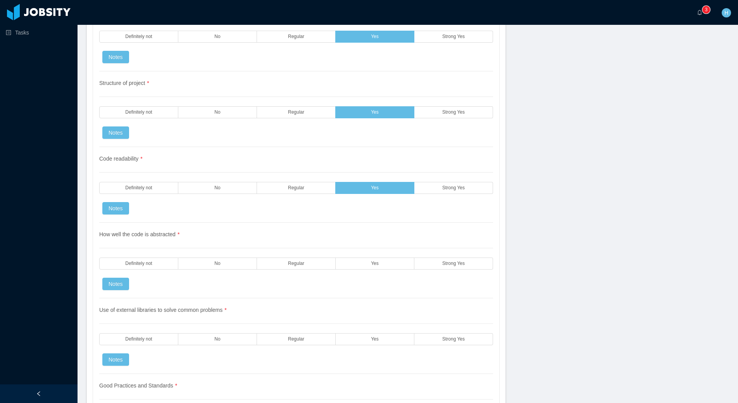
click at [378, 257] on label "Yes" at bounding box center [375, 263] width 79 height 12
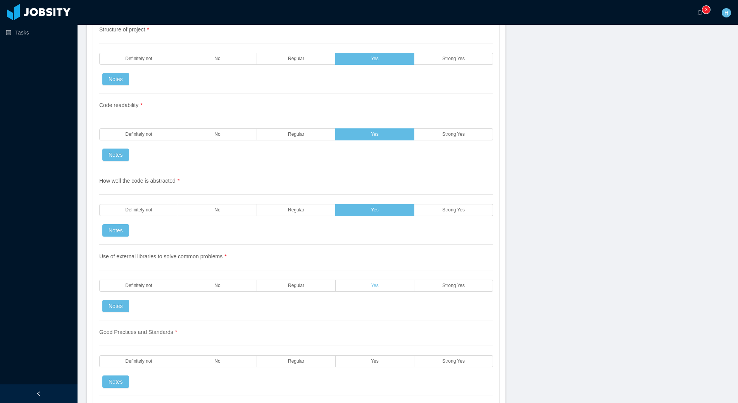
click at [380, 279] on label "Yes" at bounding box center [375, 285] width 79 height 12
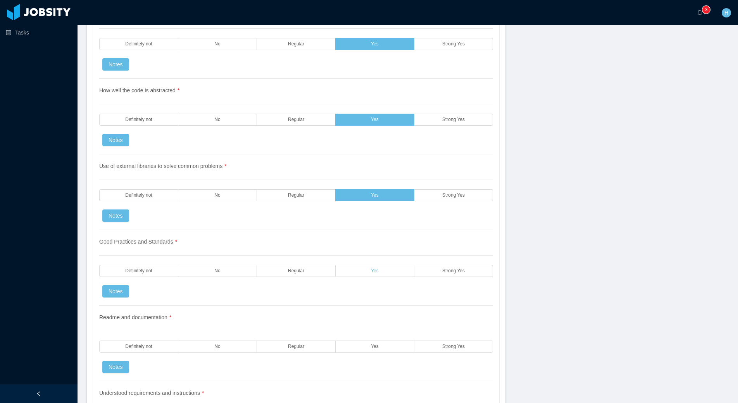
click at [393, 265] on label "Yes" at bounding box center [375, 271] width 79 height 12
click at [390, 340] on label "Yes" at bounding box center [375, 346] width 79 height 12
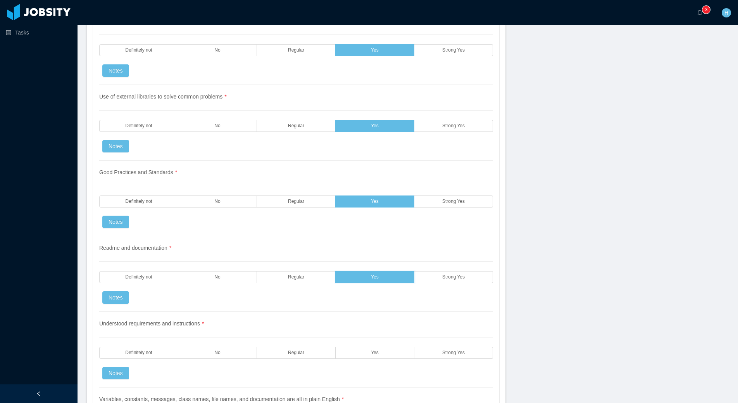
scroll to position [966, 0]
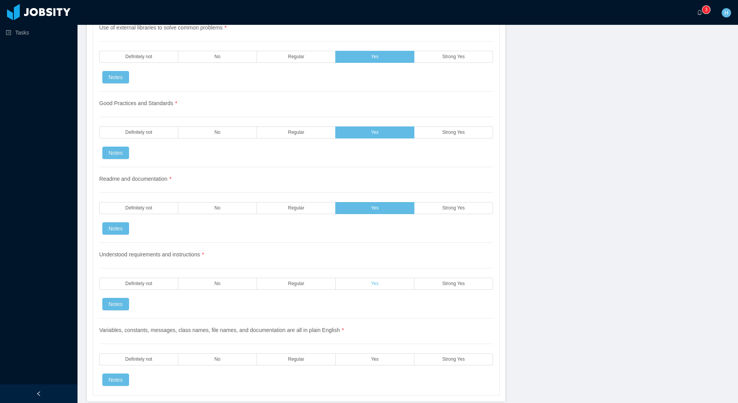
click at [401, 278] on label "Yes" at bounding box center [375, 284] width 79 height 12
click at [388, 353] on label "Yes" at bounding box center [375, 359] width 79 height 12
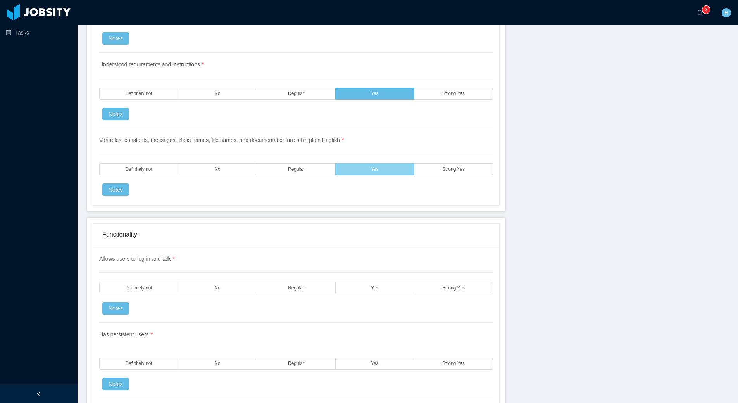
scroll to position [1182, 0]
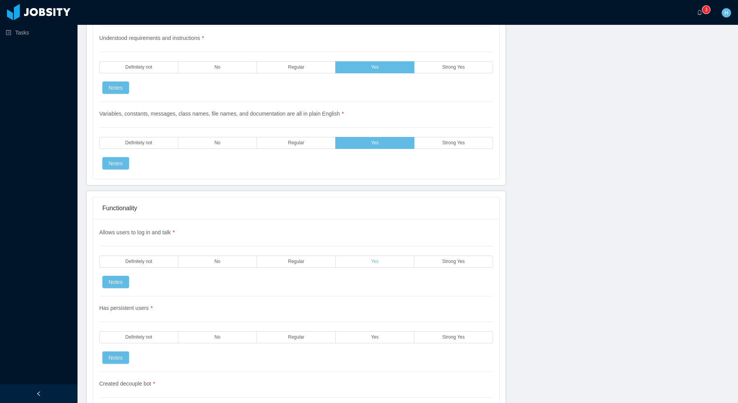
click at [382, 255] on label "Yes" at bounding box center [375, 261] width 79 height 12
click at [391, 331] on label "Yes" at bounding box center [375, 337] width 79 height 12
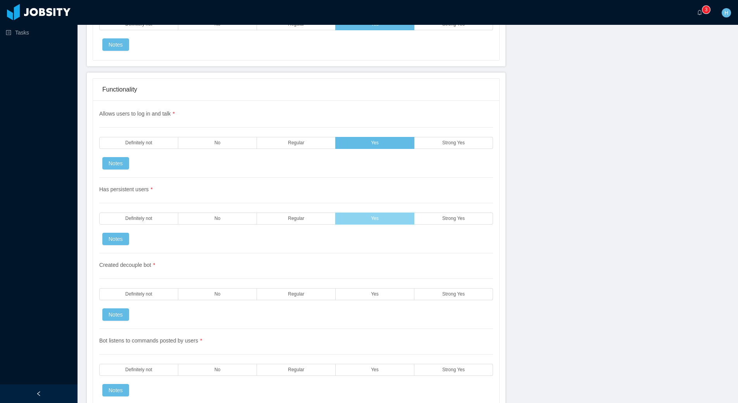
scroll to position [1309, 0]
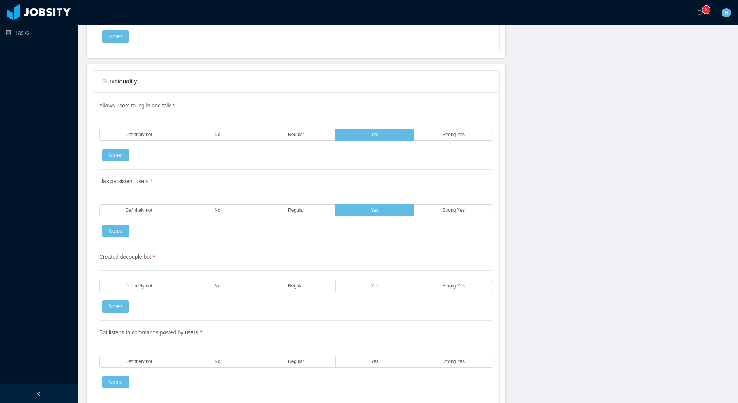
click at [385, 280] on label "Yes" at bounding box center [375, 286] width 79 height 12
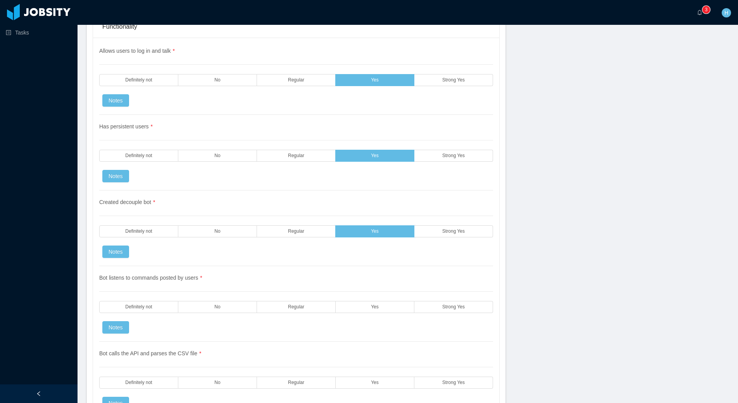
scroll to position [1364, 0]
click at [383, 300] on label "Yes" at bounding box center [375, 306] width 79 height 12
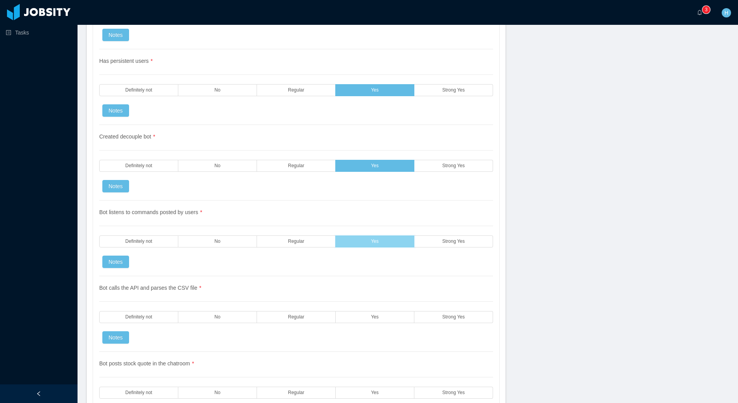
scroll to position [1429, 0]
click at [382, 310] on label "Yes" at bounding box center [375, 316] width 79 height 12
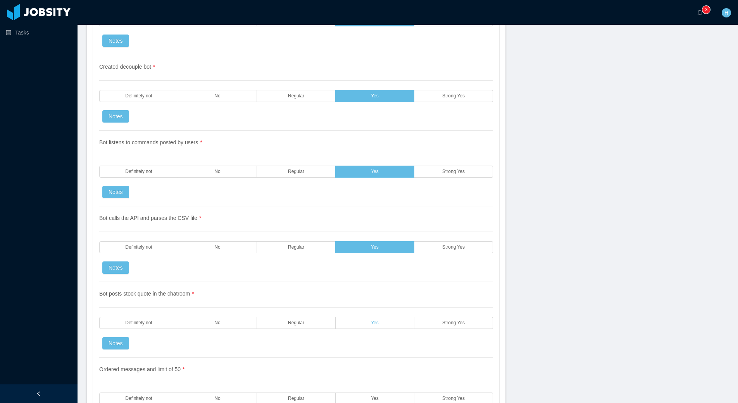
click at [385, 317] on label "Yes" at bounding box center [375, 323] width 79 height 12
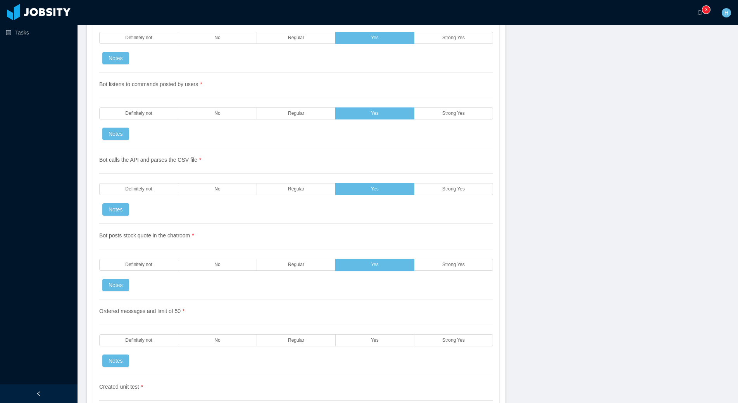
scroll to position [1562, 0]
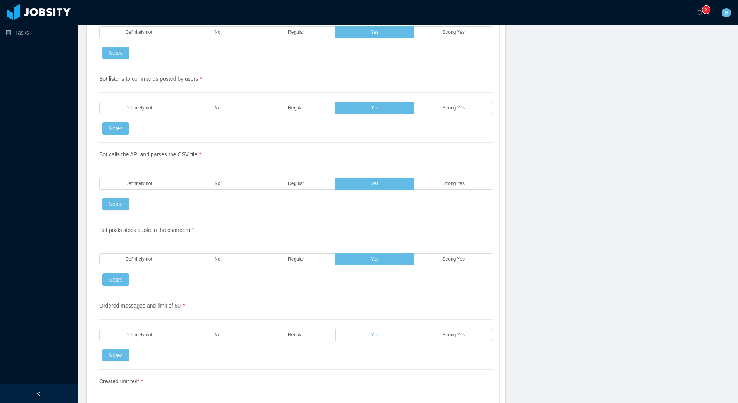
click at [387, 329] on label "Yes" at bounding box center [375, 335] width 79 height 12
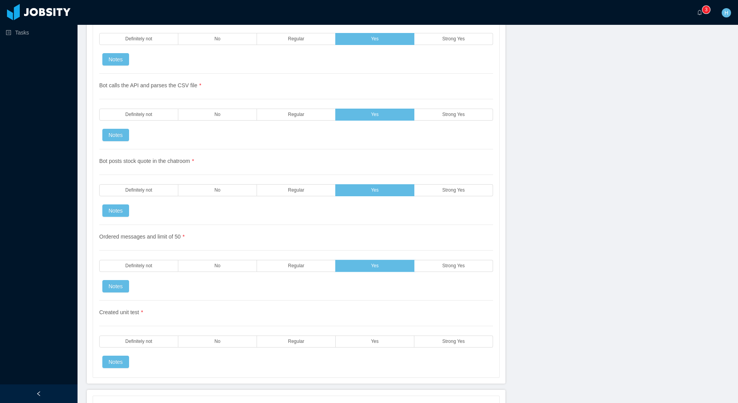
scroll to position [1650, 0]
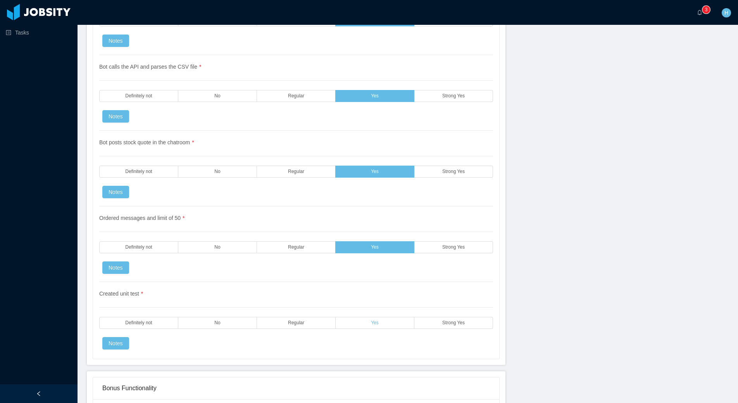
click at [380, 317] on label "Yes" at bounding box center [375, 323] width 79 height 12
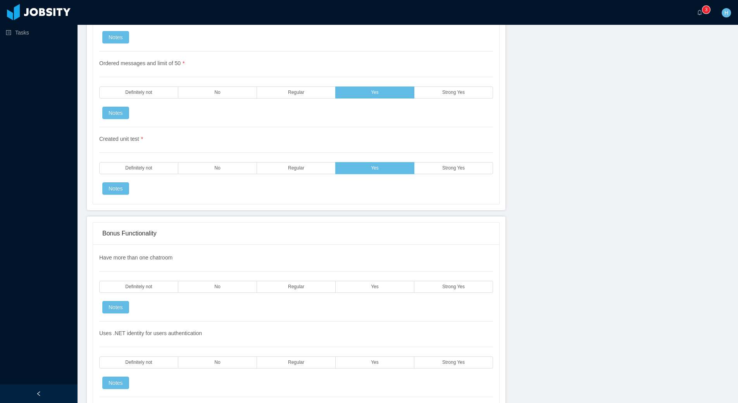
scroll to position [1804, 0]
click at [144, 166] on span "Definitely not" at bounding box center [138, 168] width 27 height 5
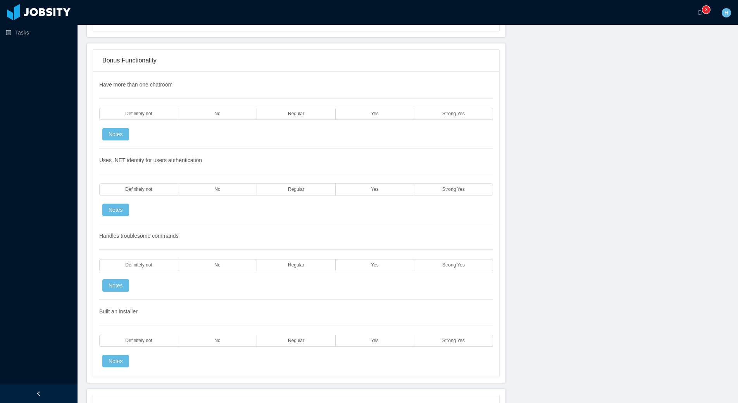
scroll to position [1965, 0]
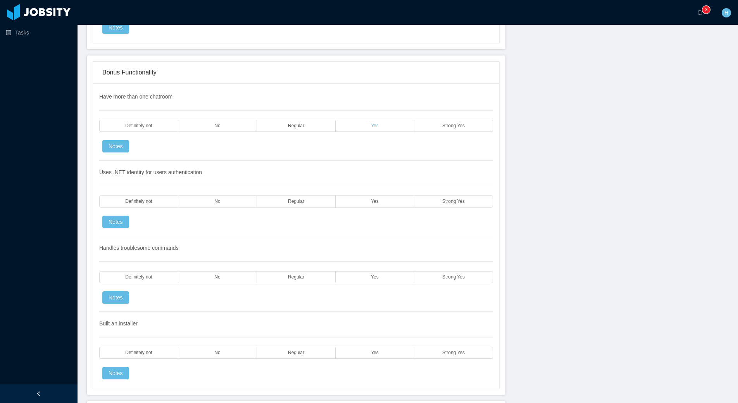
click at [389, 120] on label "Yes" at bounding box center [375, 126] width 79 height 12
click at [359, 195] on label "Yes" at bounding box center [375, 201] width 79 height 12
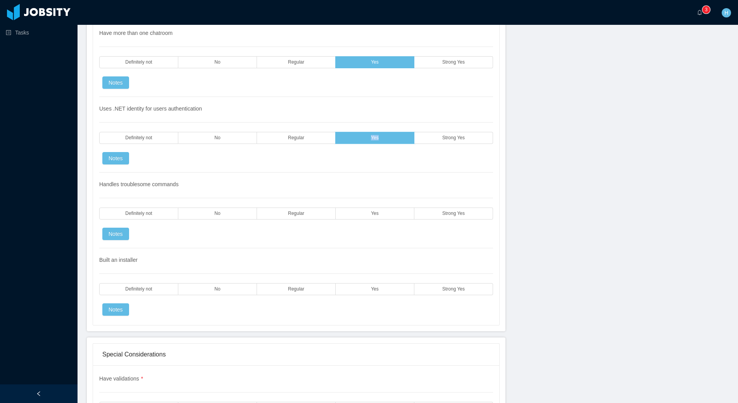
scroll to position [2039, 0]
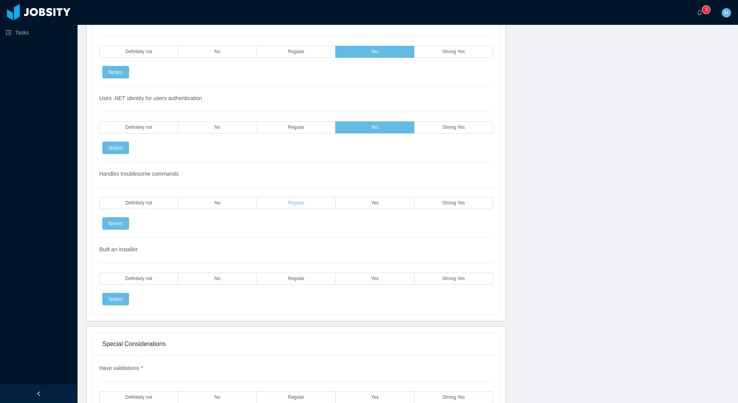
click at [329, 197] on label "Regular" at bounding box center [296, 203] width 79 height 12
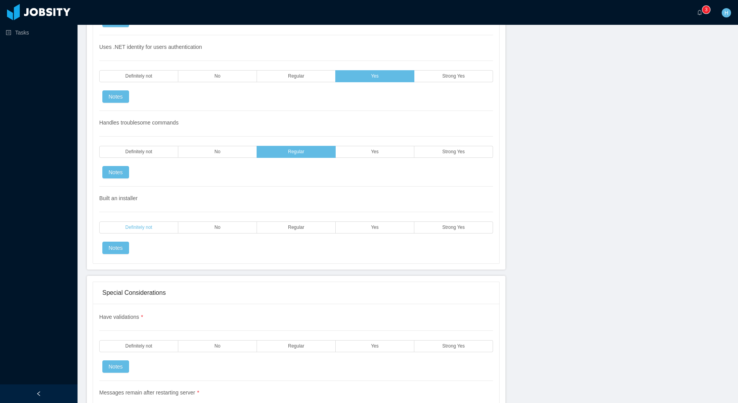
click at [147, 221] on label "Definitely not" at bounding box center [138, 227] width 79 height 12
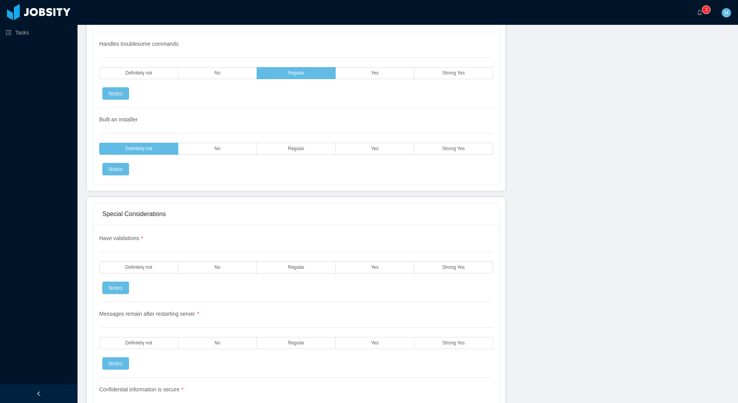
scroll to position [2198, 0]
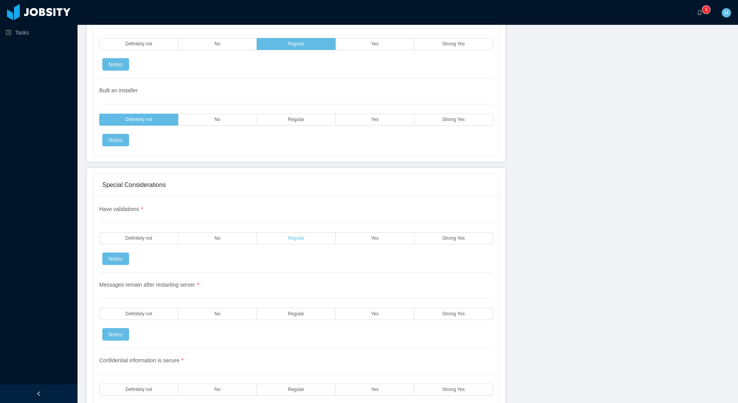
click at [309, 232] on label "Regular" at bounding box center [296, 238] width 79 height 12
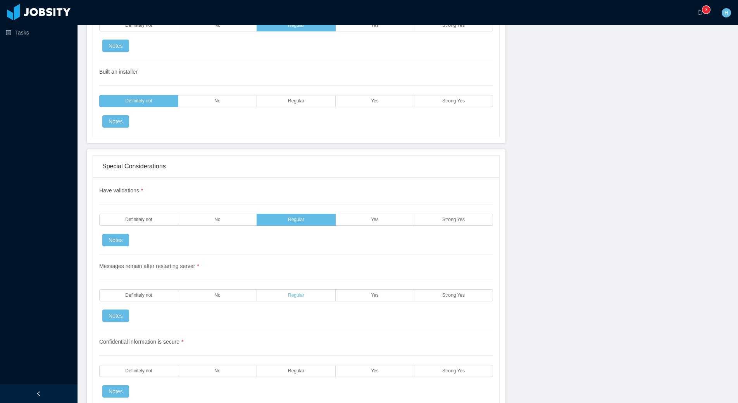
click at [309, 289] on label "Regular" at bounding box center [296, 295] width 79 height 12
click at [478, 268] on div "Messages remain after restarting server * Definitely not No Regular Yes Strong …" at bounding box center [296, 292] width 394 height 76
click at [461, 273] on div "Messages remain after restarting server * Definitely not No Regular Yes Strong …" at bounding box center [296, 292] width 394 height 76
click at [445, 289] on label "Strong Yes" at bounding box center [453, 295] width 79 height 12
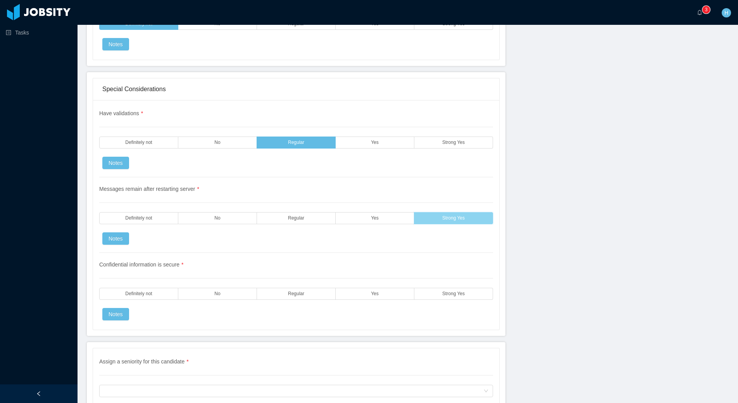
scroll to position [2307, 0]
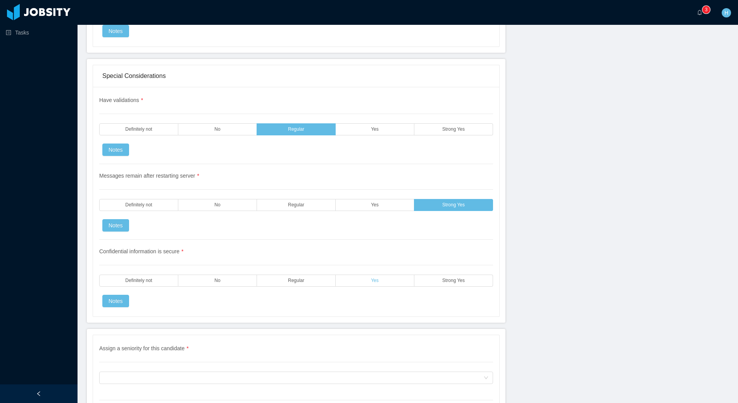
click at [379, 274] on label "Yes" at bounding box center [375, 280] width 79 height 12
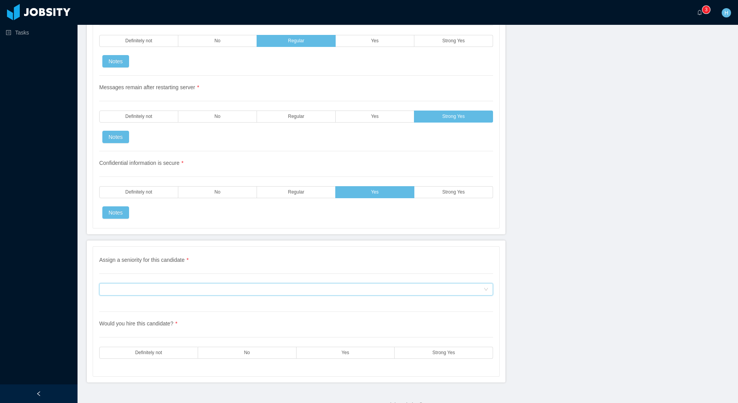
click at [279, 283] on div "Assign a seniority for this candidate" at bounding box center [293, 289] width 379 height 12
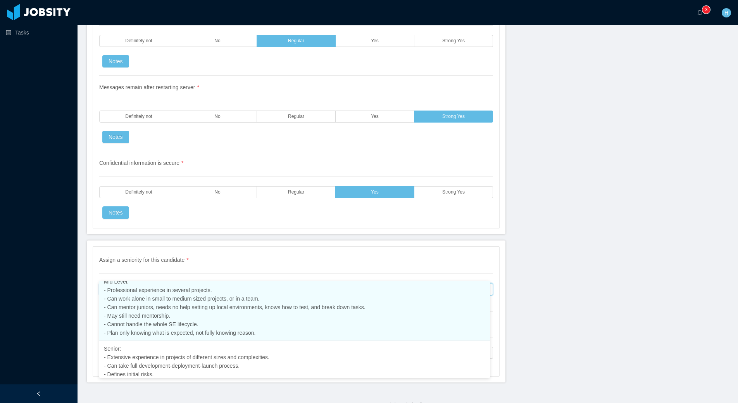
scroll to position [126, 0]
click at [265, 311] on li "Mid Level: - Professional experience in several projects. - Can work alone in s…" at bounding box center [294, 306] width 391 height 67
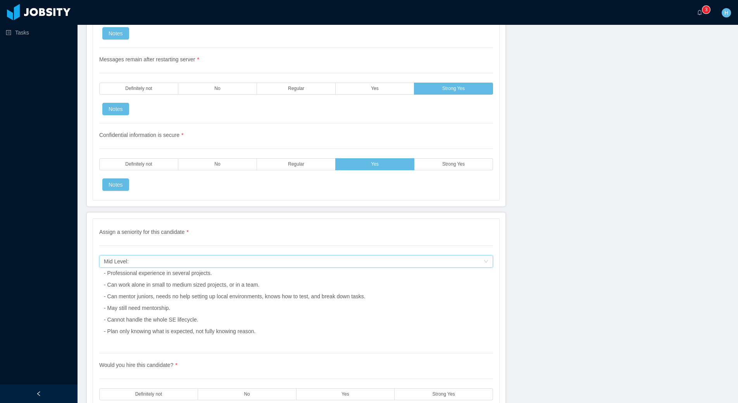
scroll to position [2465, 0]
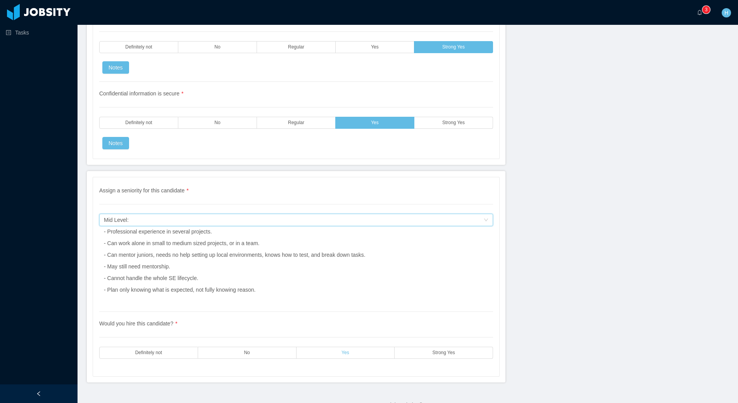
click at [363, 347] on label "Yes" at bounding box center [346, 353] width 98 height 12
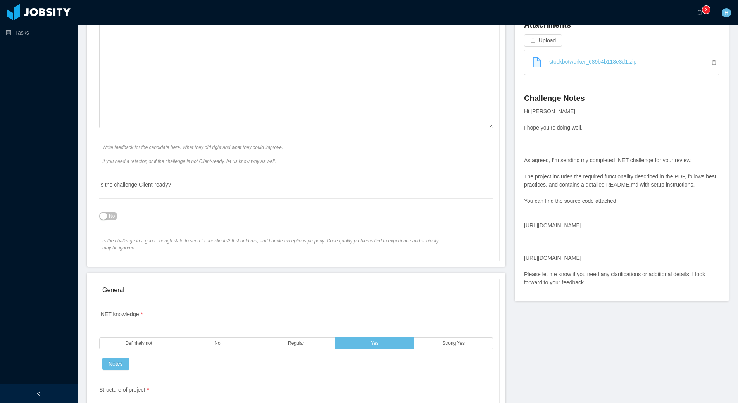
scroll to position [366, 0]
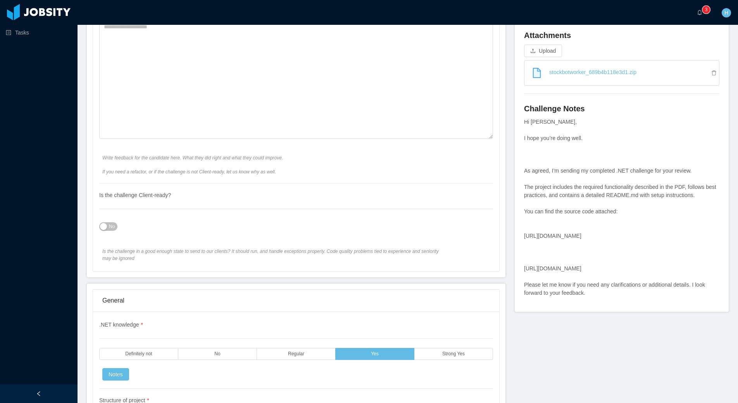
click at [109, 222] on button "No" at bounding box center [108, 226] width 18 height 9
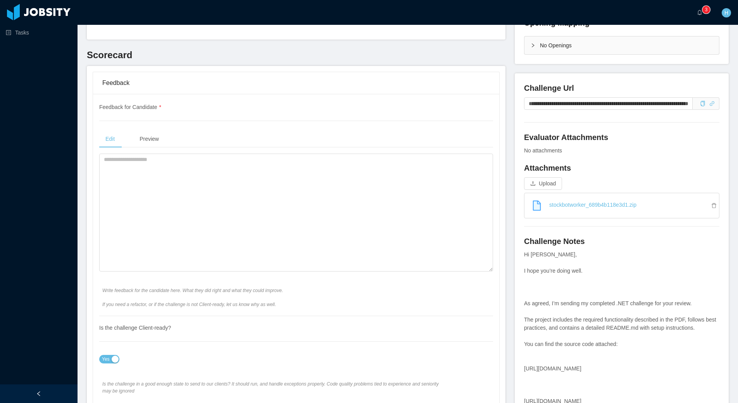
scroll to position [207, 0]
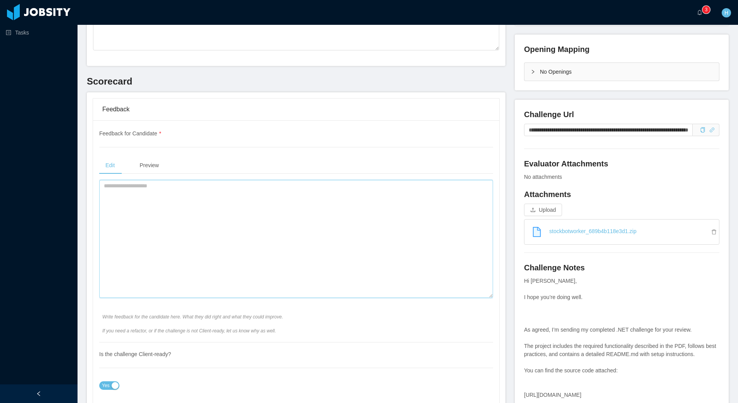
click at [301, 224] on textarea at bounding box center [296, 239] width 394 height 118
paste textarea "**********"
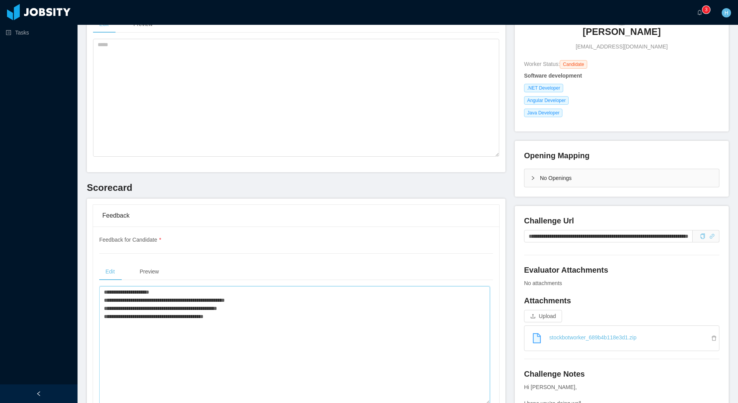
scroll to position [0, 0]
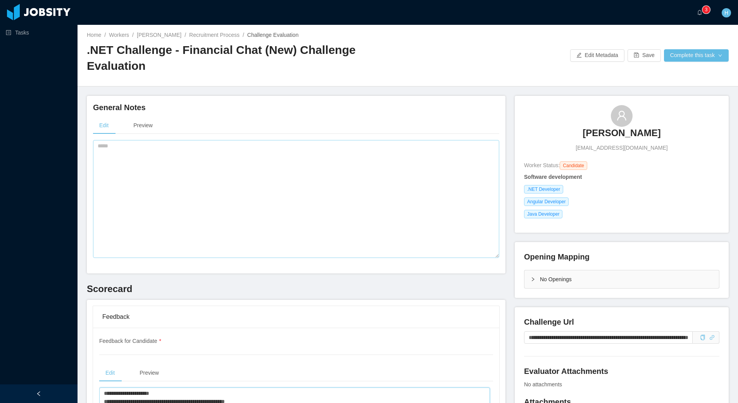
type textarea "**********"
click at [152, 191] on textarea at bounding box center [296, 199] width 406 height 118
paste textarea "**********"
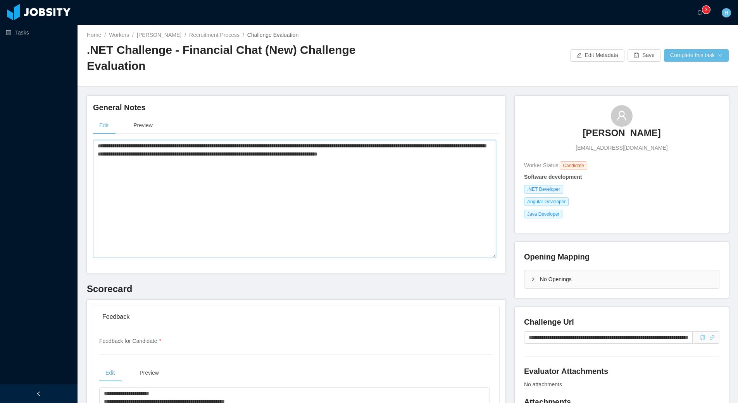
click at [113, 140] on textarea "**********" at bounding box center [294, 199] width 403 height 118
click at [367, 140] on textarea "**********" at bounding box center [294, 199] width 403 height 118
type textarea "**********"
click at [700, 49] on button "Complete this task" at bounding box center [696, 55] width 65 height 12
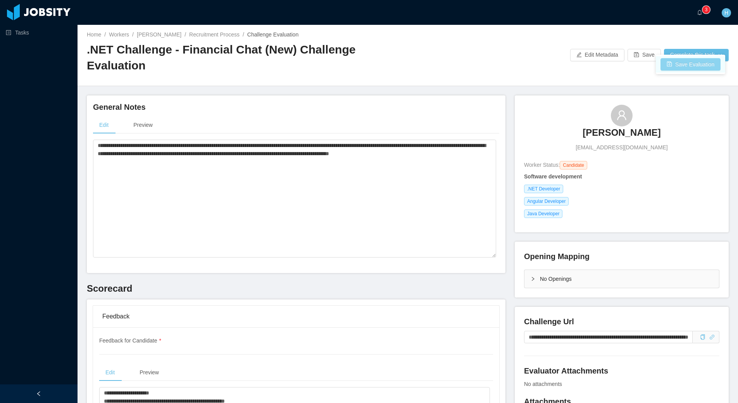
click at [694, 66] on button "Save Evaluation" at bounding box center [690, 64] width 60 height 12
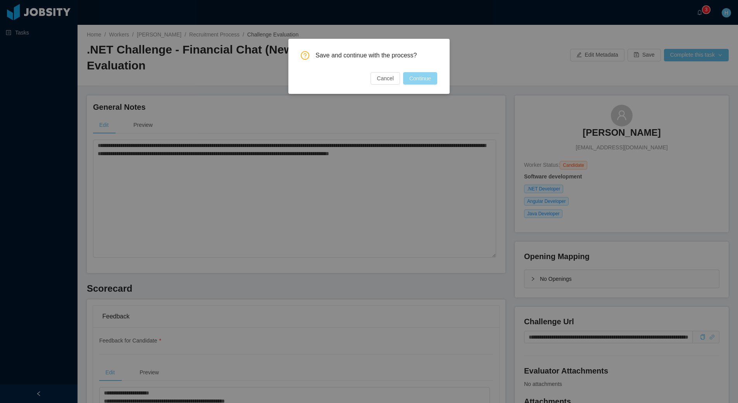
click at [410, 79] on button "Continue" at bounding box center [420, 78] width 34 height 12
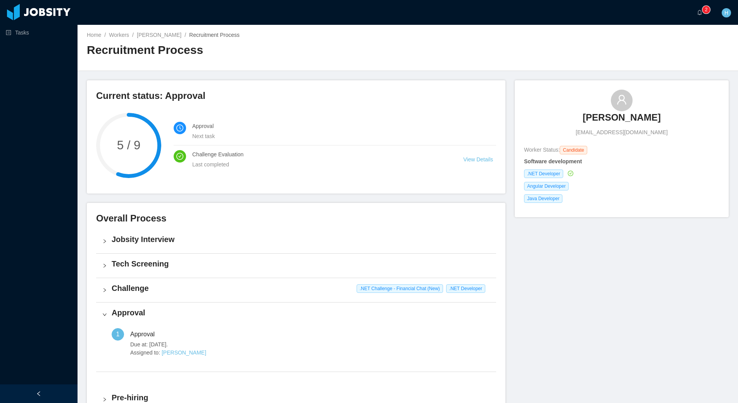
scroll to position [8, 0]
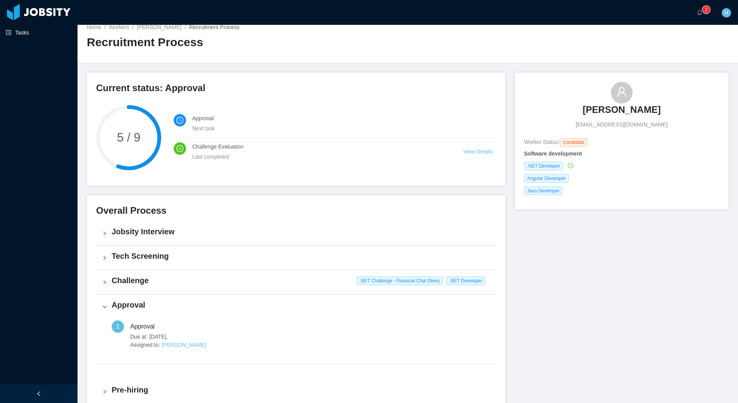
click at [26, 36] on link "Tasks" at bounding box center [39, 33] width 66 height 16
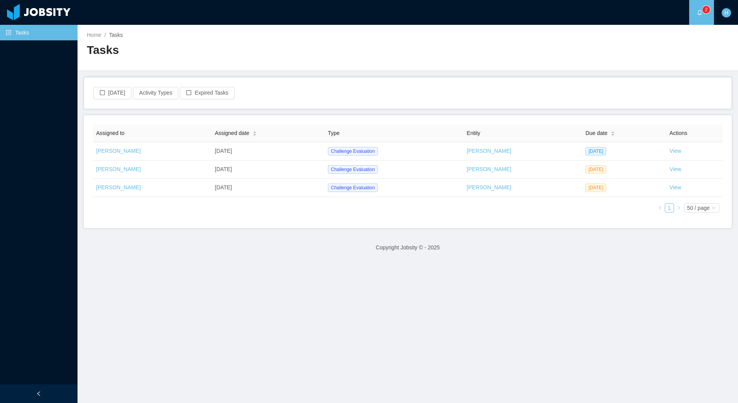
click at [535, 295] on main "Home / Tasks / Tasks Today Activity Types Expired Tasks Assigned to Assigned da…" at bounding box center [408, 214] width 660 height 378
click at [240, 290] on main "Home / Tasks / Tasks Today Activity Types Expired Tasks Assigned to Assigned da…" at bounding box center [408, 214] width 660 height 378
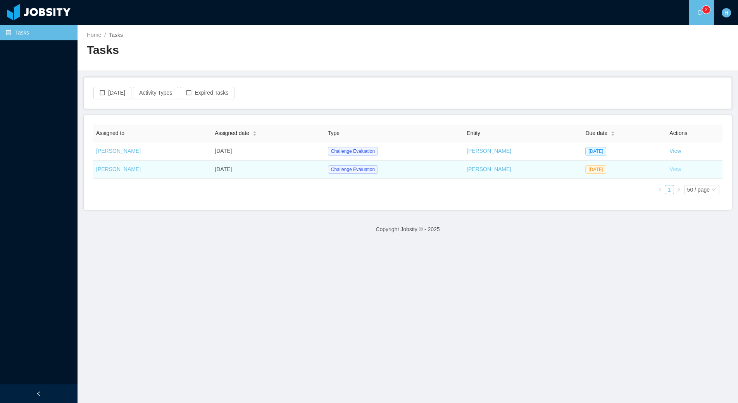
click at [669, 170] on link "View" at bounding box center [675, 169] width 12 height 6
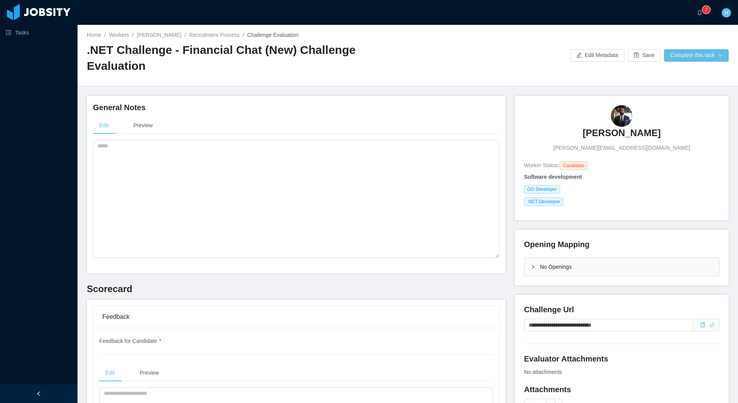
scroll to position [67, 0]
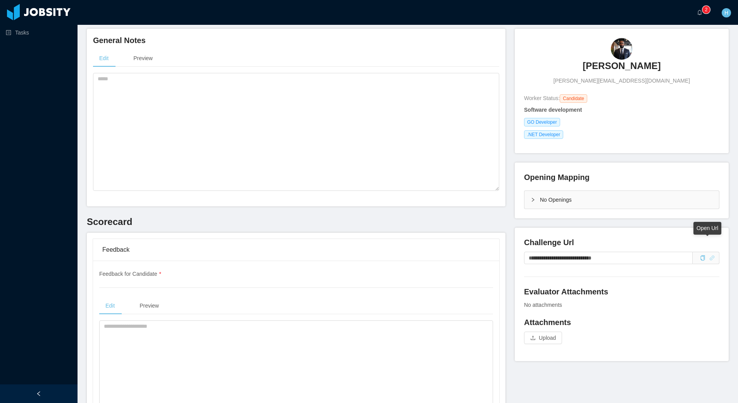
click at [709, 255] on icon "icon: link" at bounding box center [711, 257] width 5 height 5
